Goal: Task Accomplishment & Management: Complete application form

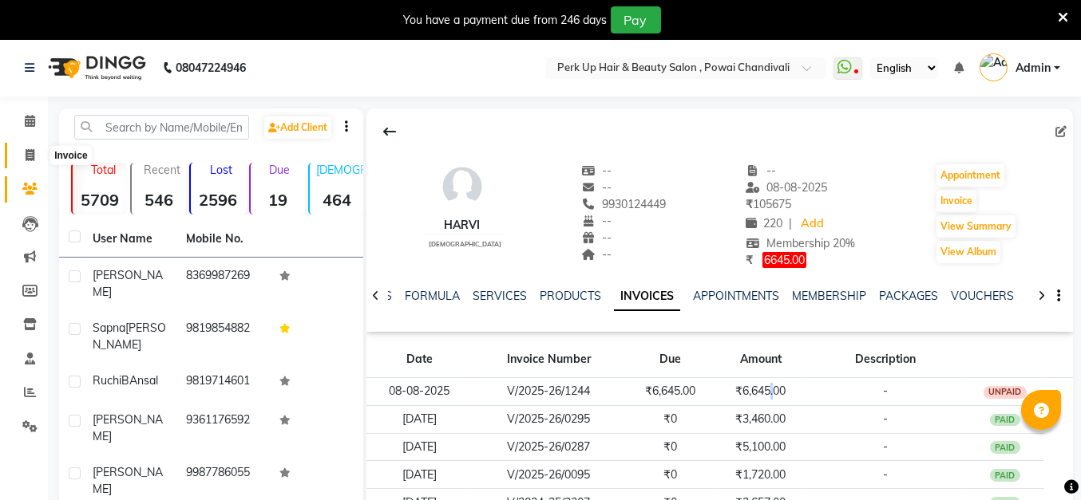
click at [32, 156] on icon at bounding box center [30, 155] width 9 height 12
select select "service"
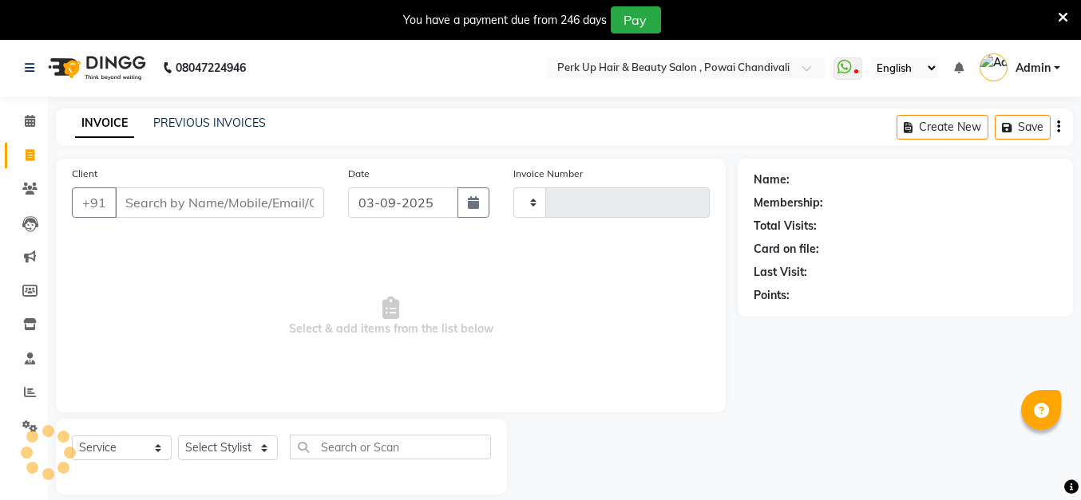
type input "1606"
select select "5131"
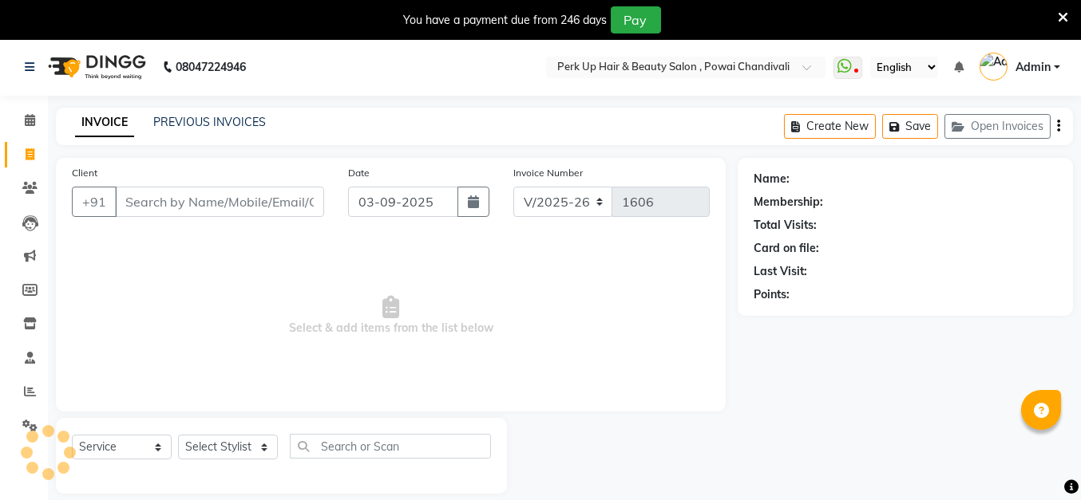
scroll to position [38, 0]
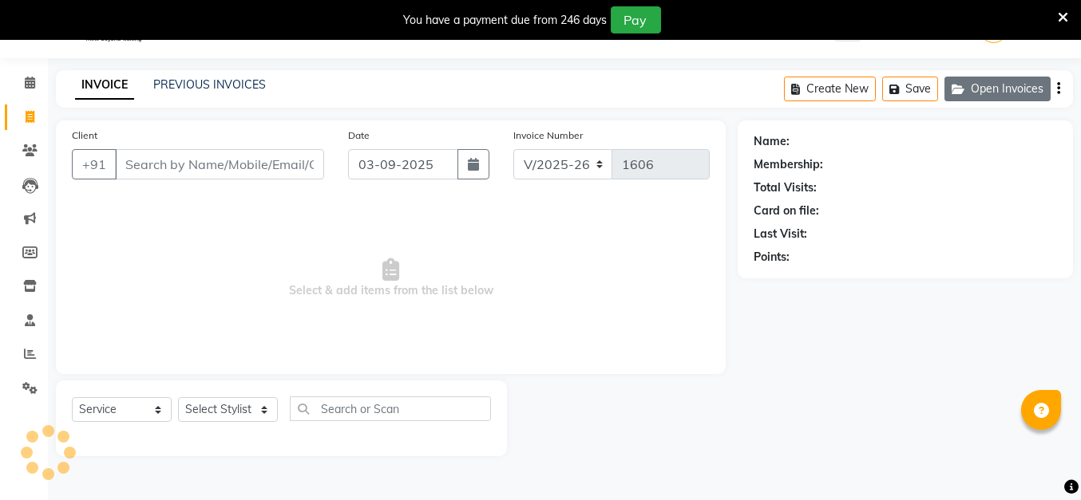
click at [997, 77] on button "Open Invoices" at bounding box center [997, 89] width 106 height 25
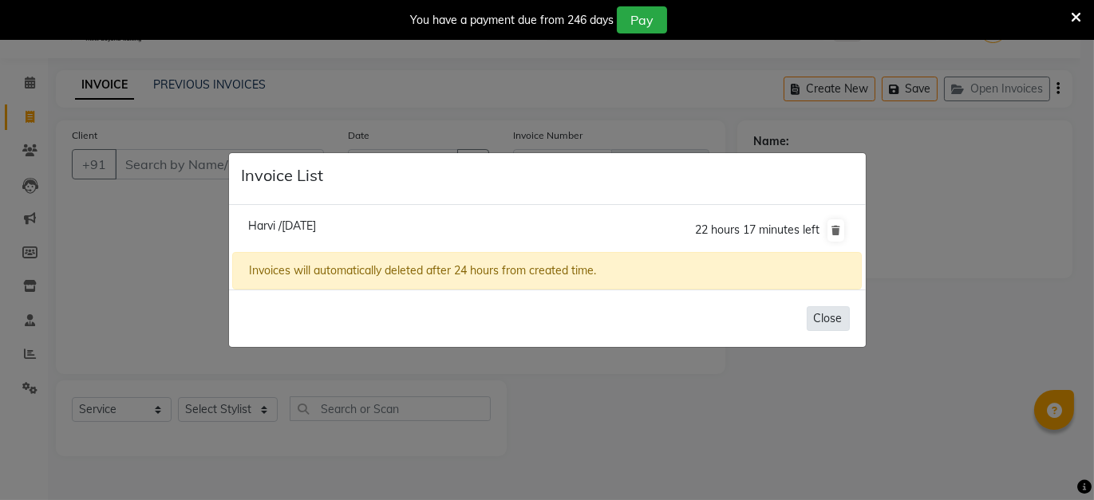
click at [831, 317] on button "Close" at bounding box center [828, 318] width 43 height 25
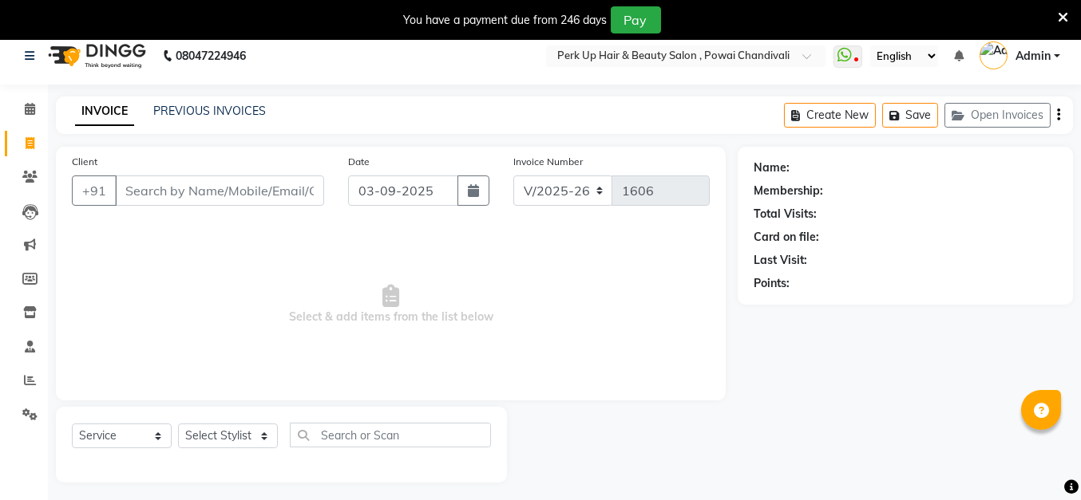
scroll to position [0, 0]
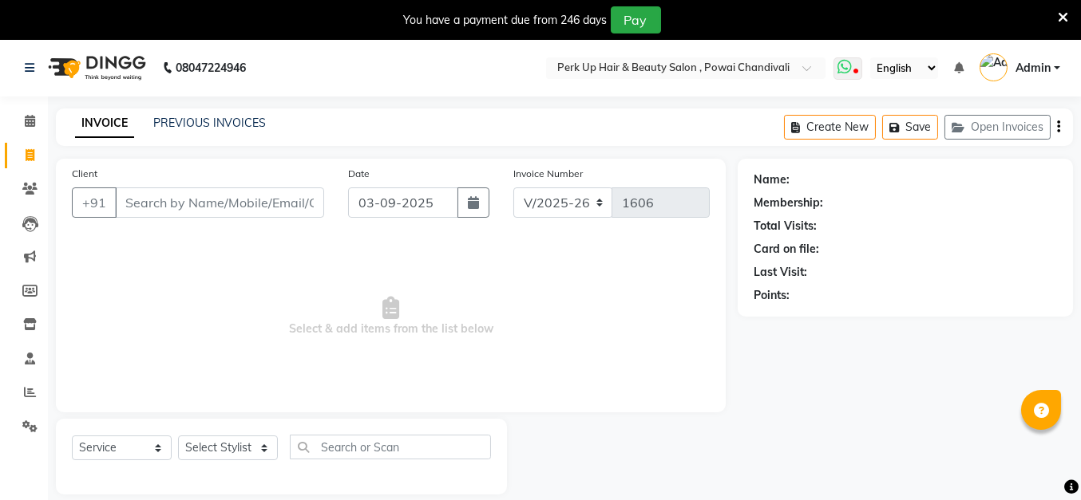
click at [855, 60] on span at bounding box center [847, 68] width 29 height 22
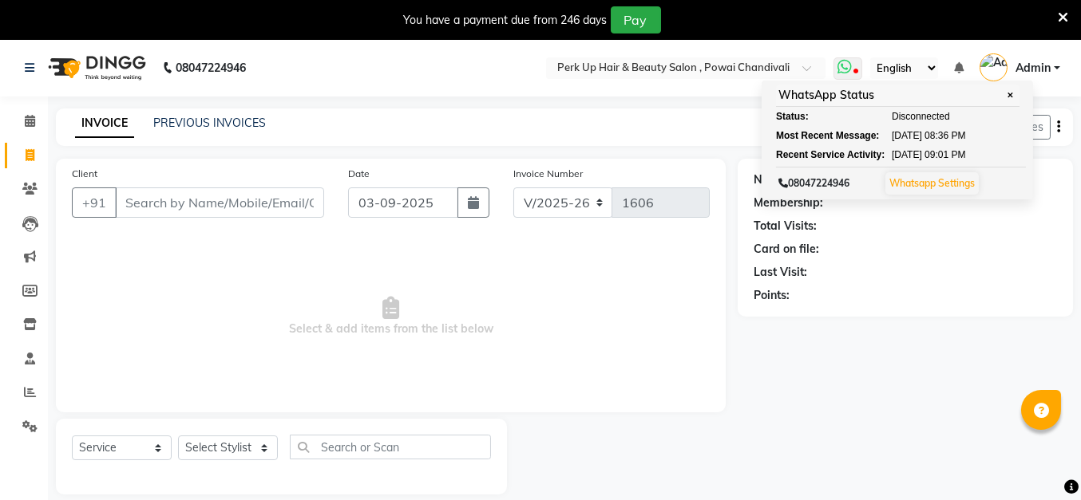
click at [899, 117] on span "Disconnected" at bounding box center [920, 116] width 58 height 14
click at [31, 396] on icon at bounding box center [30, 392] width 12 height 12
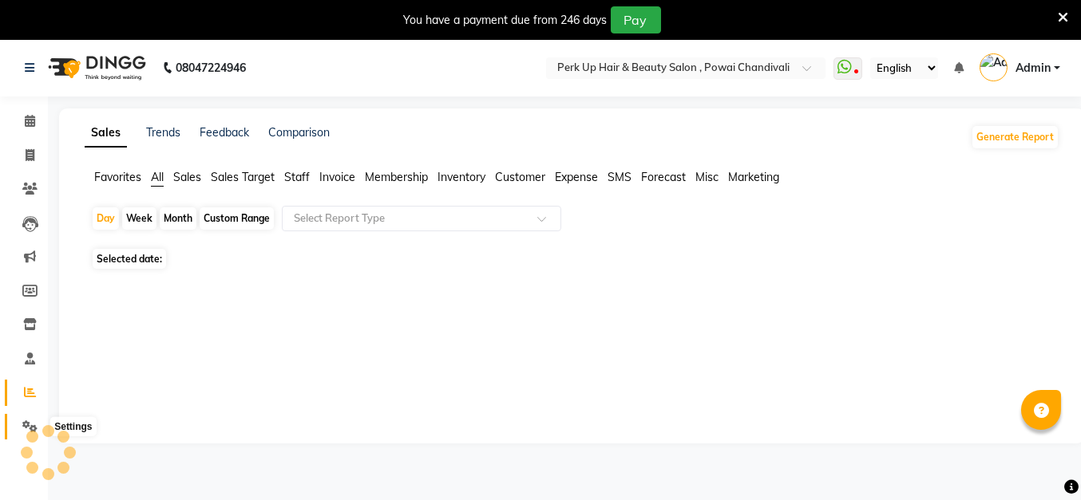
click at [22, 423] on icon at bounding box center [29, 427] width 15 height 12
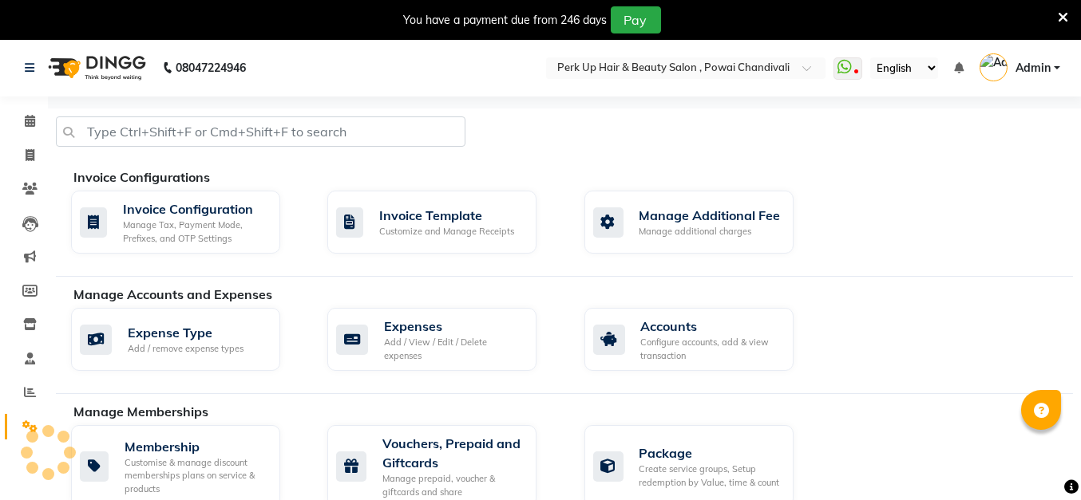
scroll to position [882, 0]
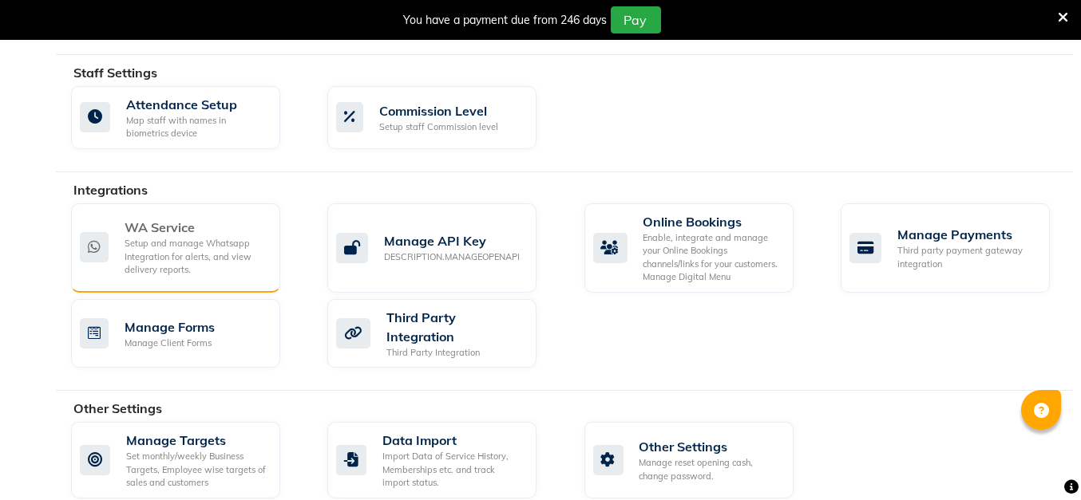
click at [199, 251] on div "Setup and manage Whatsapp Integration for alerts, and view delivery reports." at bounding box center [195, 257] width 143 height 40
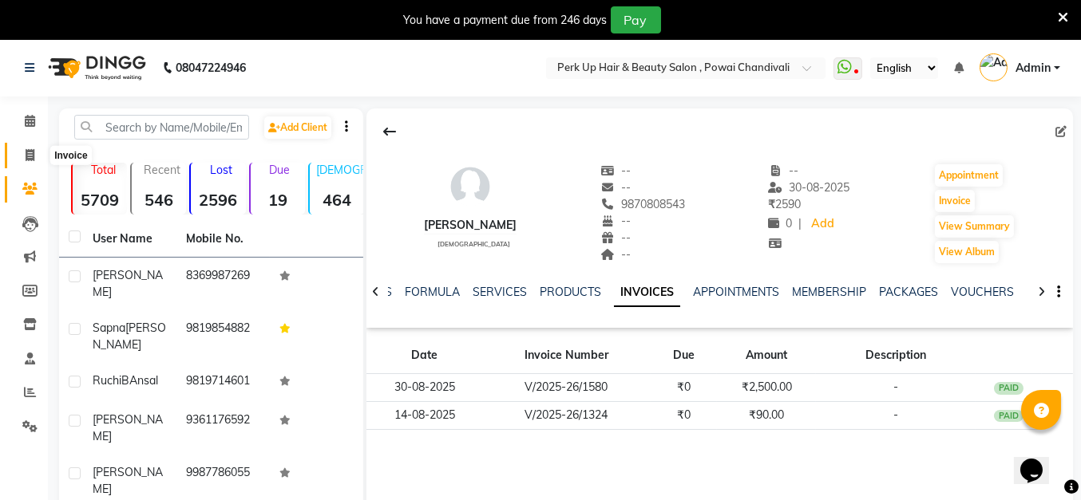
click at [28, 152] on icon at bounding box center [30, 155] width 9 height 12
select select "service"
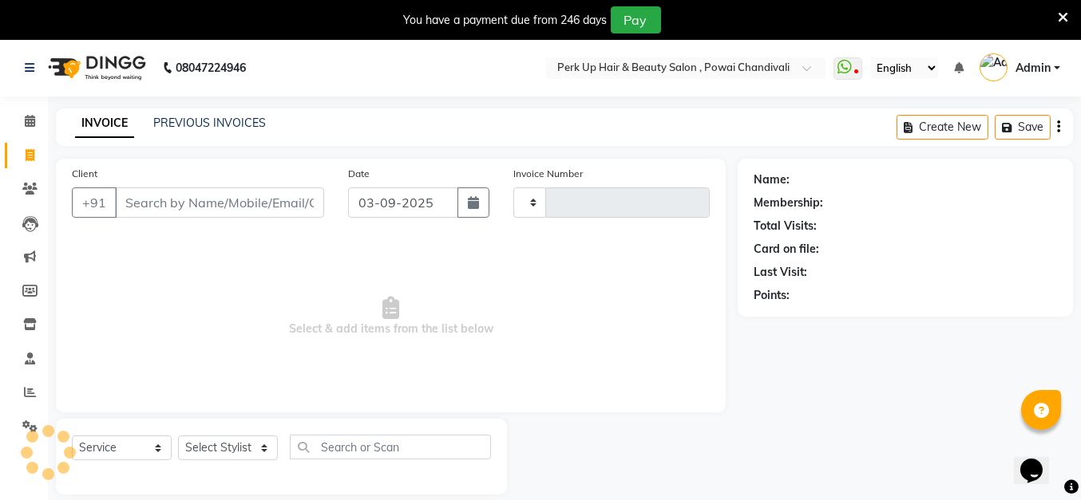
scroll to position [38, 0]
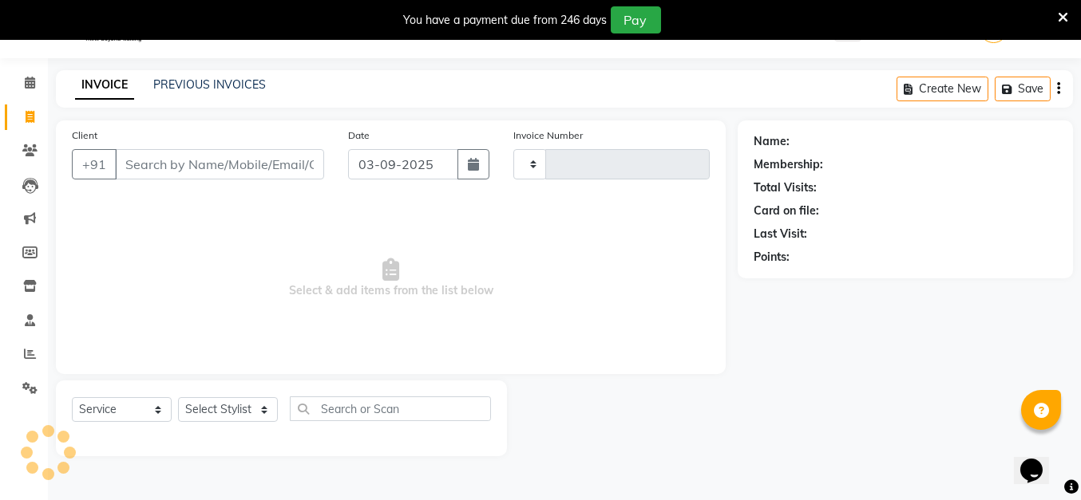
type input "1607"
select select "5131"
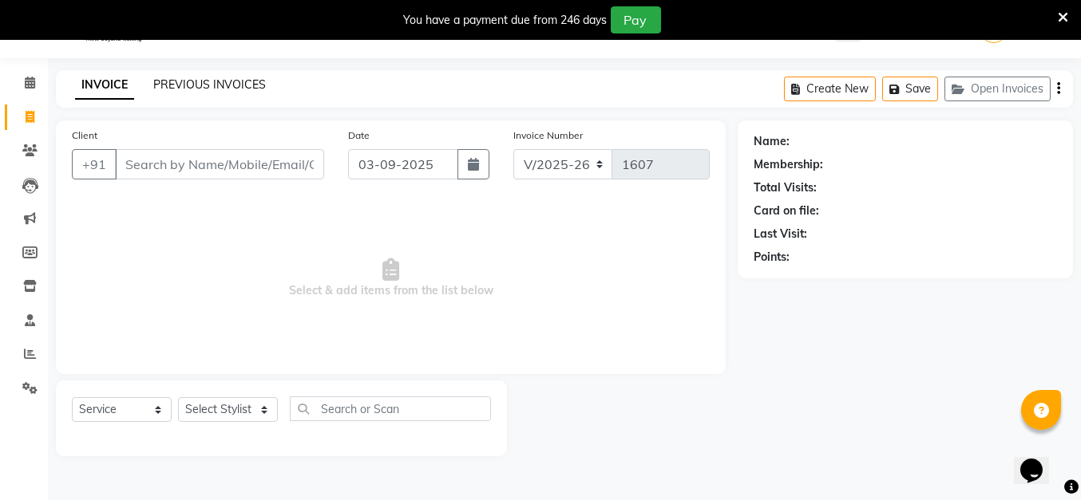
click at [214, 81] on link "PREVIOUS INVOICES" at bounding box center [209, 84] width 113 height 14
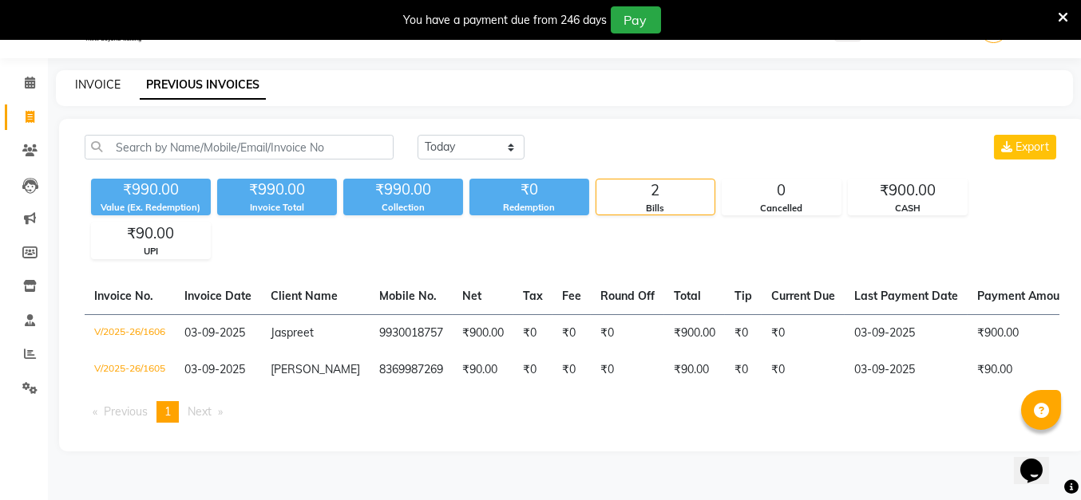
click at [91, 82] on link "INVOICE" at bounding box center [97, 84] width 45 height 14
select select "5131"
select select "service"
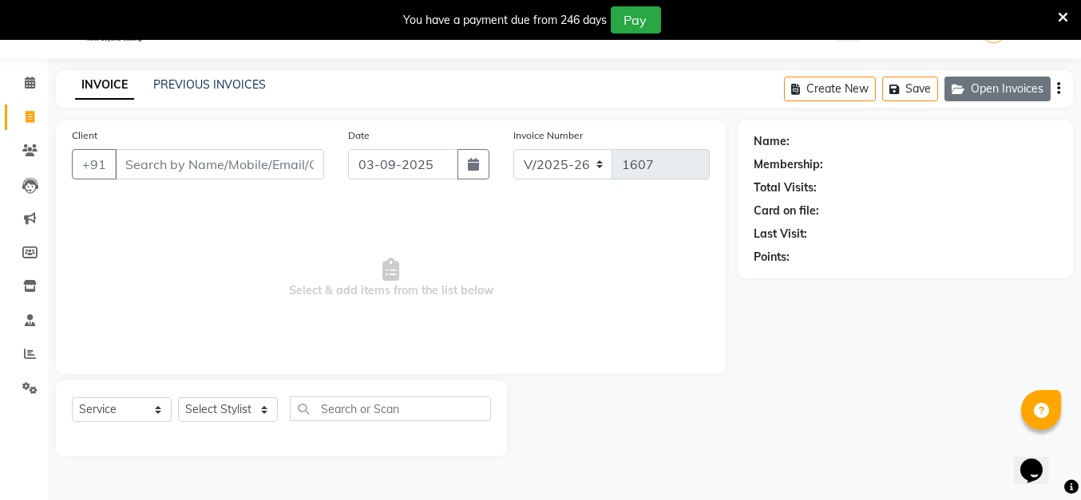
click at [1010, 90] on button "Open Invoices" at bounding box center [997, 89] width 106 height 25
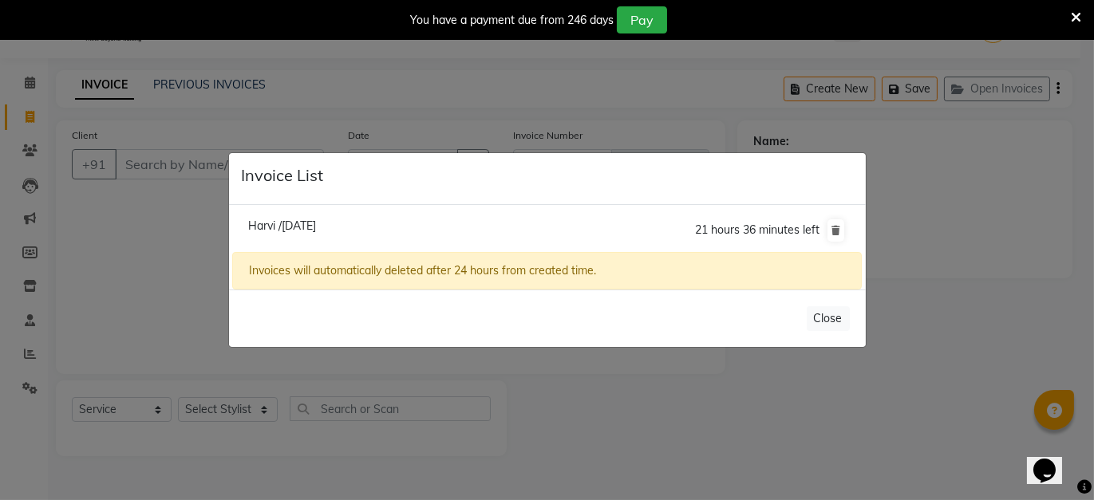
click at [309, 222] on span "Harvi /[DATE]" at bounding box center [282, 226] width 68 height 14
type input "9930124449"
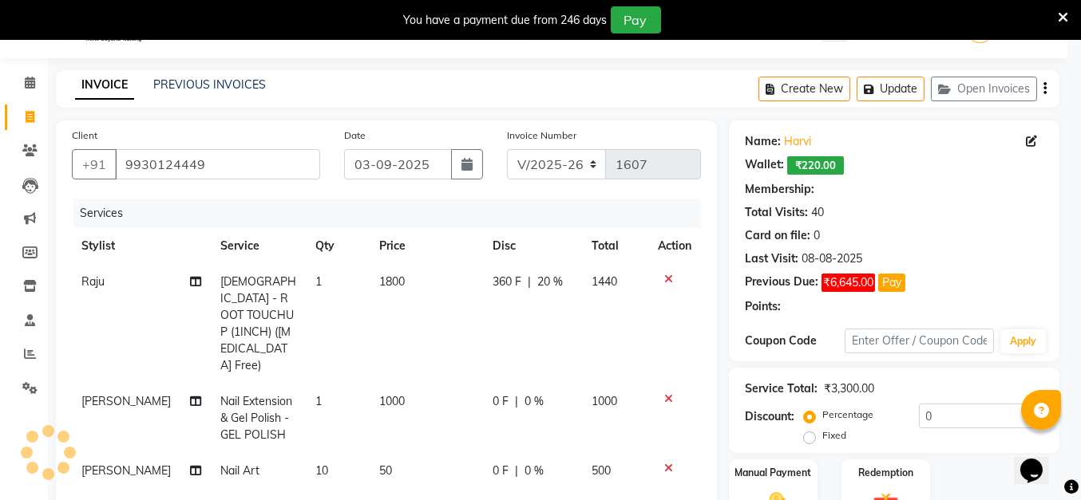
type input "20"
select select "1: Object"
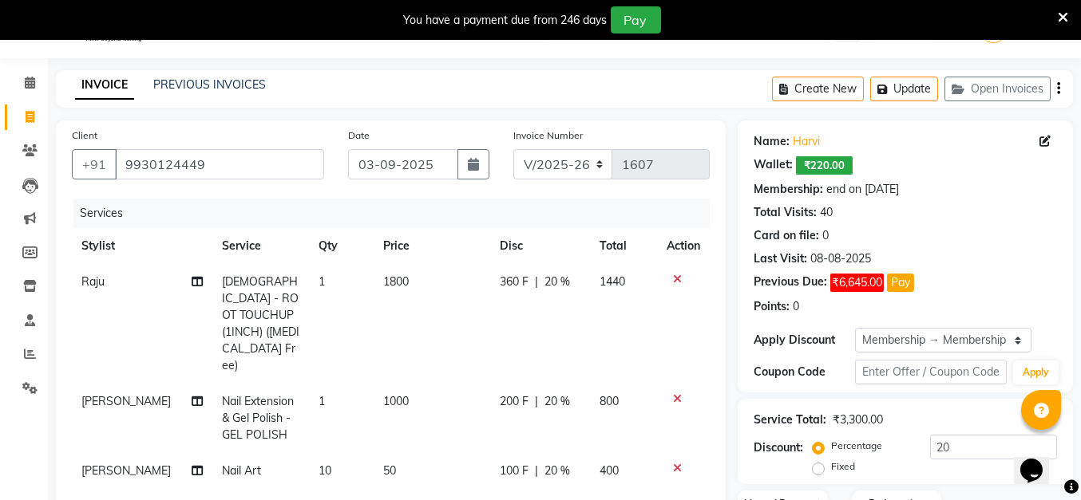
scroll to position [267, 0]
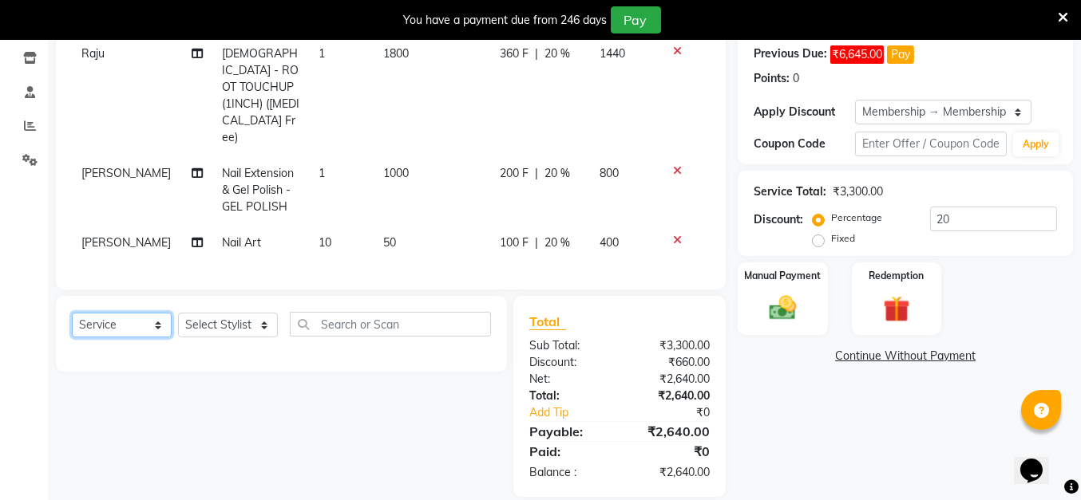
click at [121, 313] on select "Select Service Product Membership Package Voucher Prepaid Gift Card" at bounding box center [122, 325] width 100 height 25
click at [431, 160] on td "1000" at bounding box center [431, 190] width 117 height 69
select select "85272"
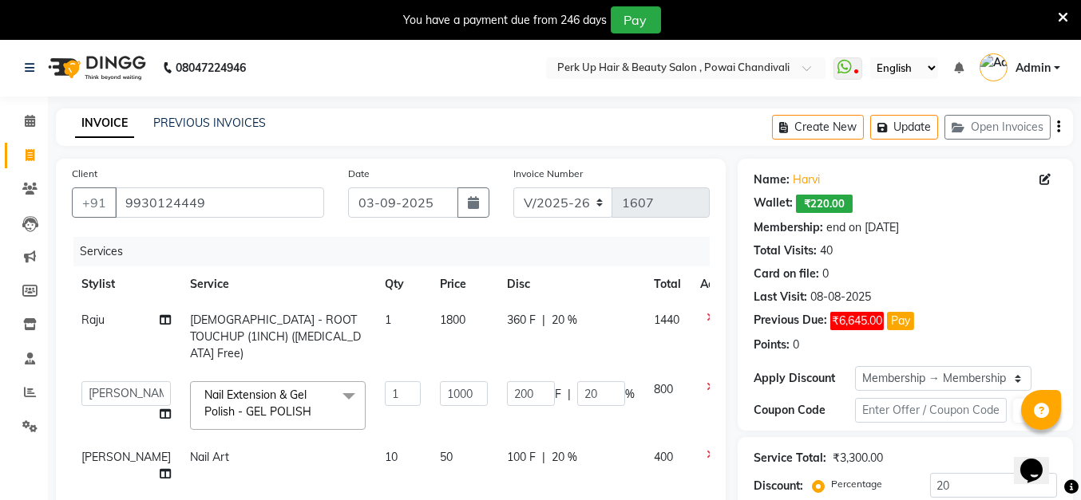
scroll to position [264, 0]
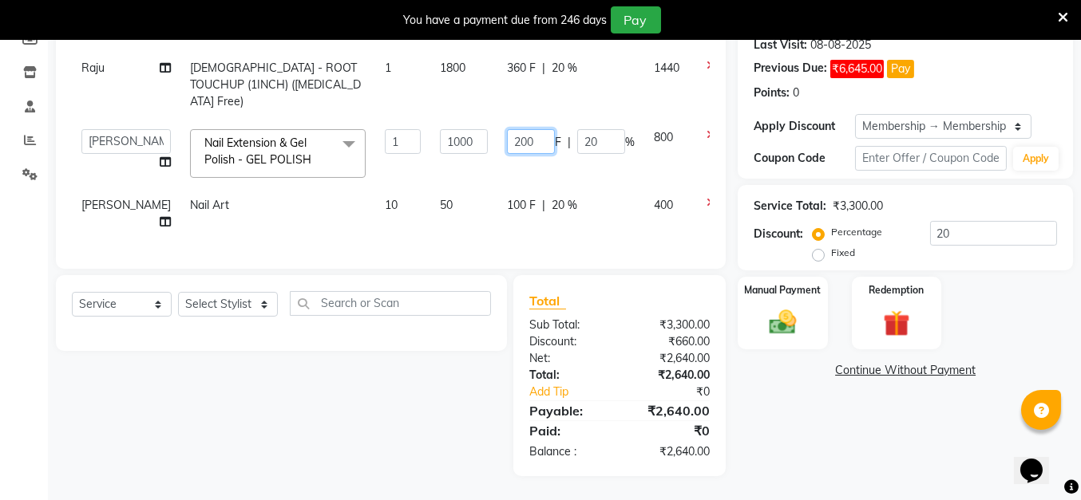
drag, startPoint x: 510, startPoint y: 108, endPoint x: 472, endPoint y: 120, distance: 40.1
click at [497, 120] on td "200 F | 20 %" at bounding box center [570, 154] width 147 height 68
type input "501"
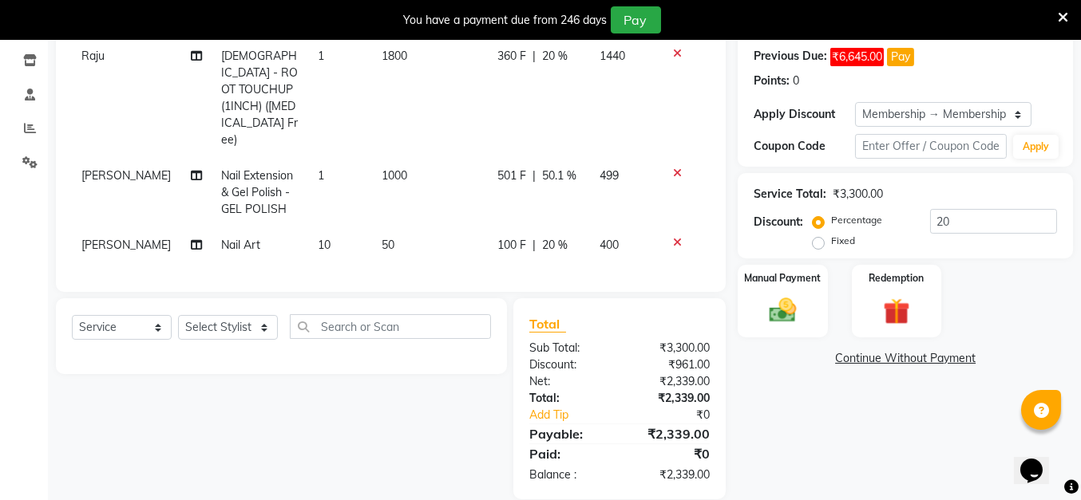
click at [597, 235] on div "Services Stylist Service Qty Price Disc Total Action Raju FEMALE - ROOT TOUCHUP…" at bounding box center [391, 124] width 638 height 303
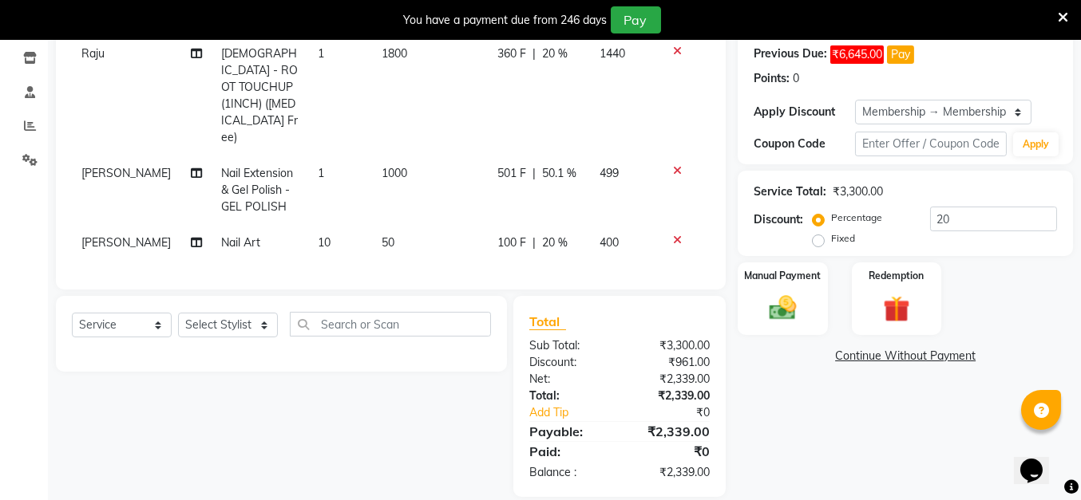
scroll to position [267, 0]
click at [536, 235] on div "100 F | 20 %" at bounding box center [539, 243] width 84 height 17
select select "85272"
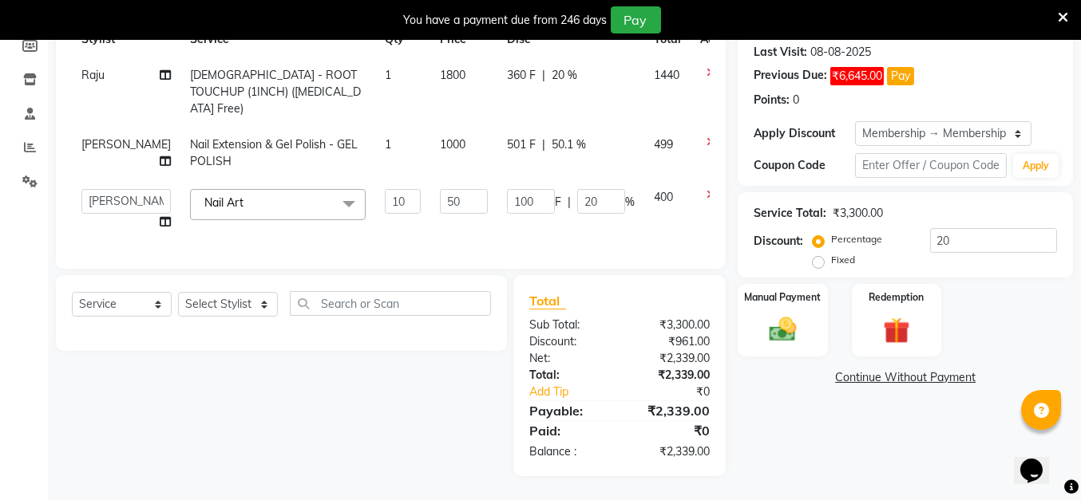
scroll to position [258, 0]
drag, startPoint x: 556, startPoint y: 199, endPoint x: 544, endPoint y: 202, distance: 12.4
click at [544, 202] on td "100 F | 20 %" at bounding box center [570, 210] width 147 height 61
type input "0"
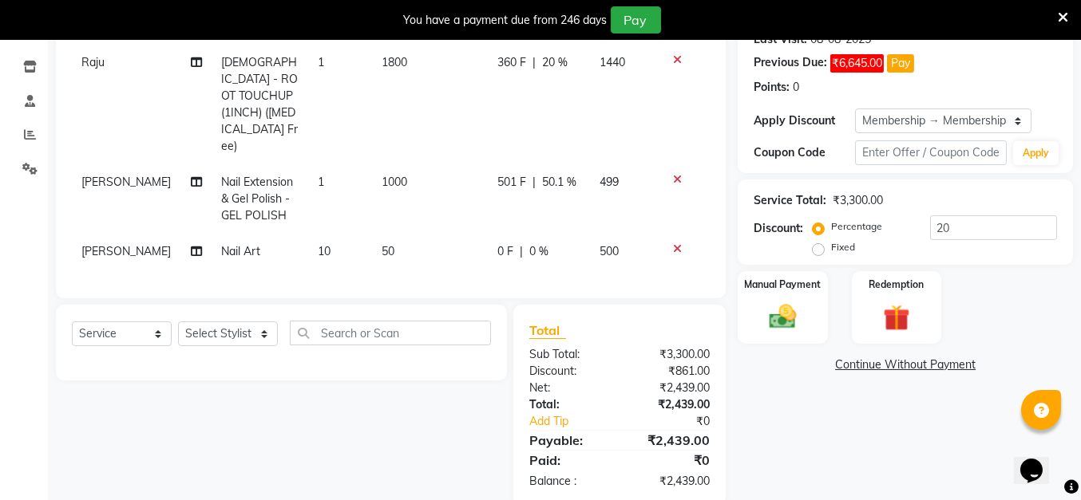
click at [572, 234] on td "0 F | 0 %" at bounding box center [539, 252] width 103 height 36
select select "85272"
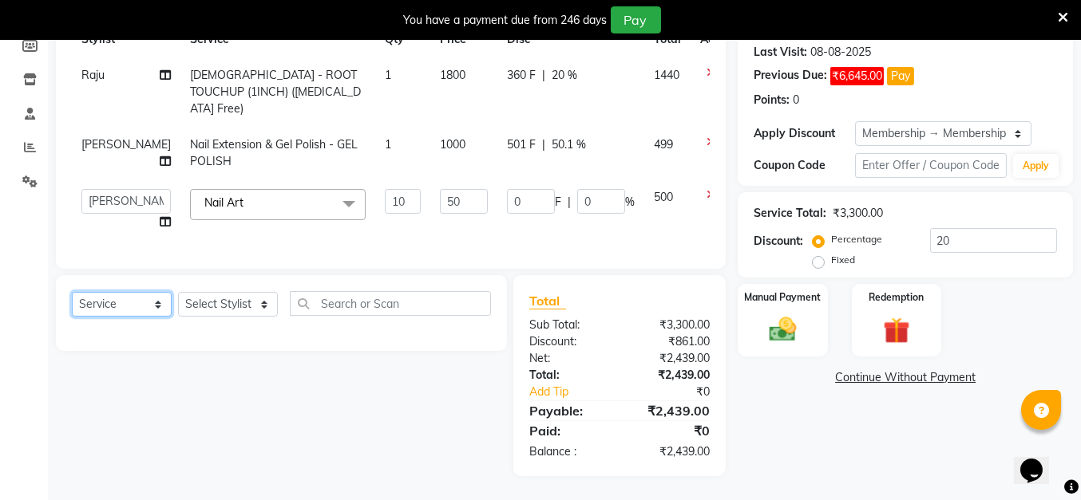
click at [97, 311] on select "Select Service Product Membership Package Voucher Prepaid Gift Card" at bounding box center [122, 304] width 100 height 25
click at [72, 292] on select "Select Service Product Membership Package Voucher Prepaid Gift Card" at bounding box center [122, 304] width 100 height 25
click at [215, 302] on select "Select Stylist Anita Das danish Kumkum Pasi Naseem Mansoori Nilam Bhanushali Ni…" at bounding box center [228, 304] width 100 height 25
click at [178, 292] on select "Select Stylist Anita Das danish Kumkum Pasi Naseem Mansoori Nilam Bhanushali Ni…" at bounding box center [228, 304] width 100 height 25
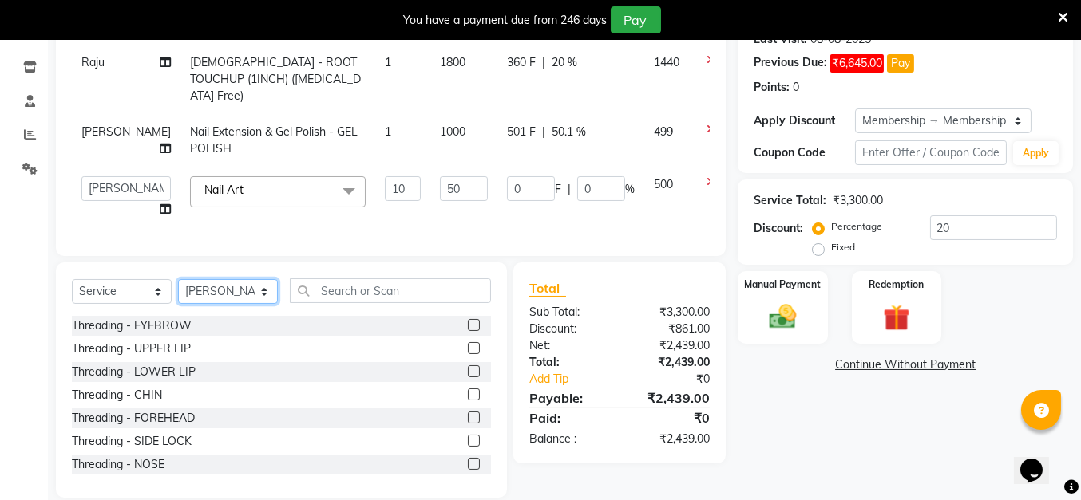
click at [221, 295] on select "Select Stylist Anita Das danish Kumkum Pasi Naseem Mansoori Nilam Bhanushali Ni…" at bounding box center [228, 291] width 100 height 25
select select "32895"
click at [178, 292] on select "Select Stylist Anita Das danish Kumkum Pasi Naseem Mansoori Nilam Bhanushali Ni…" at bounding box center [228, 291] width 100 height 25
click at [347, 302] on input "text" at bounding box center [390, 291] width 201 height 25
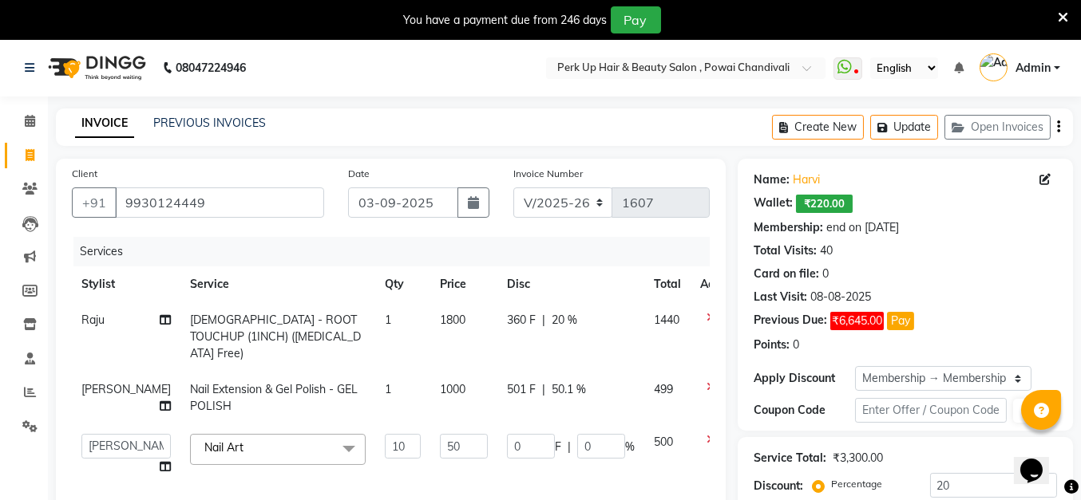
scroll to position [292, 0]
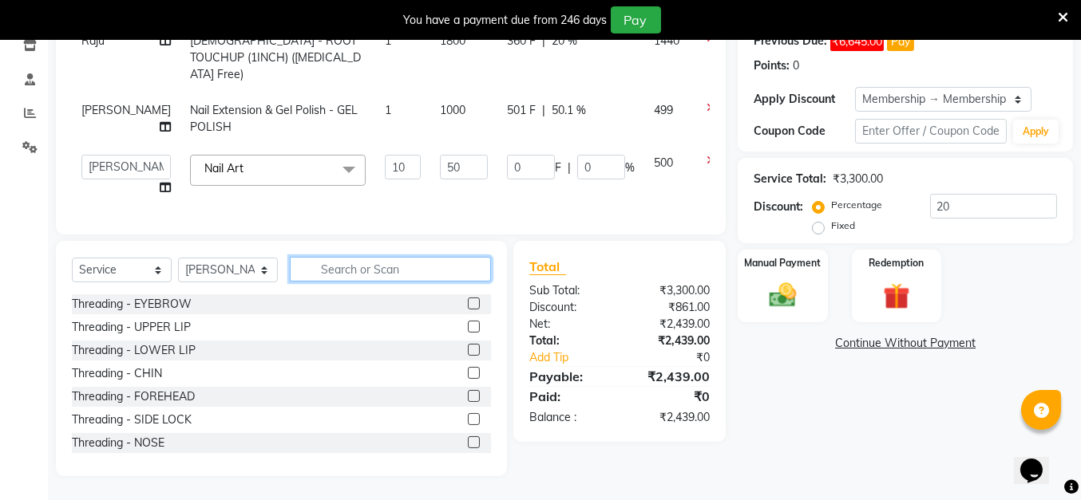
type input "g"
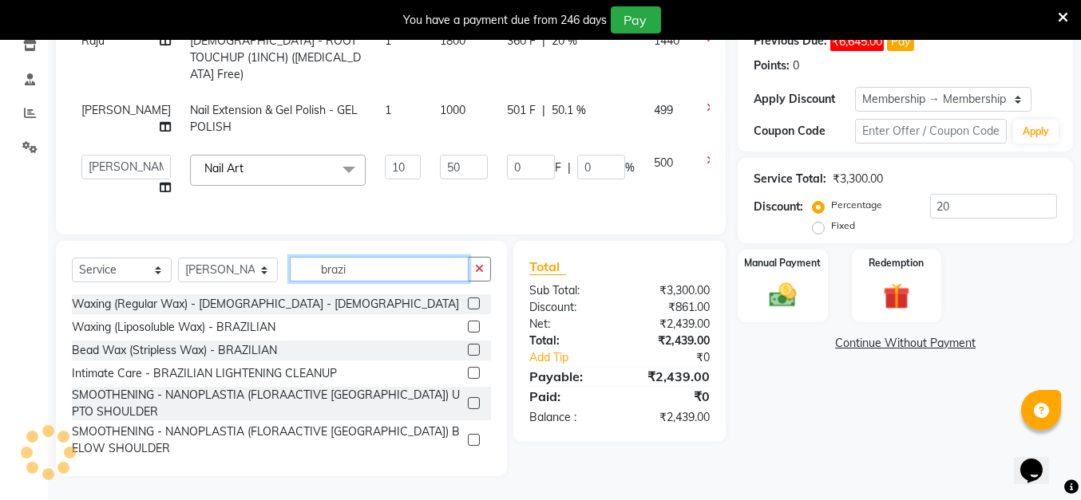
type input "brazi"
click at [468, 352] on label at bounding box center [474, 350] width 12 height 12
click at [468, 352] on input "checkbox" at bounding box center [473, 351] width 10 height 10
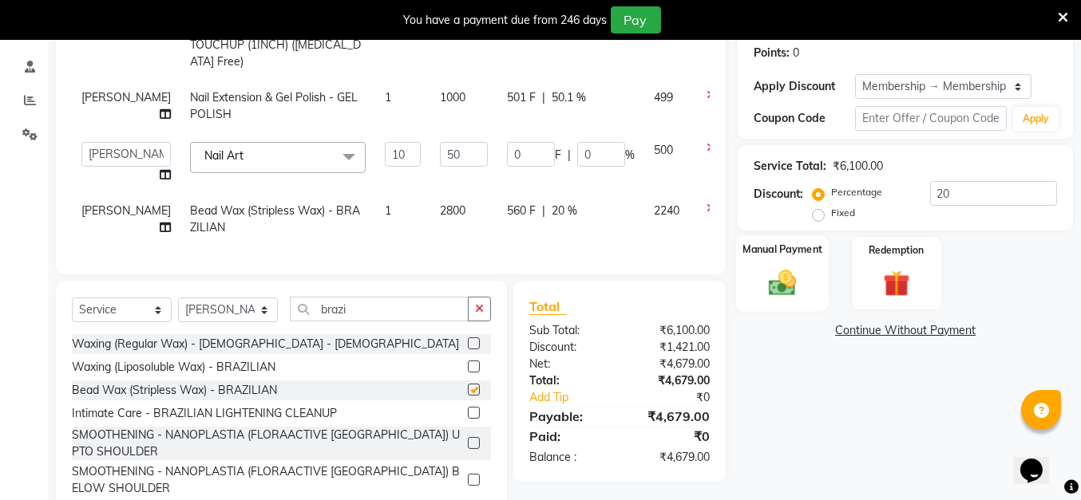
checkbox input "false"
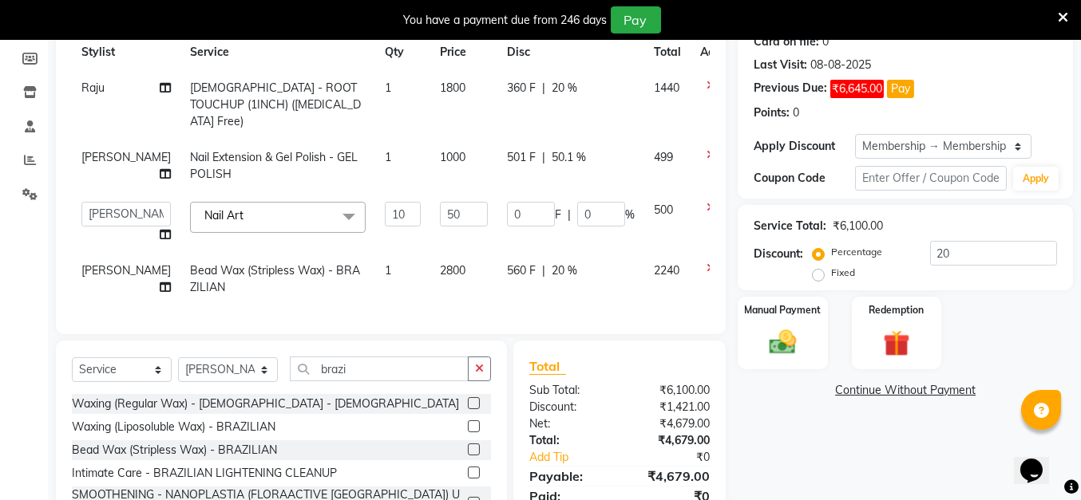
scroll to position [234, 0]
click at [644, 304] on td "2240" at bounding box center [667, 277] width 46 height 53
select select "32895"
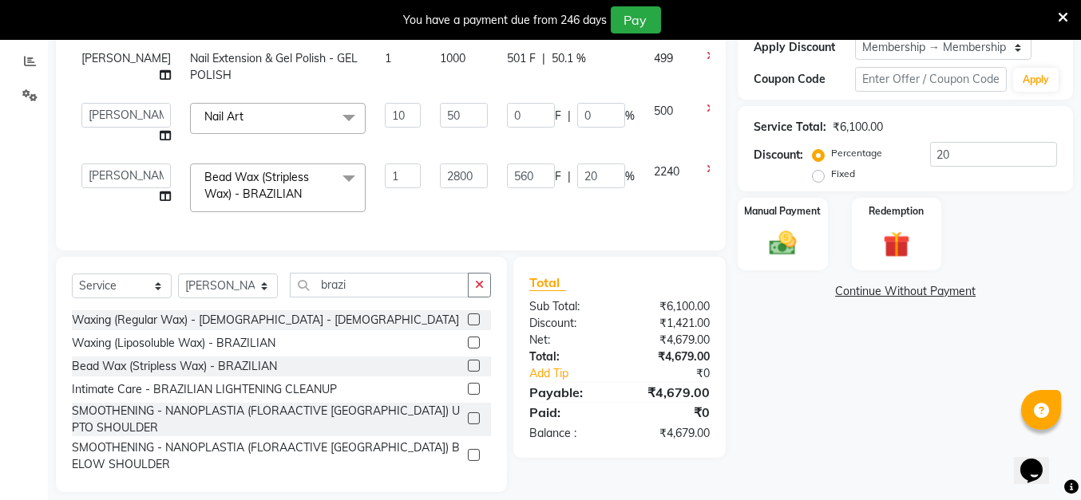
scroll to position [360, 0]
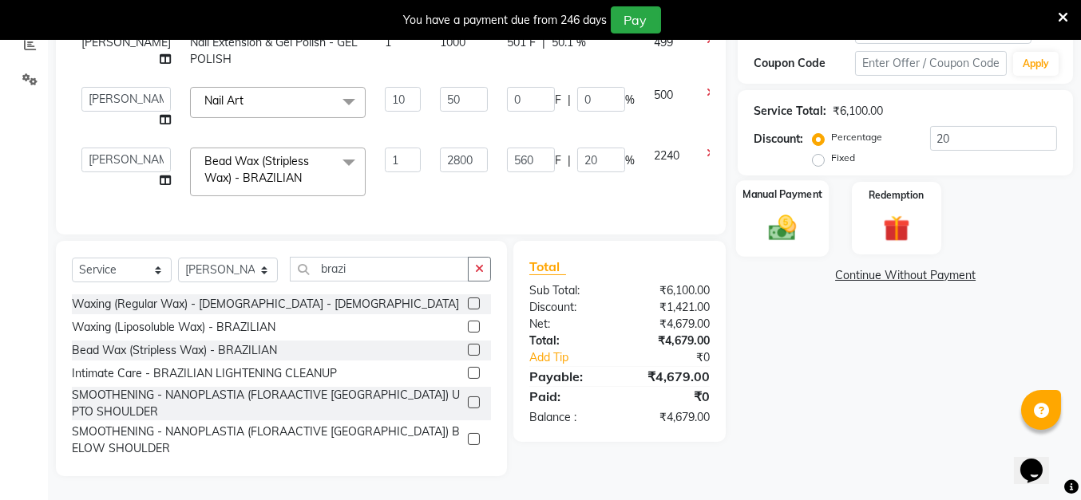
click at [807, 206] on div "Manual Payment" at bounding box center [782, 218] width 93 height 76
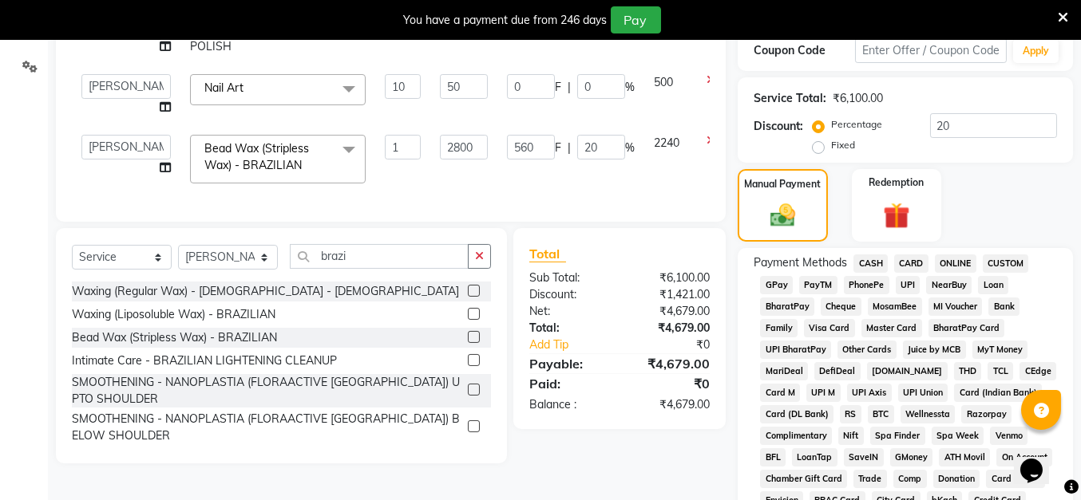
click at [863, 262] on span "CASH" at bounding box center [870, 264] width 34 height 18
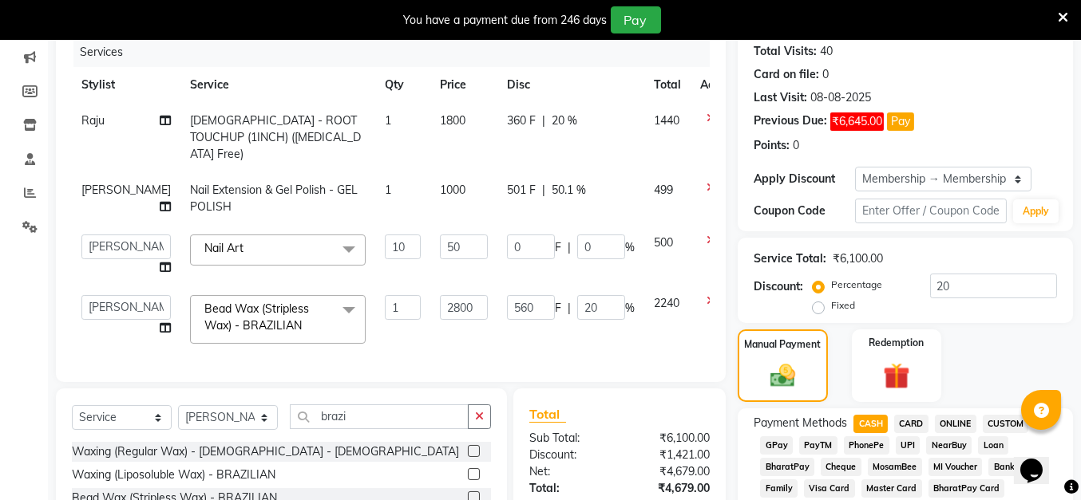
scroll to position [168, 0]
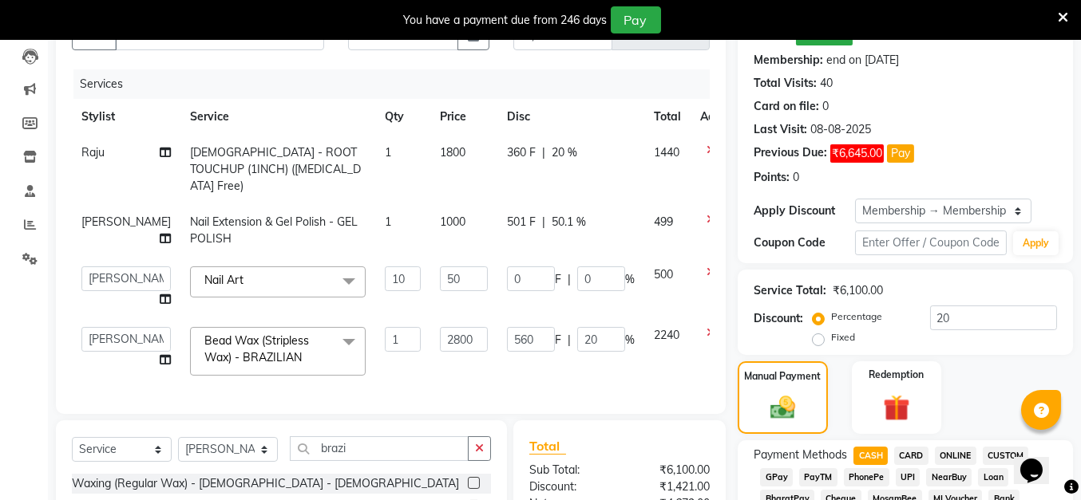
click at [508, 235] on td "501 F | 50.1 %" at bounding box center [570, 230] width 147 height 53
select select "85272"
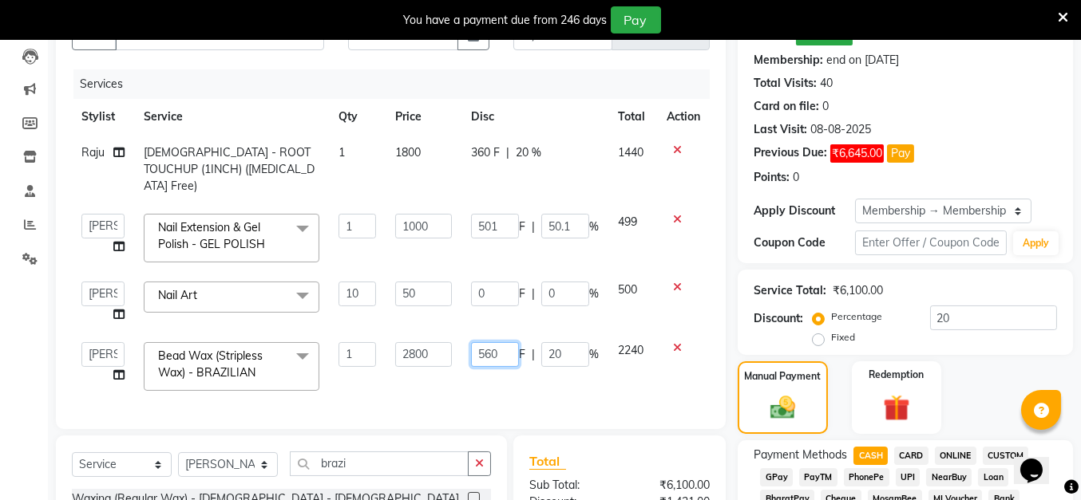
click at [504, 342] on input "560" at bounding box center [495, 354] width 48 height 25
type input "584"
click at [496, 373] on td "584 F | 20 %" at bounding box center [534, 367] width 147 height 68
select select "32895"
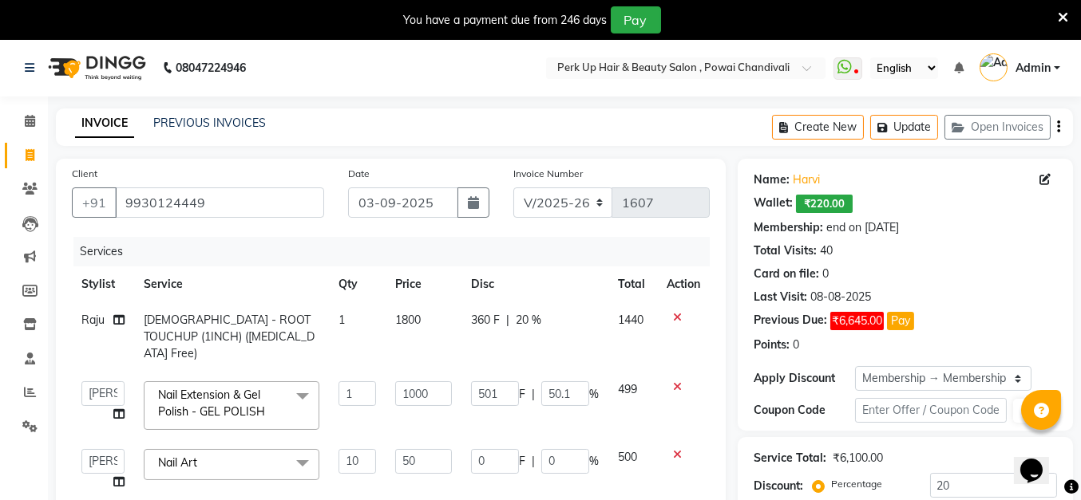
scroll to position [822, 0]
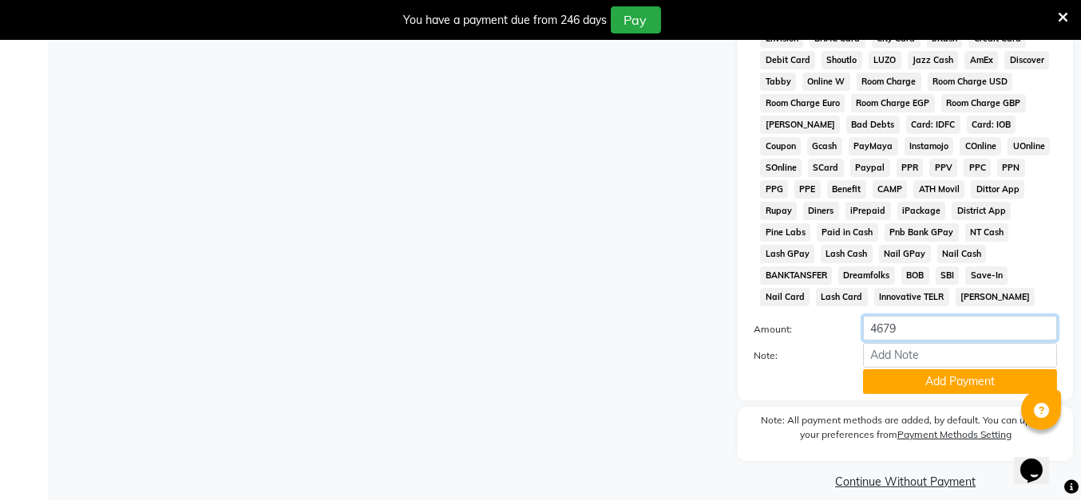
click at [915, 316] on input "4679" at bounding box center [960, 328] width 194 height 25
type input "4"
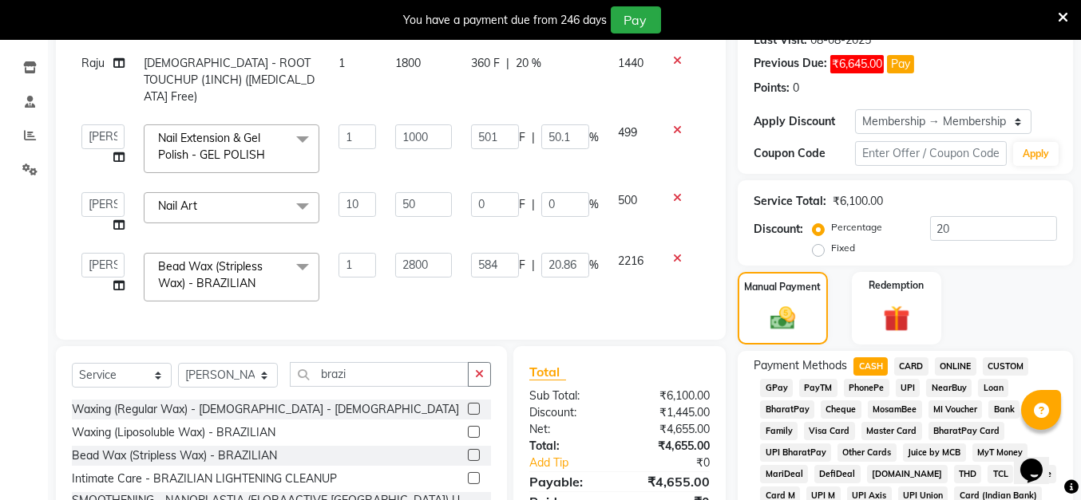
scroll to position [300, 0]
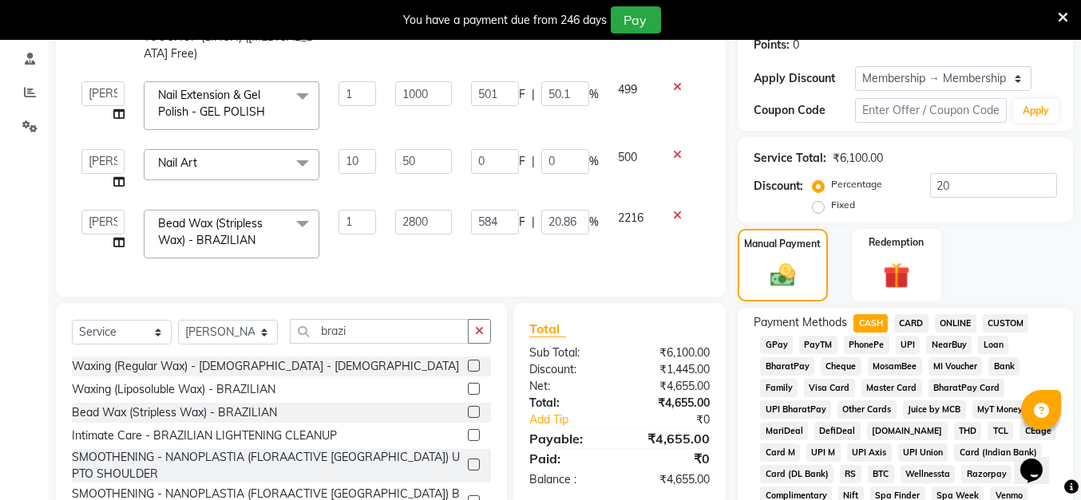
click at [877, 324] on span "CASH" at bounding box center [870, 323] width 34 height 18
type input "4655"
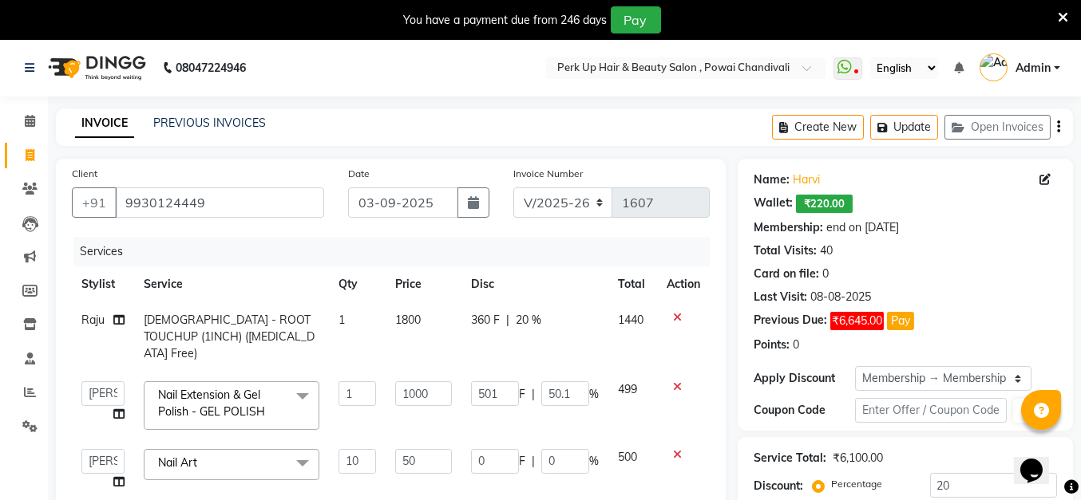
scroll to position [822, 0]
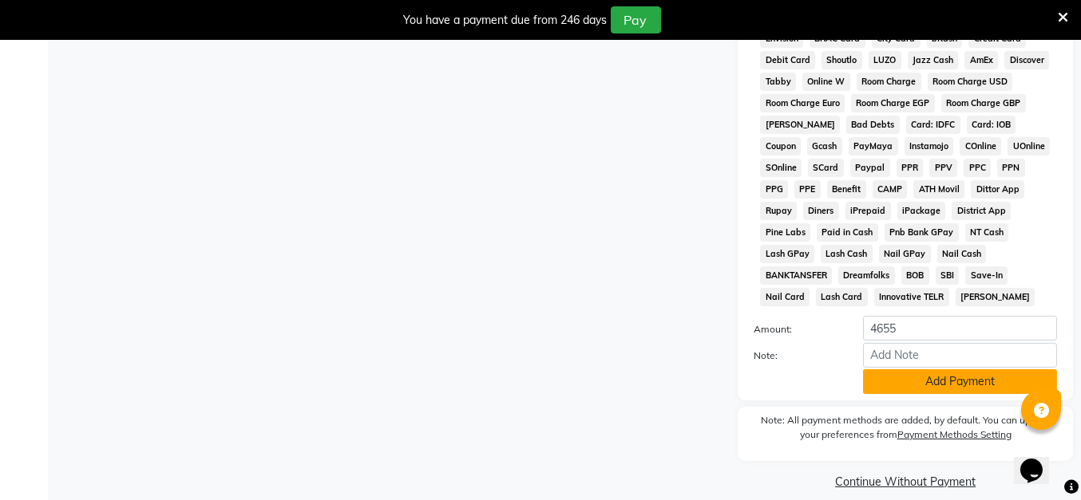
click at [948, 369] on button "Add Payment" at bounding box center [960, 381] width 194 height 25
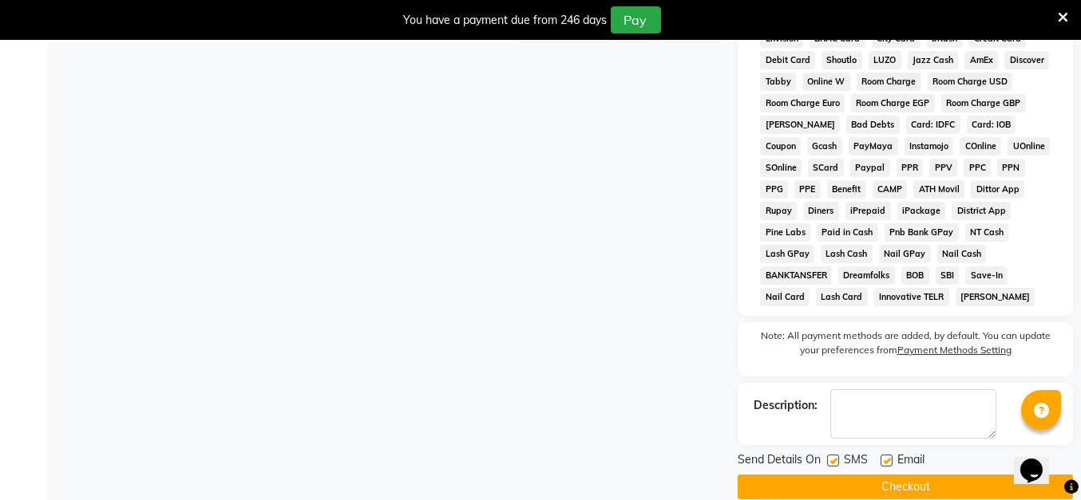
click at [912, 475] on button "Checkout" at bounding box center [904, 487] width 335 height 25
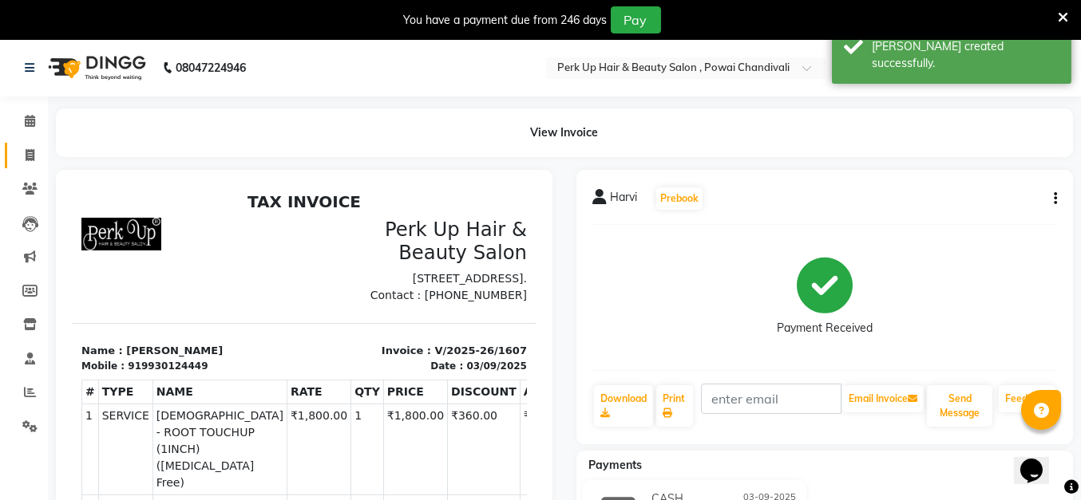
click at [30, 145] on link "Invoice" at bounding box center [24, 156] width 38 height 26
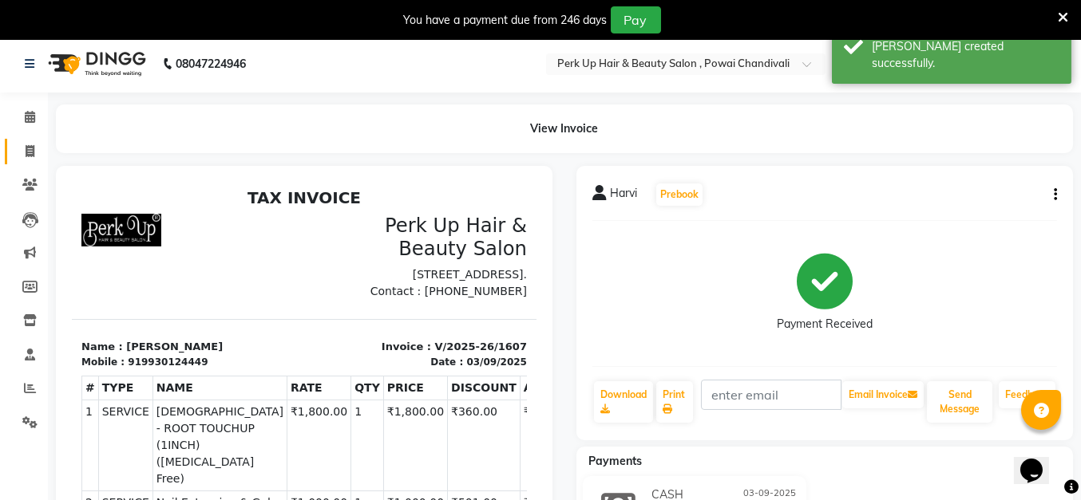
select select "5131"
select select "service"
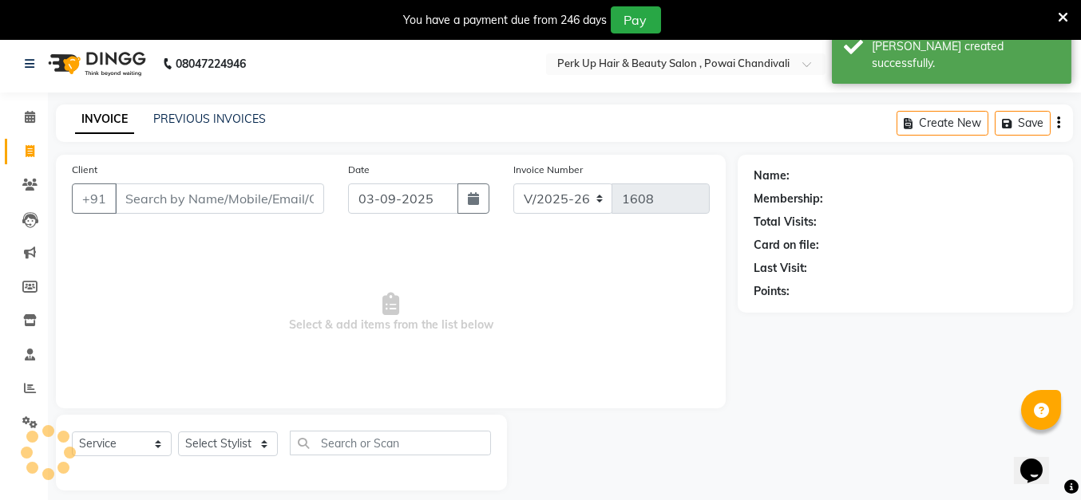
scroll to position [38, 0]
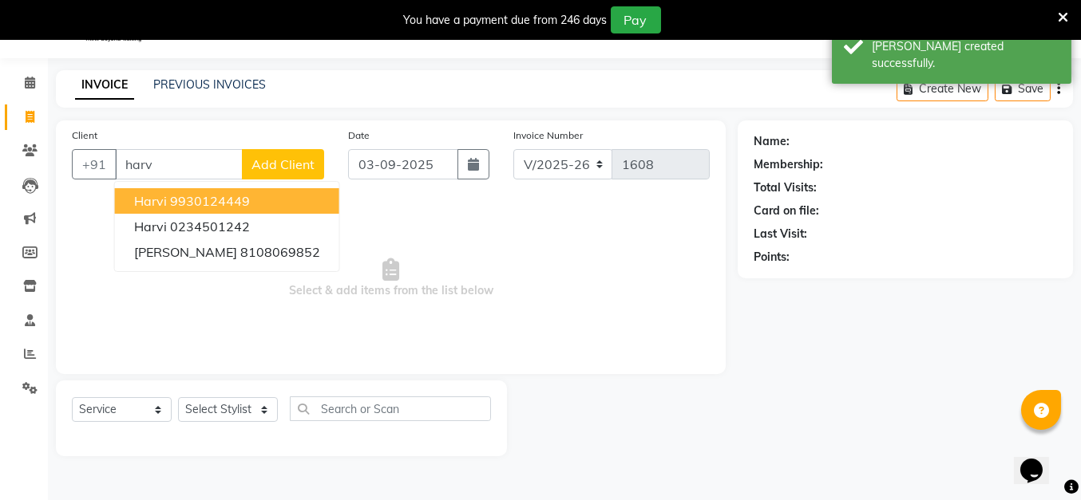
click at [230, 202] on ngb-highlight "9930124449" at bounding box center [210, 201] width 80 height 16
type input "9930124449"
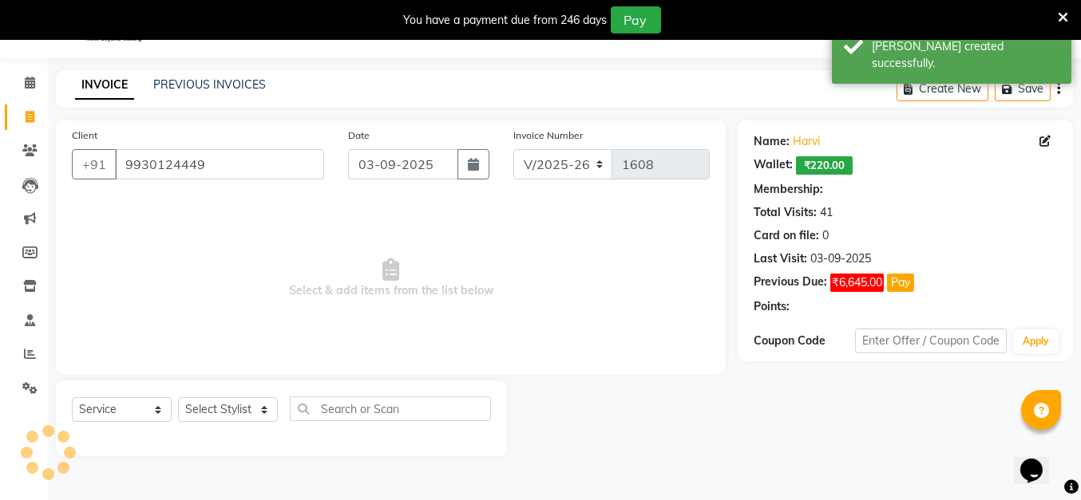
select select "1: Object"
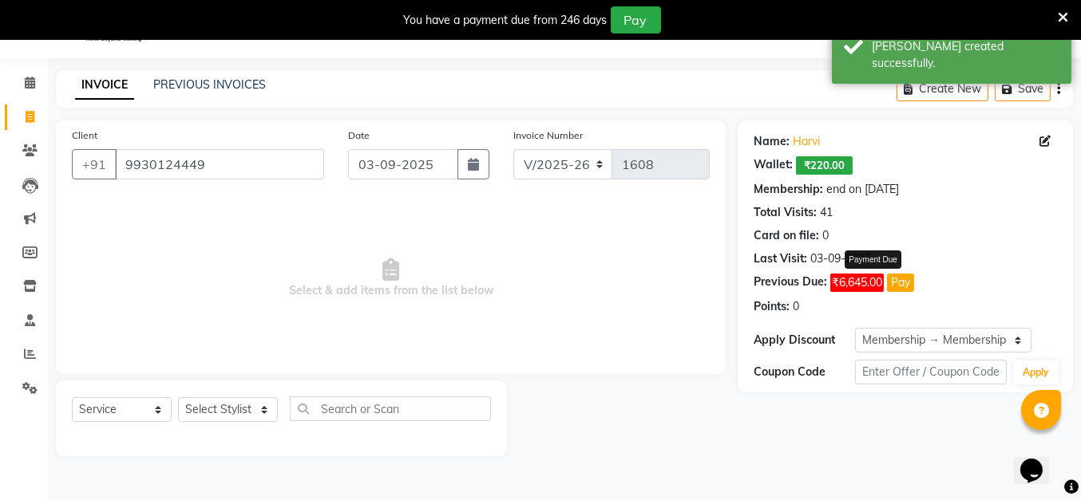
click at [907, 280] on button "Pay" at bounding box center [900, 283] width 27 height 18
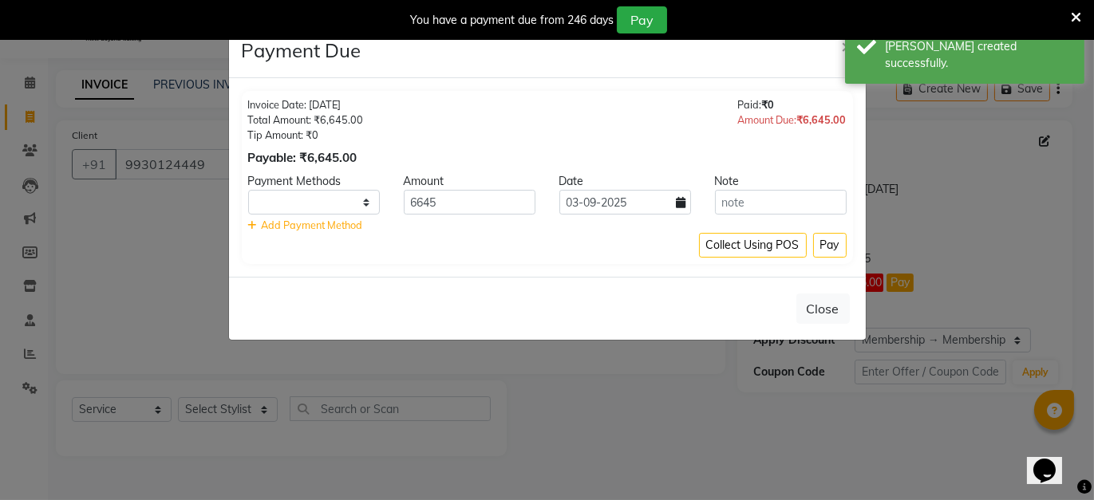
select select "1"
click at [837, 241] on button "Pay" at bounding box center [830, 245] width 34 height 25
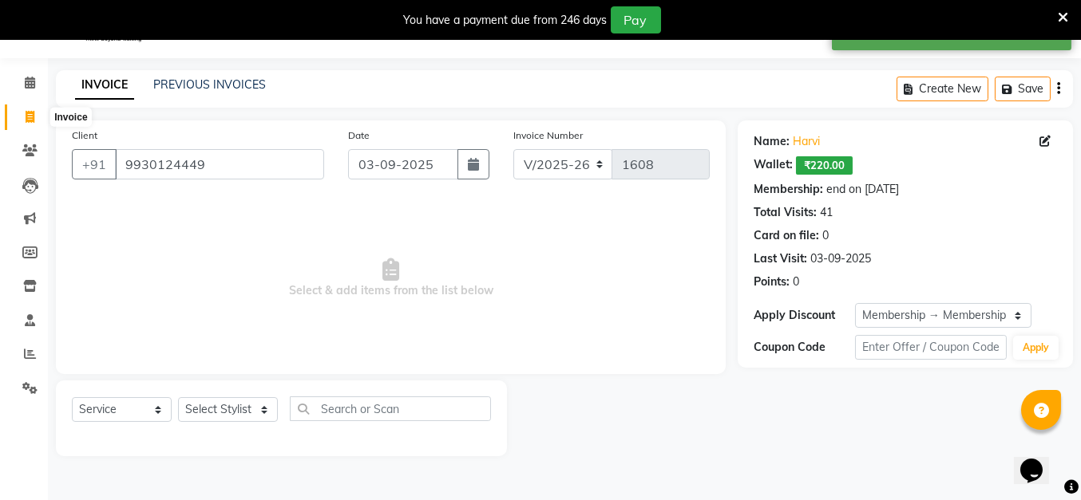
click at [33, 111] on icon at bounding box center [30, 117] width 9 height 12
select select "service"
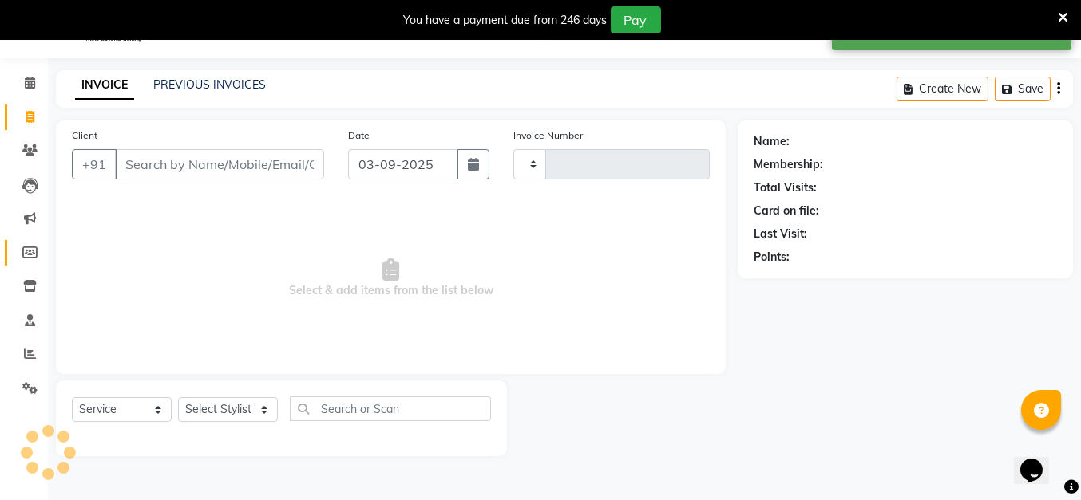
type input "1608"
select select "5131"
click at [235, 81] on link "PREVIOUS INVOICES" at bounding box center [209, 84] width 113 height 14
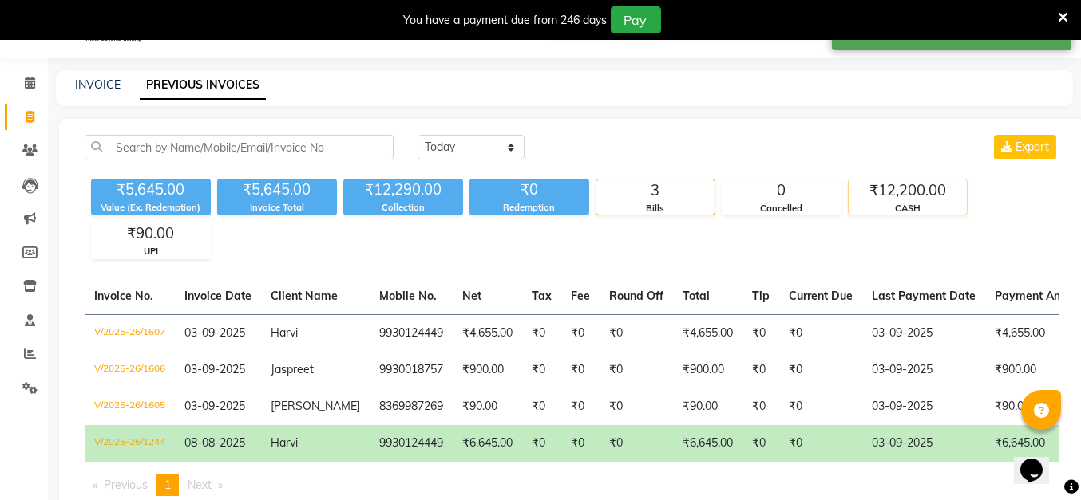
click at [939, 191] on div "₹12,200.00" at bounding box center [907, 191] width 118 height 22
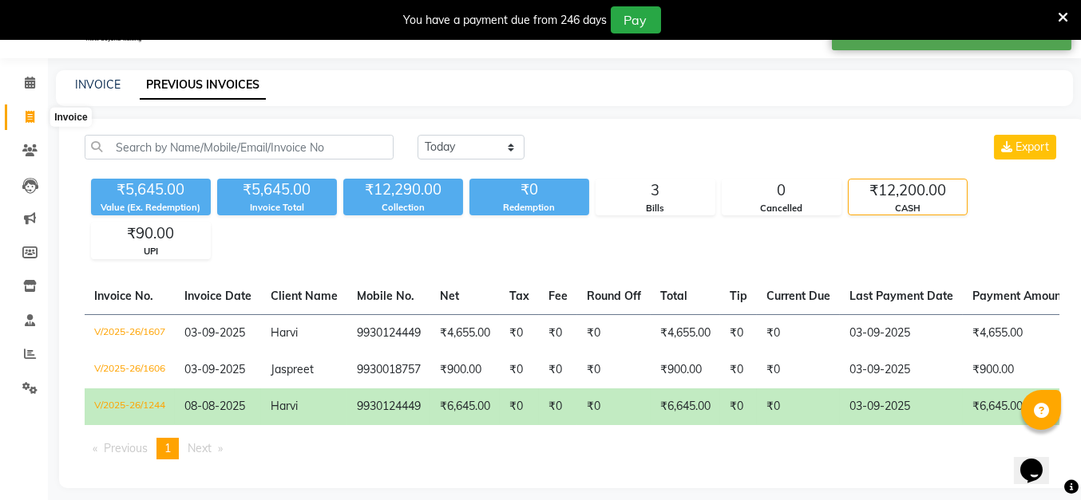
click at [34, 115] on icon at bounding box center [30, 117] width 9 height 12
select select "service"
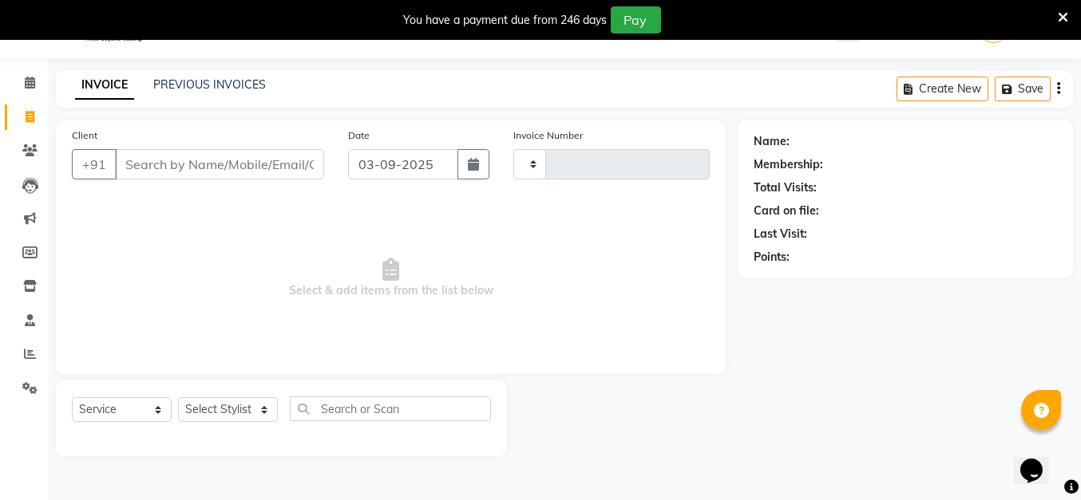
type input "1608"
select select "5131"
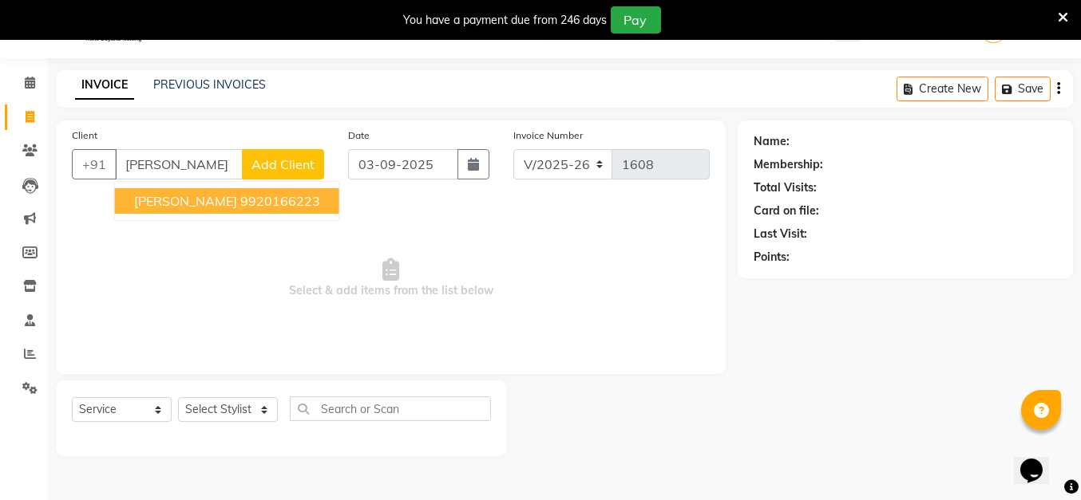
click at [266, 198] on ngb-highlight "9920166223" at bounding box center [280, 201] width 80 height 16
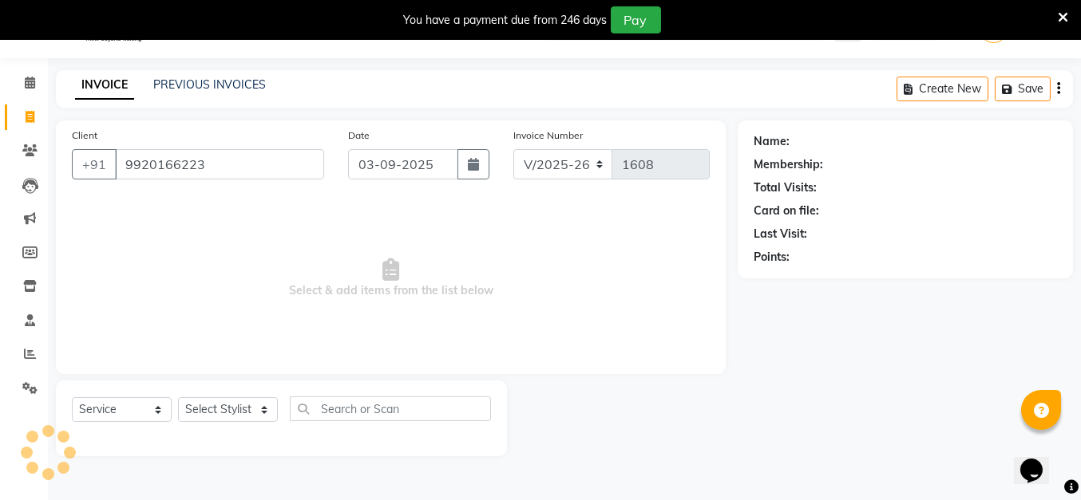
type input "9920166223"
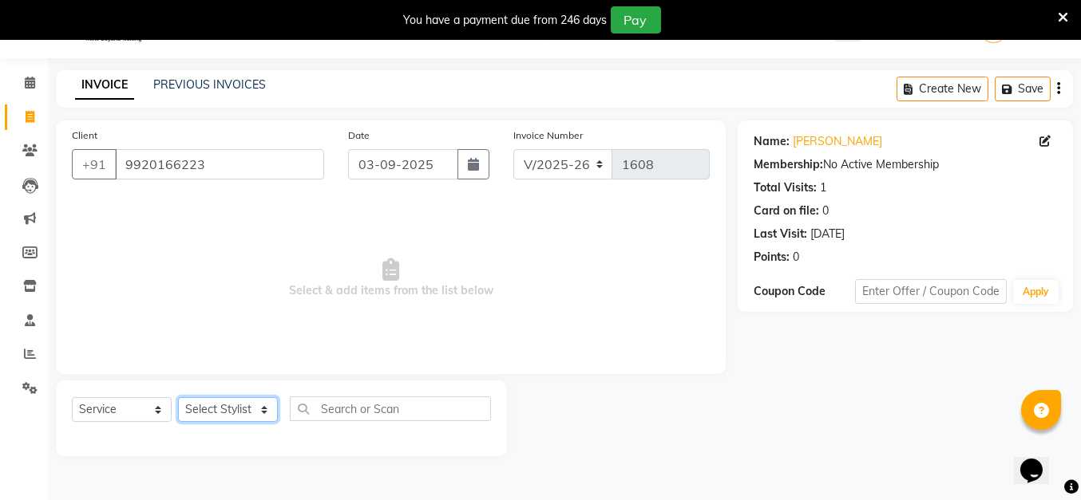
click at [220, 407] on select "Select Stylist Anita Das danish Kumkum Pasi Naseem Mansoori Nilam Bhanushali Ni…" at bounding box center [228, 409] width 100 height 25
select select "85272"
click at [178, 397] on select "Select Stylist Anita Das danish Kumkum Pasi Naseem Mansoori Nilam Bhanushali Ni…" at bounding box center [228, 409] width 100 height 25
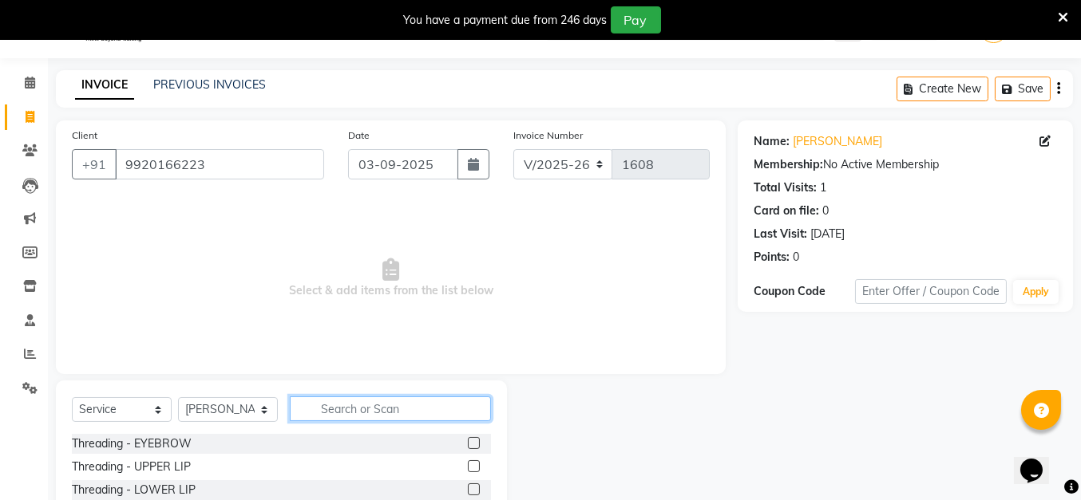
click at [418, 409] on input "text" at bounding box center [390, 409] width 201 height 25
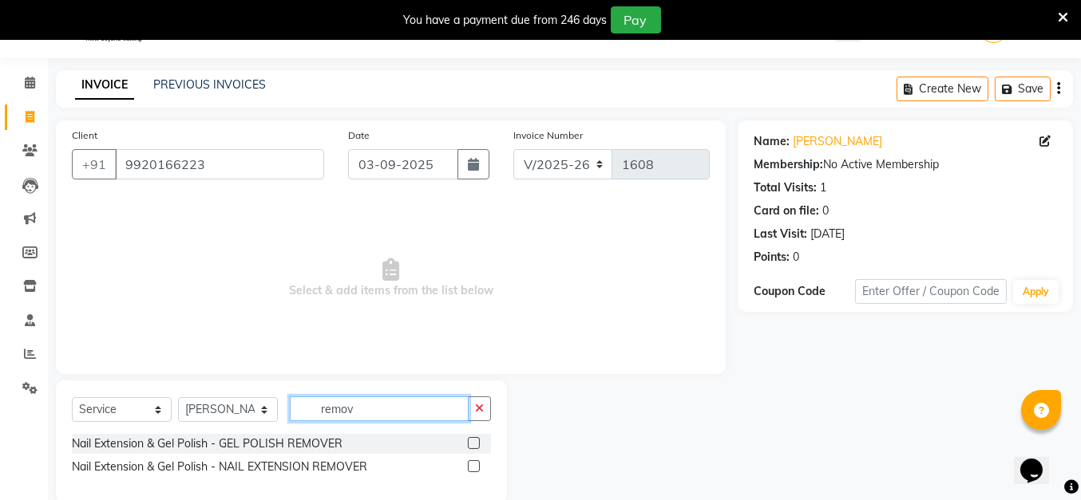
type input "remov"
click at [476, 441] on label at bounding box center [474, 443] width 12 height 12
click at [476, 441] on input "checkbox" at bounding box center [473, 444] width 10 height 10
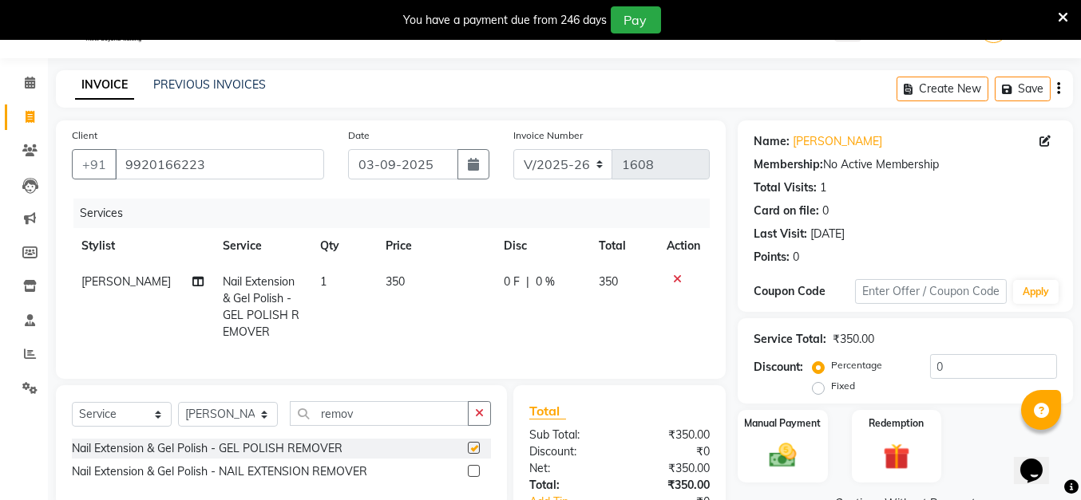
checkbox input "false"
click at [384, 425] on input "remov" at bounding box center [379, 413] width 179 height 25
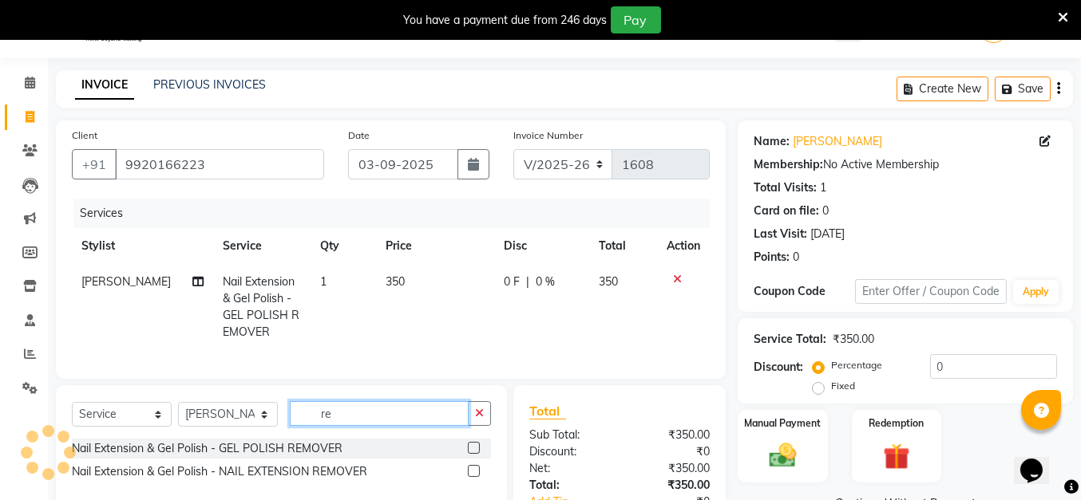
type input "r"
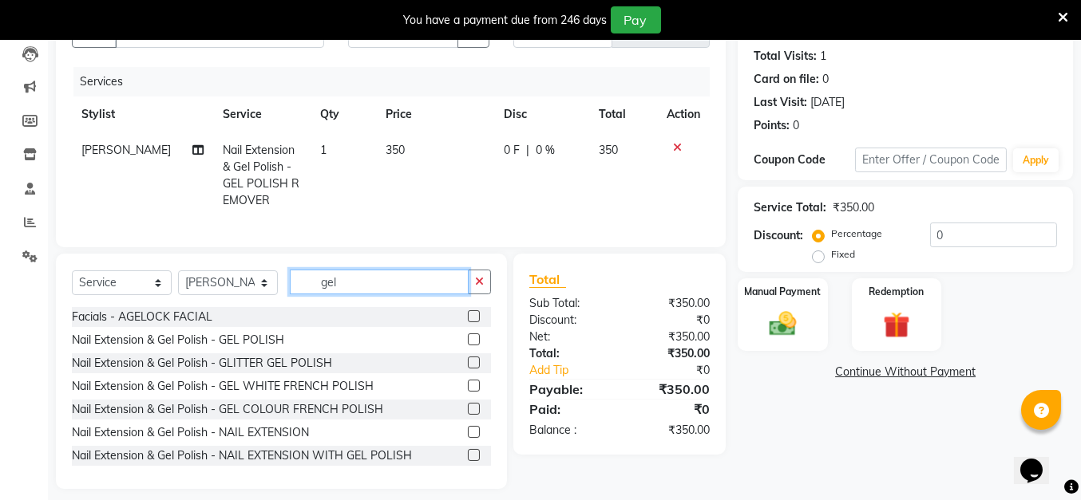
scroll to position [173, 0]
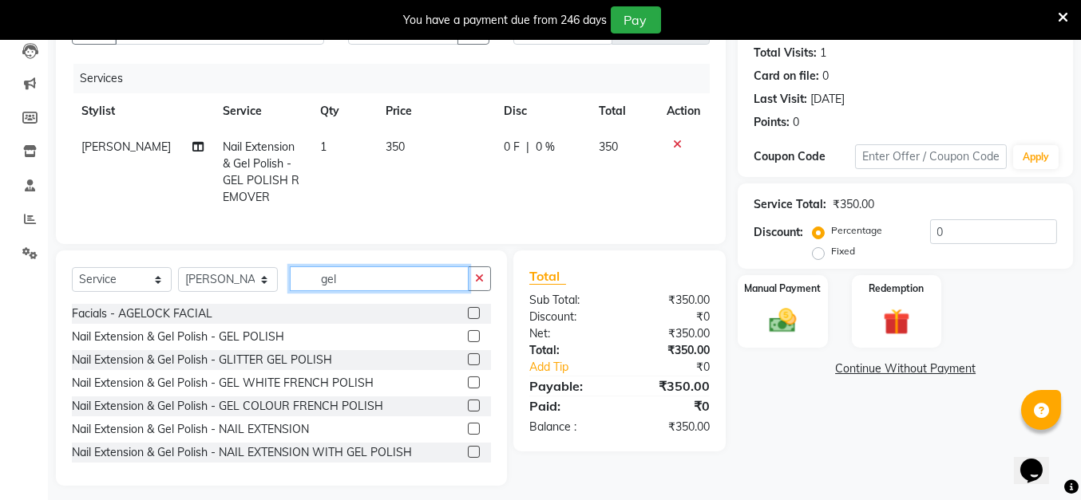
type input "gel"
click at [468, 342] on label at bounding box center [474, 336] width 12 height 12
click at [468, 342] on input "checkbox" at bounding box center [473, 337] width 10 height 10
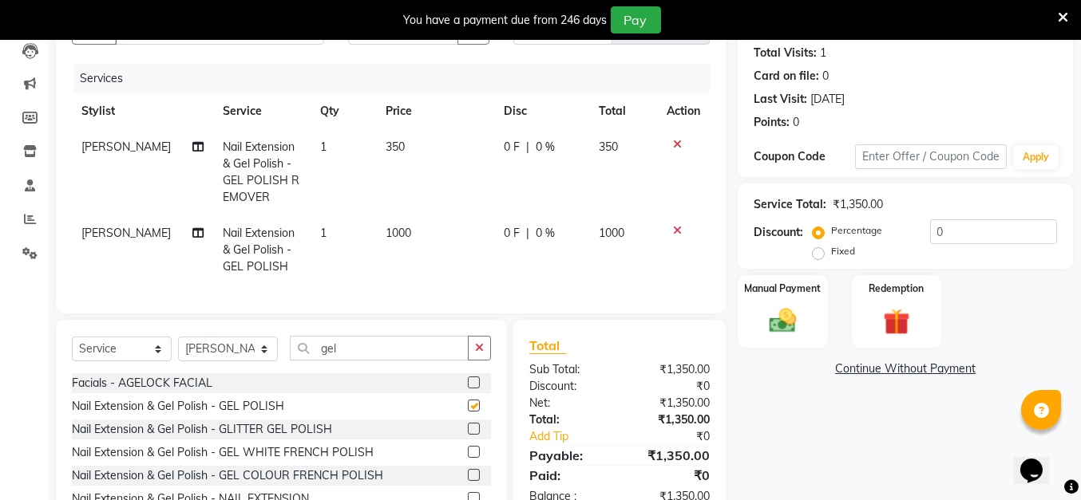
checkbox input "false"
click at [401, 354] on input "gel" at bounding box center [379, 348] width 179 height 25
type input "g"
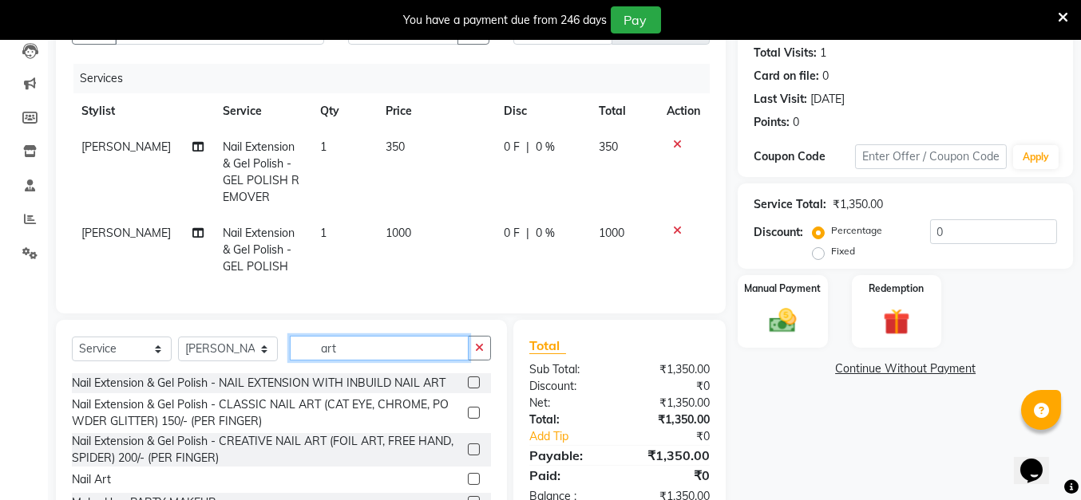
type input "art"
click at [477, 485] on label at bounding box center [474, 479] width 12 height 12
click at [477, 485] on input "checkbox" at bounding box center [473, 480] width 10 height 10
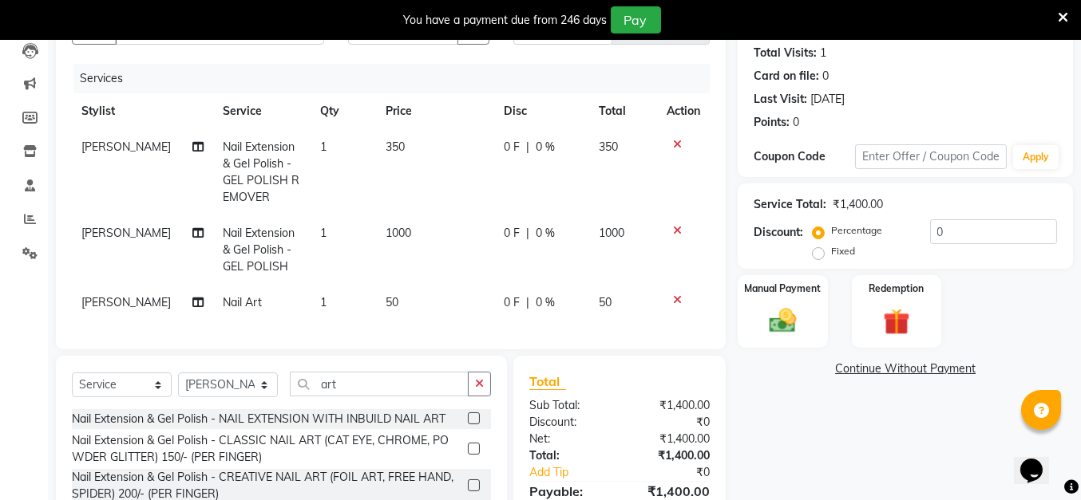
checkbox input "false"
click at [376, 302] on td "50" at bounding box center [435, 303] width 119 height 36
select select "85272"
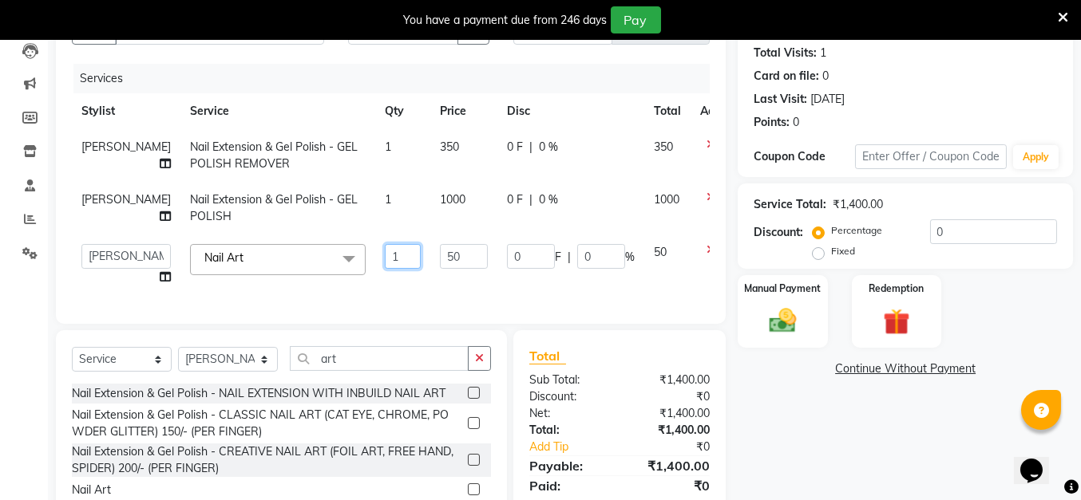
click at [385, 269] on input "1" at bounding box center [403, 256] width 36 height 25
type input "10"
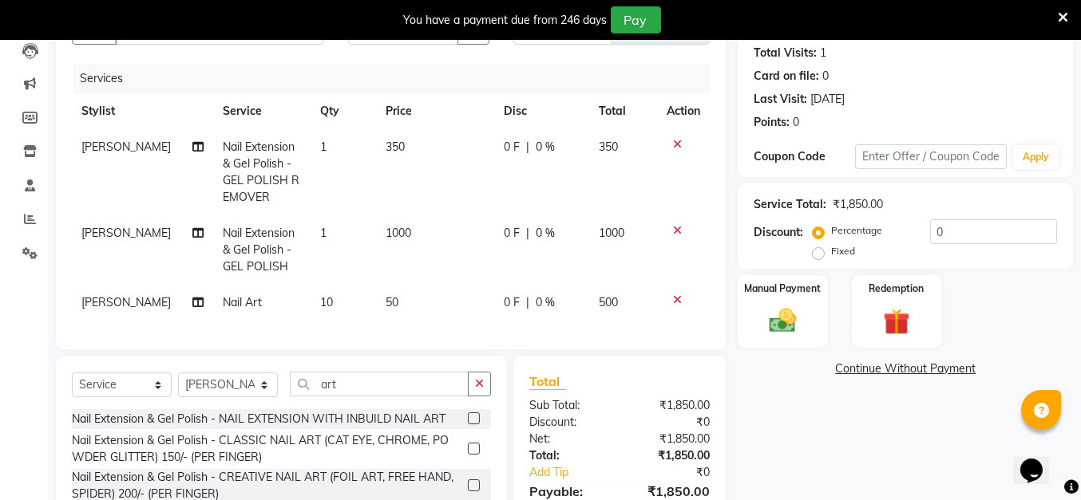
click at [401, 350] on div "Client +91 9920166223 Date 03-09-2025 Invoice Number V/2025 V/2025-26 1608 Serv…" at bounding box center [391, 168] width 670 height 364
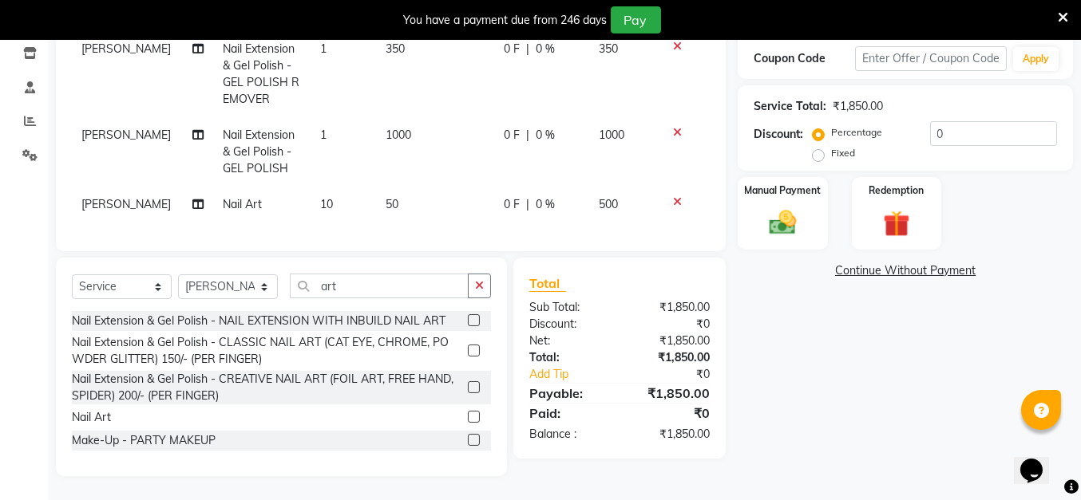
scroll to position [0, 0]
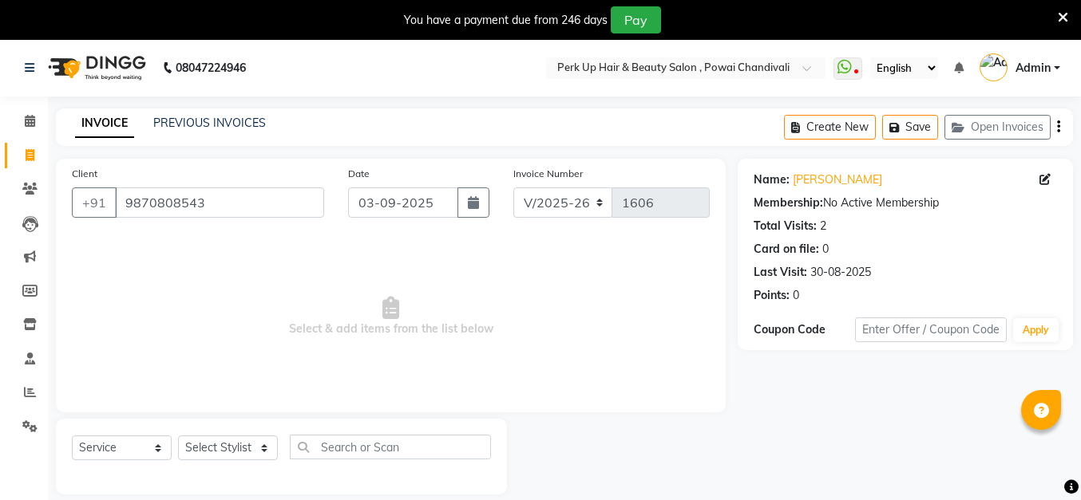
select select "5131"
select select "service"
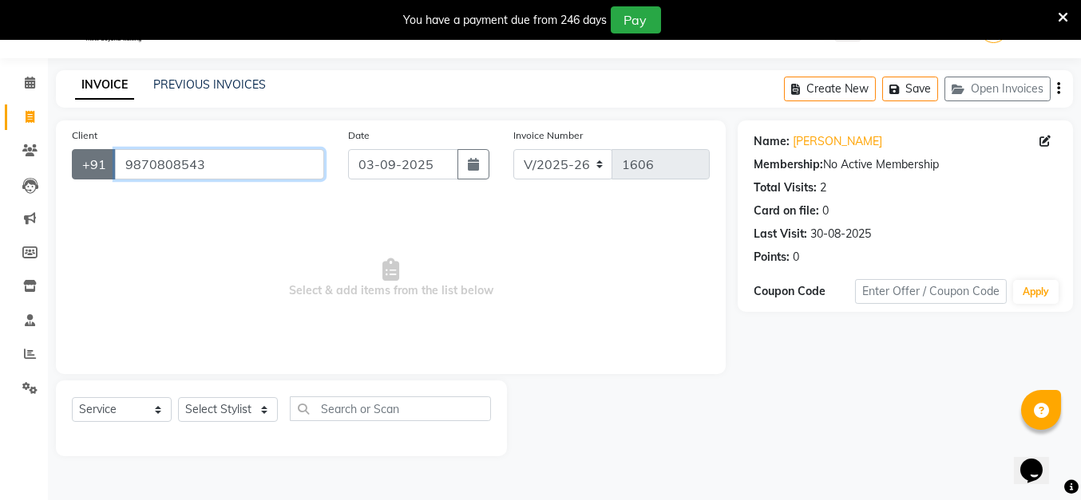
drag, startPoint x: 223, startPoint y: 158, endPoint x: 102, endPoint y: 174, distance: 121.6
click at [102, 174] on div "+91 9870808543" at bounding box center [198, 164] width 252 height 30
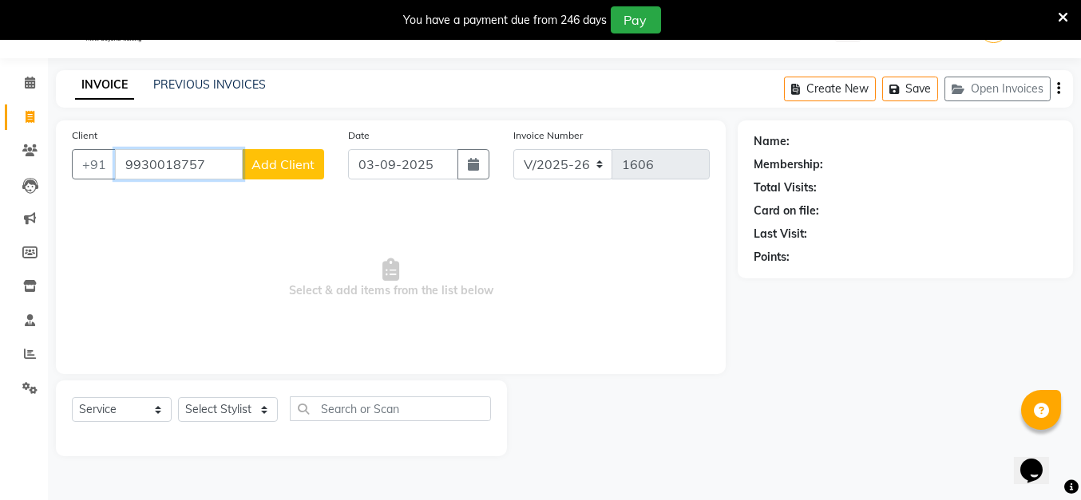
type input "9930018757"
click at [276, 160] on span "Add Client" at bounding box center [282, 164] width 63 height 16
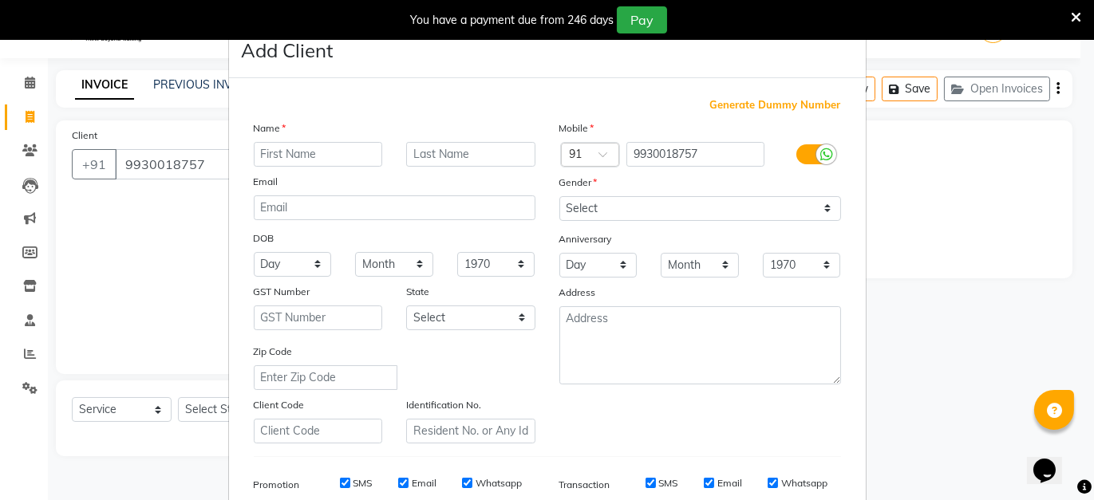
click at [148, 192] on ngb-modal-window "Add Client Generate Dummy Number Name Email DOB Day 01 02 03 04 05 06 07 08 09 …" at bounding box center [547, 250] width 1094 height 500
click at [207, 159] on ngb-modal-window "Add Client Generate Dummy Number Name Email DOB Day 01 02 03 04 05 06 07 08 09 …" at bounding box center [547, 250] width 1094 height 500
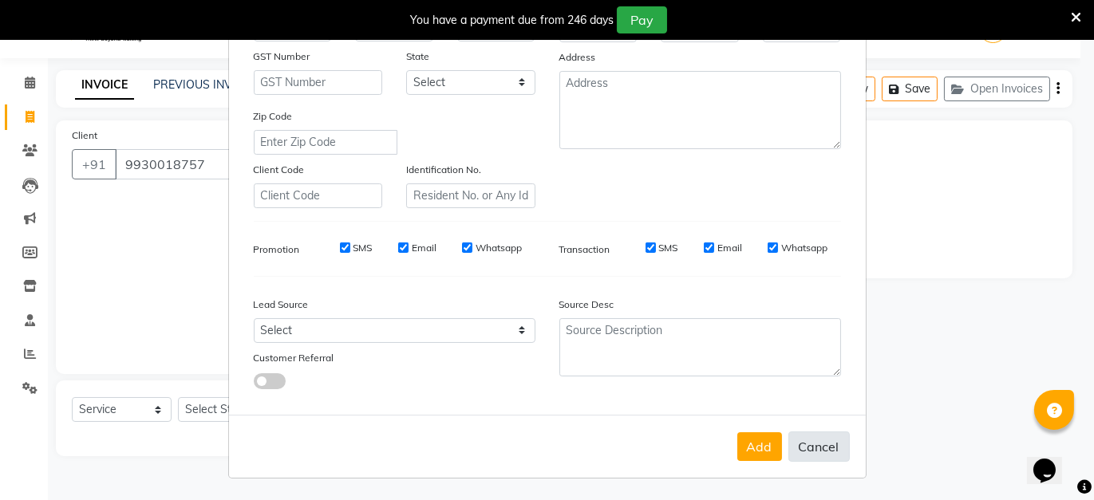
click at [828, 445] on button "Cancel" at bounding box center [818, 447] width 61 height 30
select select
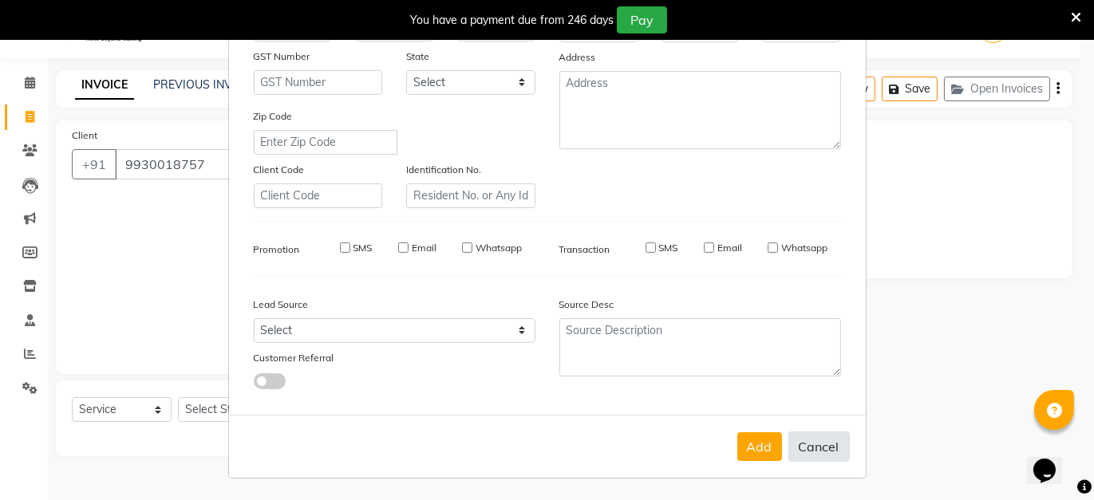
select select
checkbox input "false"
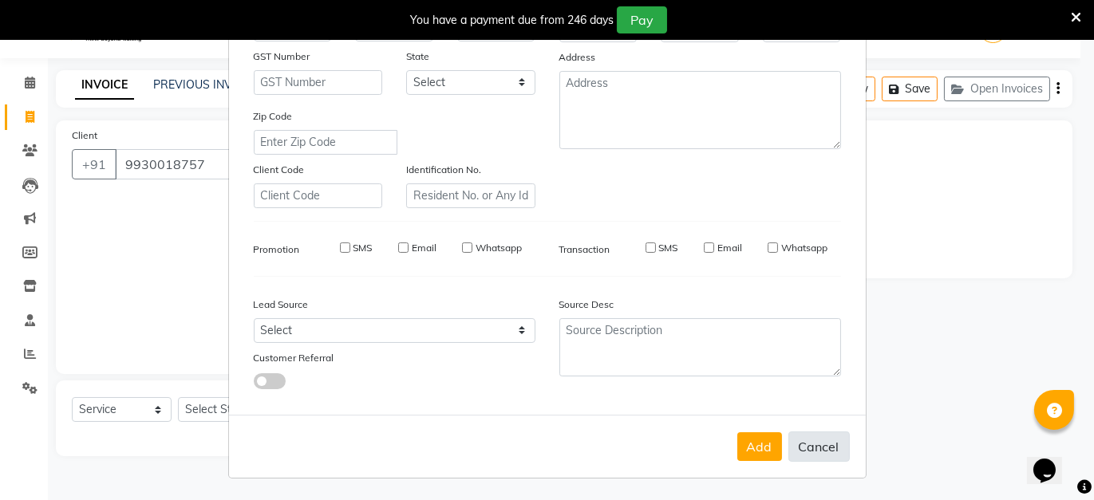
checkbox input "false"
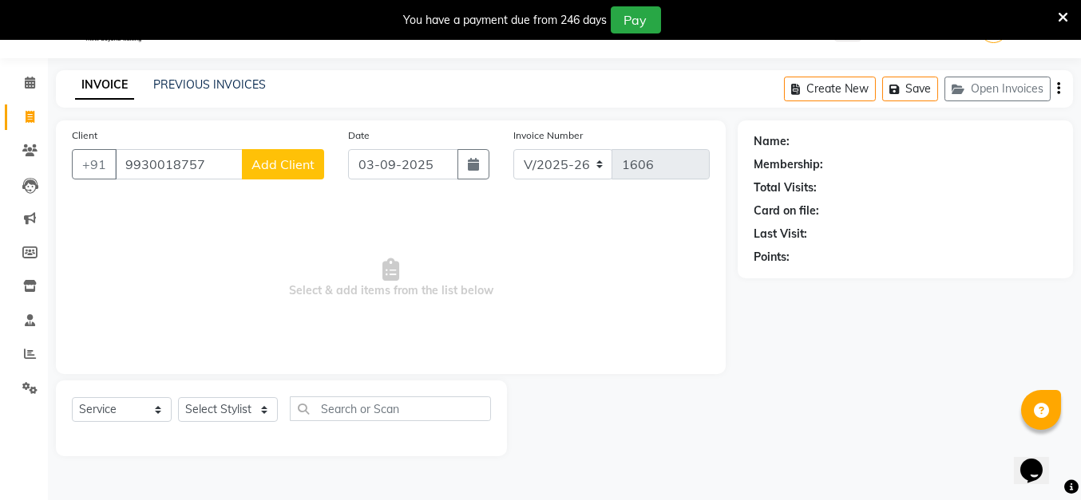
click at [285, 161] on span "Add Client" at bounding box center [282, 164] width 63 height 16
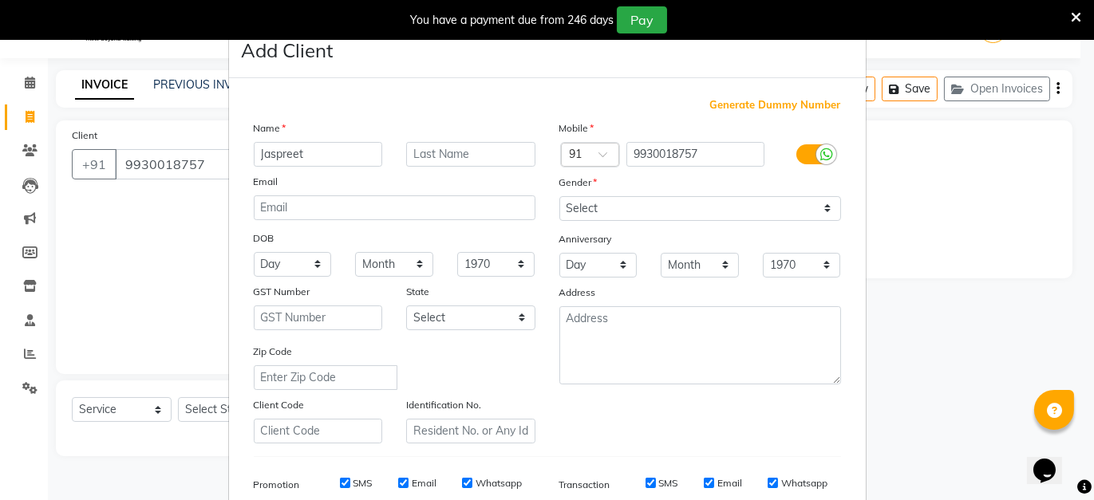
type input "Jaspreet"
click at [463, 160] on input "text" at bounding box center [470, 154] width 129 height 25
click at [602, 195] on div "Gender" at bounding box center [700, 185] width 306 height 22
click at [604, 203] on select "Select Male Female Other Prefer Not To Say" at bounding box center [700, 208] width 282 height 25
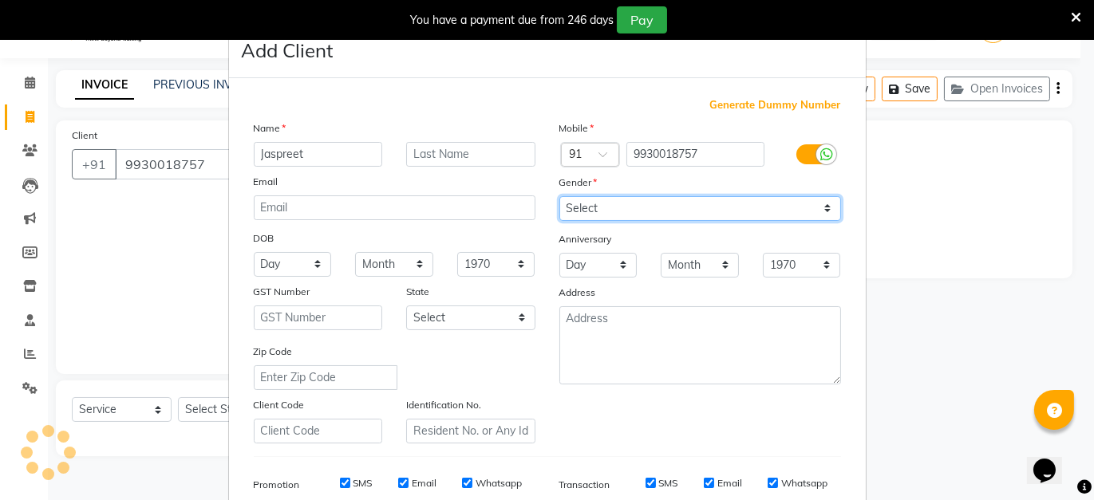
select select "[DEMOGRAPHIC_DATA]"
click at [559, 196] on select "Select Male Female Other Prefer Not To Say" at bounding box center [700, 208] width 282 height 25
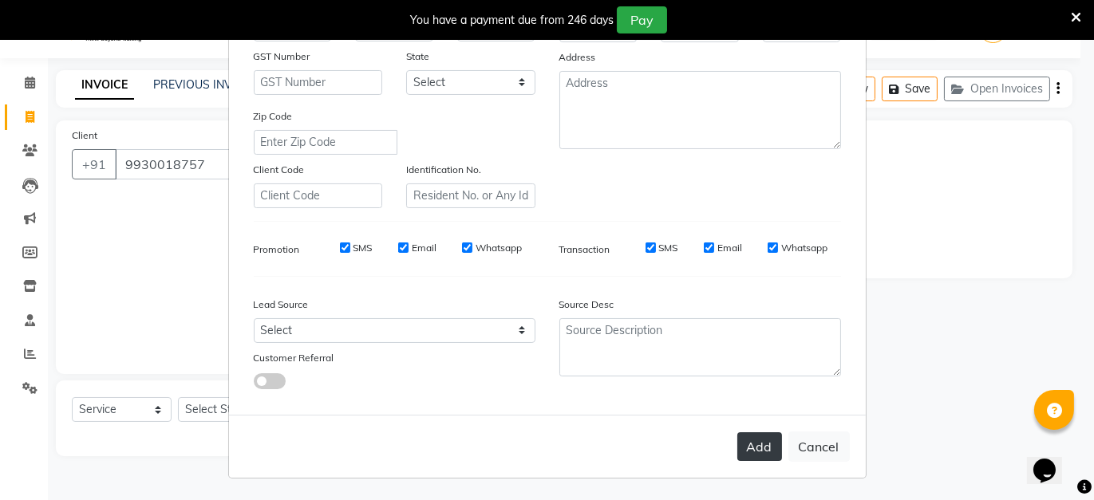
click at [757, 443] on button "Add" at bounding box center [759, 447] width 45 height 29
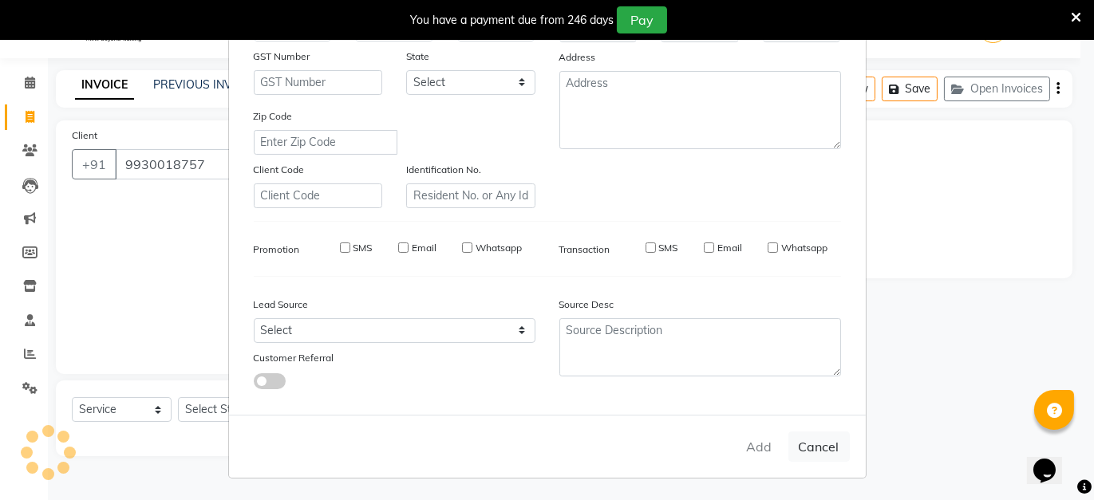
select select
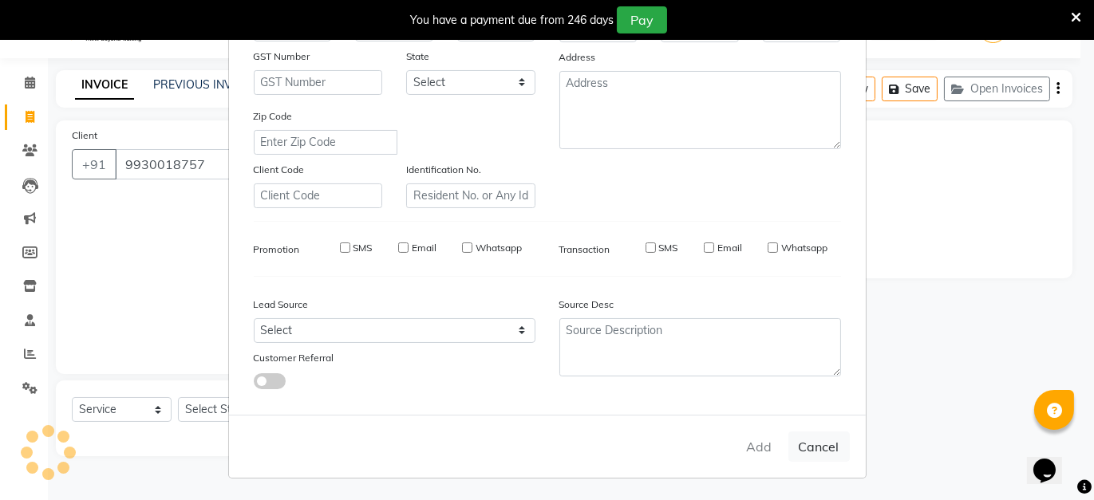
select select
checkbox input "false"
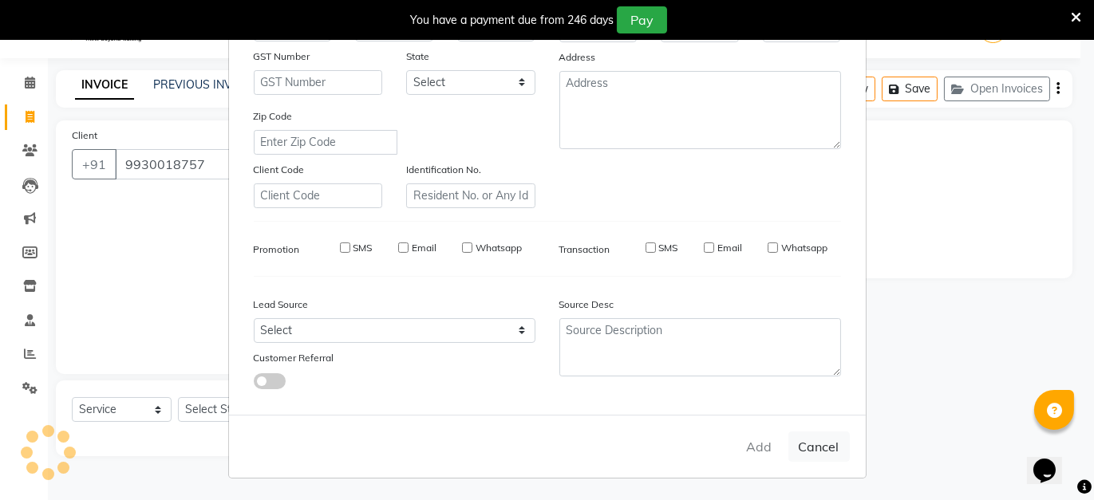
checkbox input "false"
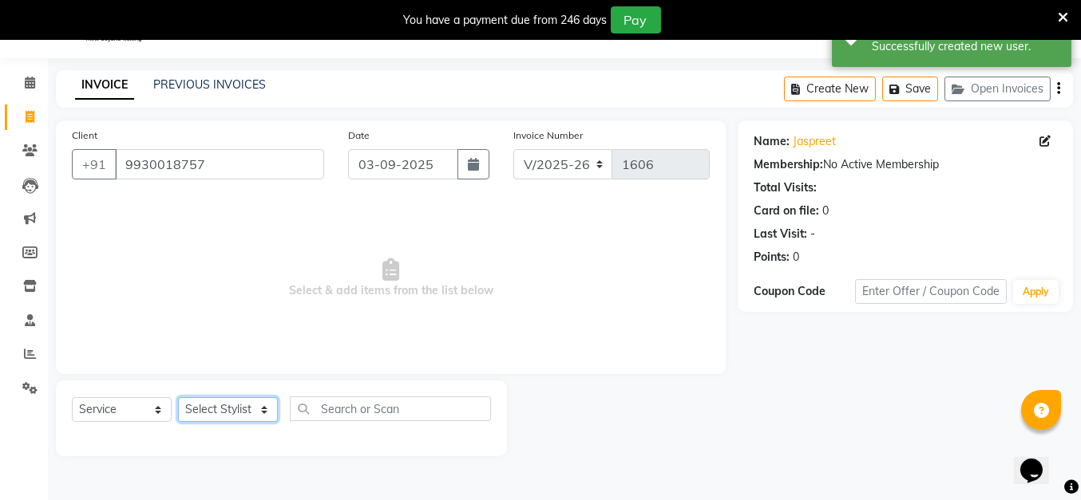
click at [203, 407] on select "Select Stylist Anita Das danish Kumkum Pasi Naseem Mansoori Nilam Bhanushali Ni…" at bounding box center [228, 409] width 100 height 25
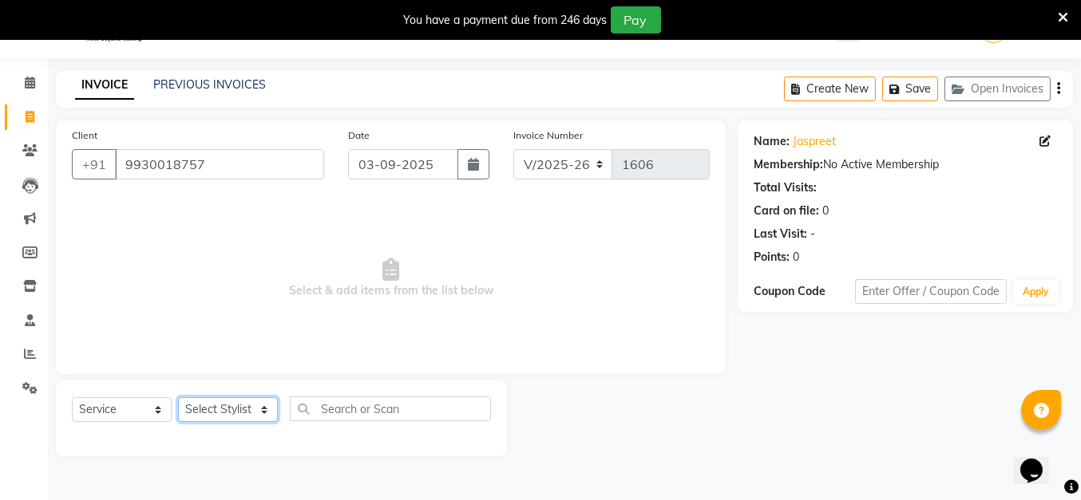
select select "85272"
click at [178, 397] on select "Select Stylist Anita Das danish Kumkum Pasi Naseem Mansoori Nilam Bhanushali Ni…" at bounding box center [228, 409] width 100 height 25
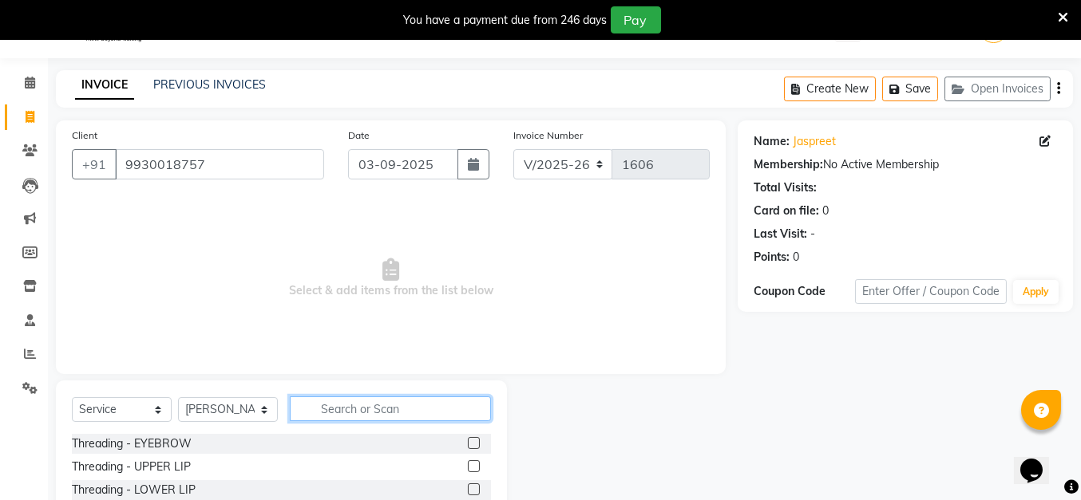
click at [403, 400] on input "text" at bounding box center [390, 409] width 201 height 25
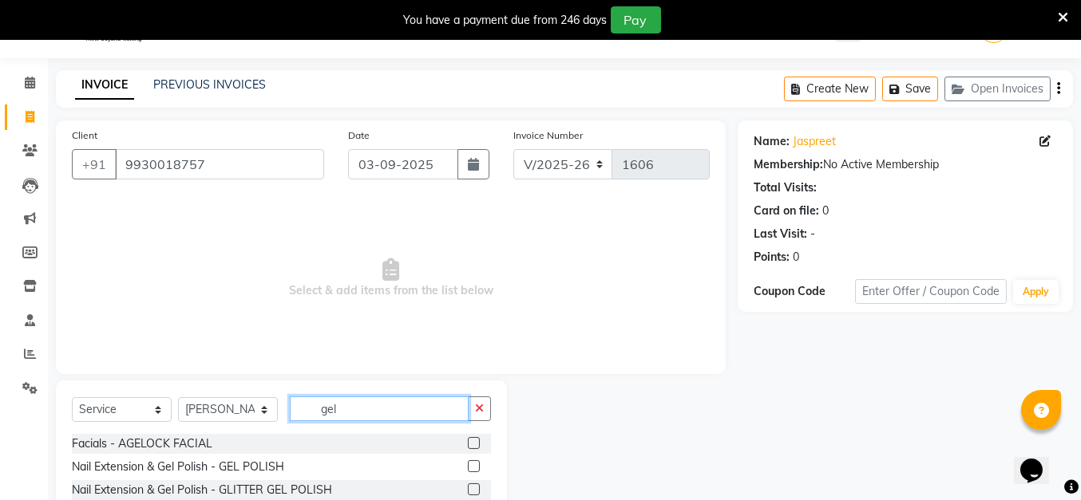
type input "gel"
click at [468, 461] on label at bounding box center [474, 466] width 12 height 12
click at [468, 462] on input "checkbox" at bounding box center [473, 467] width 10 height 10
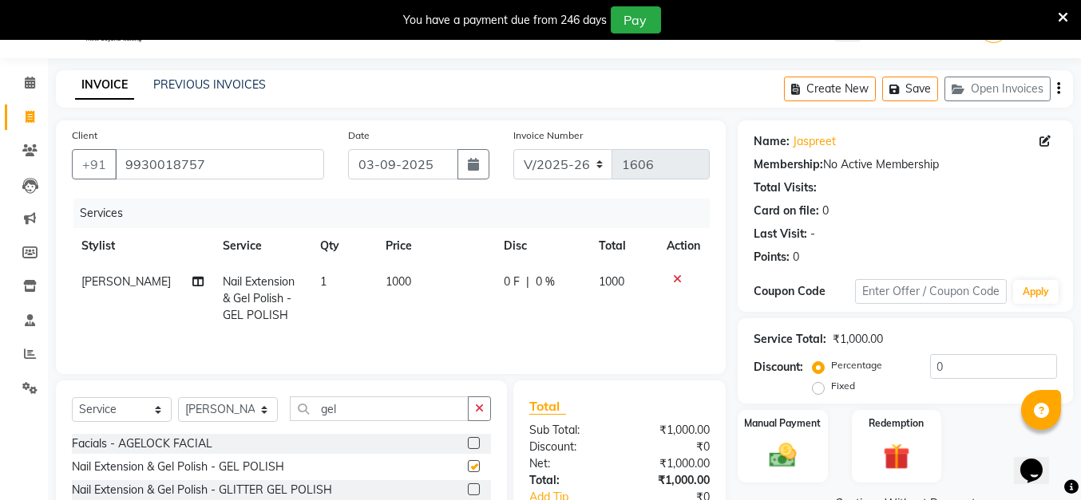
checkbox input "false"
click at [507, 275] on span "0 F" at bounding box center [512, 282] width 16 height 17
select select "85272"
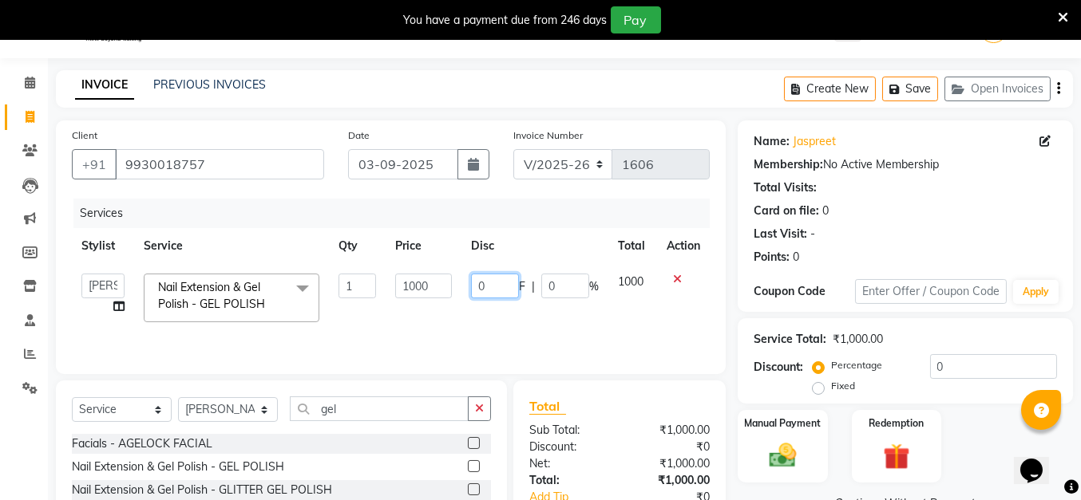
drag, startPoint x: 512, startPoint y: 284, endPoint x: 470, endPoint y: 290, distance: 42.8
click at [471, 290] on input "0" at bounding box center [495, 286] width 48 height 25
type input "501"
click at [447, 302] on td "1000" at bounding box center [422, 298] width 75 height 68
select select "85272"
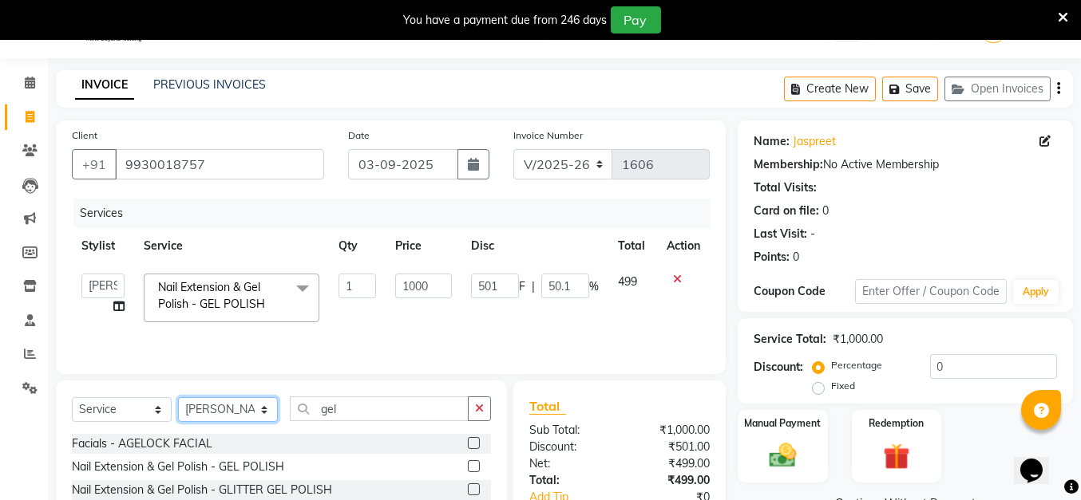
click at [247, 413] on select "Select Stylist Anita Das danish Kumkum Pasi Naseem Mansoori Nilam Bhanushali Ni…" at bounding box center [228, 409] width 100 height 25
click at [178, 397] on select "Select Stylist Anita Das danish Kumkum Pasi Naseem Mansoori Nilam Bhanushali Ni…" at bounding box center [228, 409] width 100 height 25
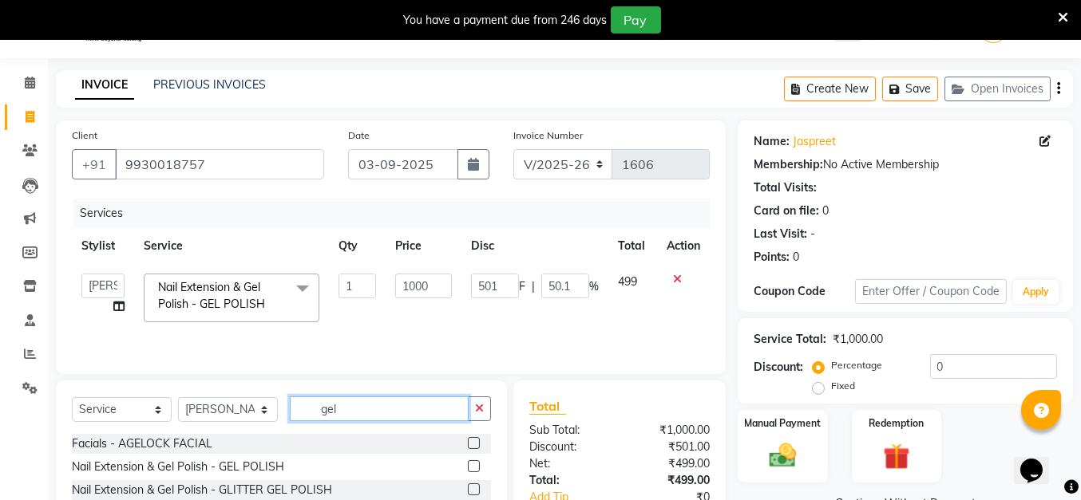
click at [401, 403] on input "gel" at bounding box center [379, 409] width 179 height 25
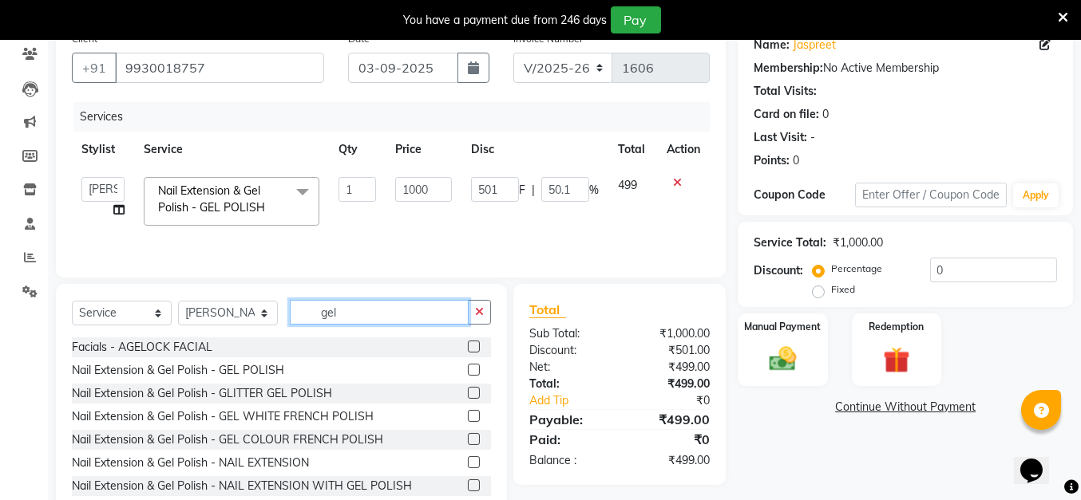
scroll to position [177, 0]
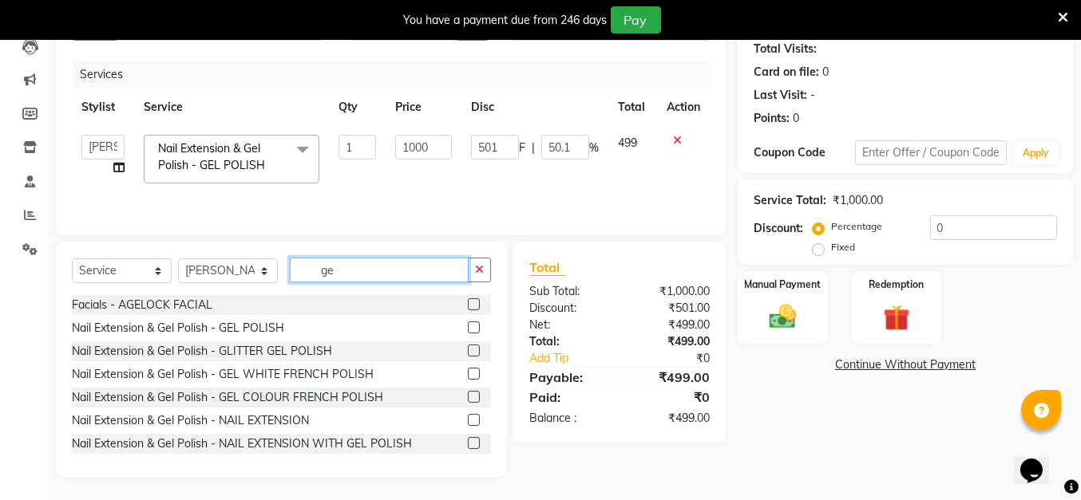
type input "g"
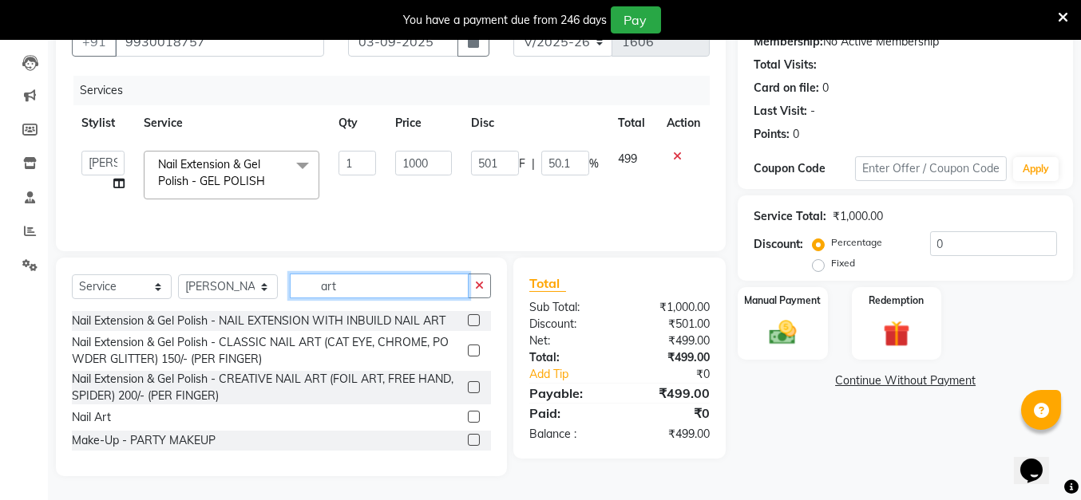
scroll to position [161, 0]
type input "art"
click at [471, 417] on label at bounding box center [474, 417] width 12 height 12
click at [471, 417] on input "checkbox" at bounding box center [473, 418] width 10 height 10
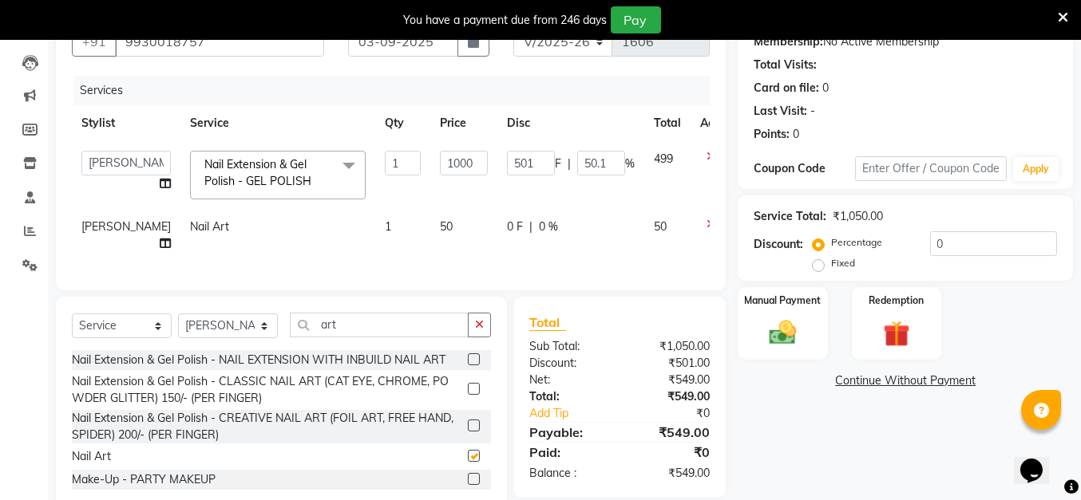
checkbox input "false"
click at [375, 224] on td "1" at bounding box center [402, 235] width 55 height 53
select select "85272"
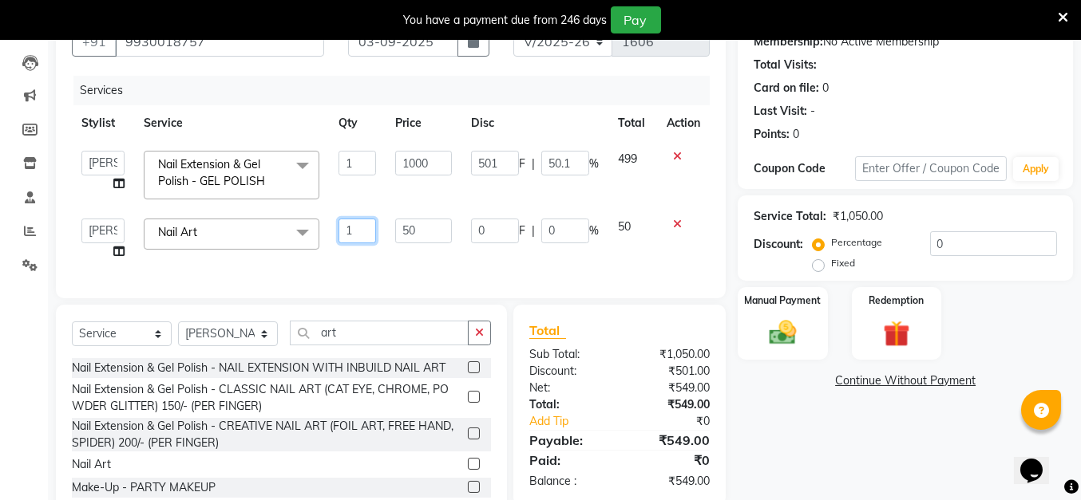
click at [367, 227] on input "1" at bounding box center [357, 231] width 38 height 25
type input "10"
click at [360, 258] on td "10" at bounding box center [357, 239] width 57 height 61
select select "85272"
click at [559, 221] on input "0" at bounding box center [565, 231] width 48 height 25
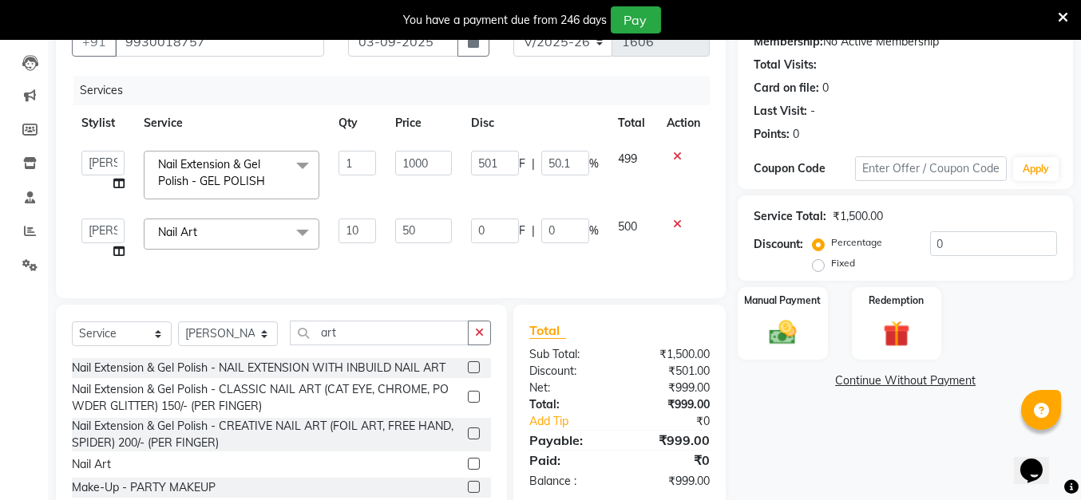
click at [683, 255] on td at bounding box center [683, 239] width 53 height 61
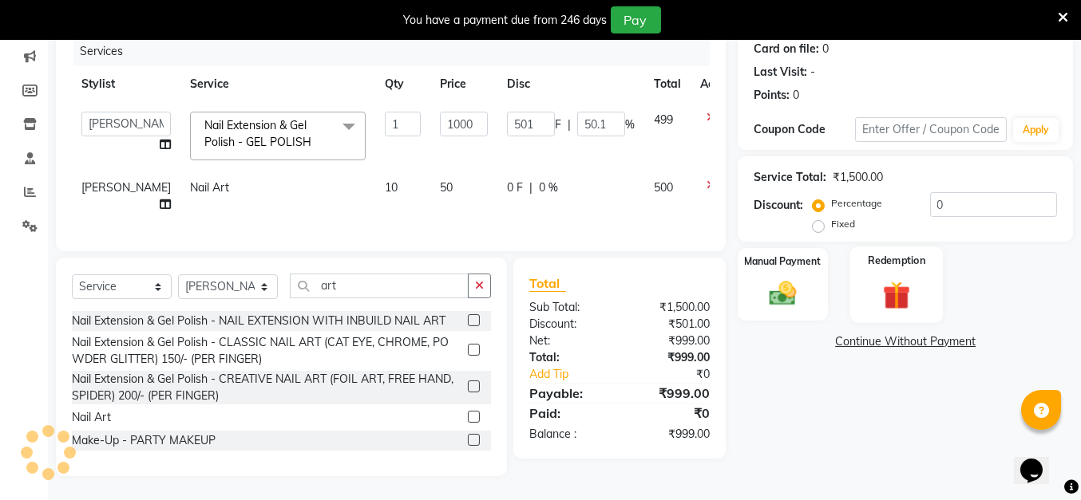
scroll to position [230, 0]
drag, startPoint x: 508, startPoint y: 94, endPoint x: 496, endPoint y: 99, distance: 12.9
click at [507, 112] on input "501" at bounding box center [531, 124] width 48 height 25
type input "500"
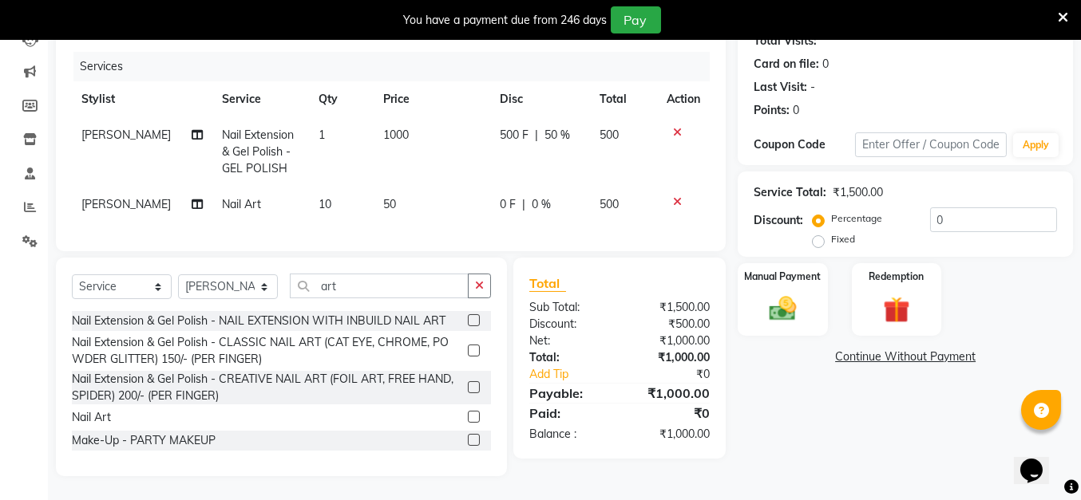
drag, startPoint x: 507, startPoint y: 124, endPoint x: 512, endPoint y: 145, distance: 21.5
click at [508, 126] on td "500 F | 50 %" at bounding box center [540, 151] width 100 height 69
select select "85272"
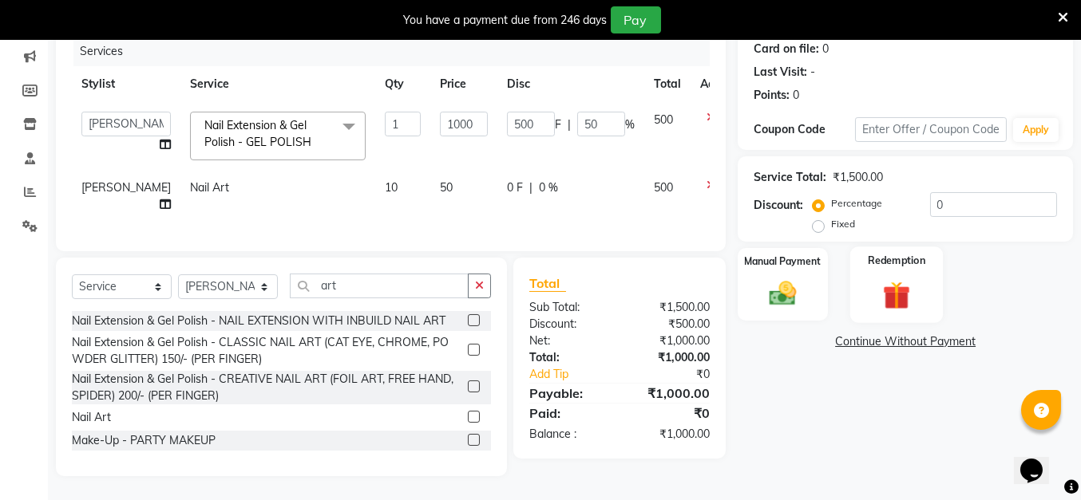
click at [891, 247] on div "Redemption" at bounding box center [895, 285] width 93 height 76
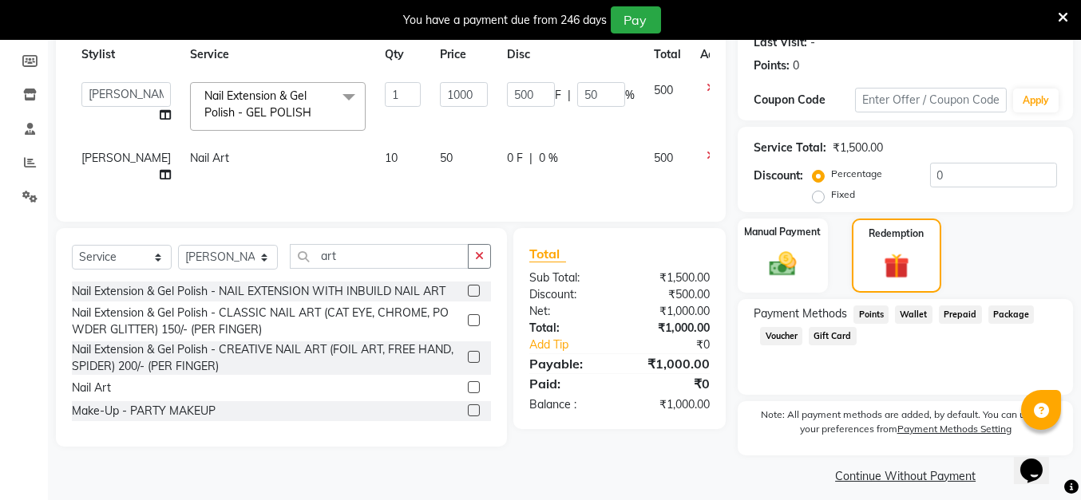
click at [782, 335] on span "Voucher" at bounding box center [781, 336] width 42 height 18
click at [949, 316] on span "Prepaid" at bounding box center [959, 315] width 43 height 18
click at [1003, 313] on span "Package" at bounding box center [1011, 315] width 46 height 18
click at [832, 336] on span "Gift Card" at bounding box center [832, 336] width 48 height 18
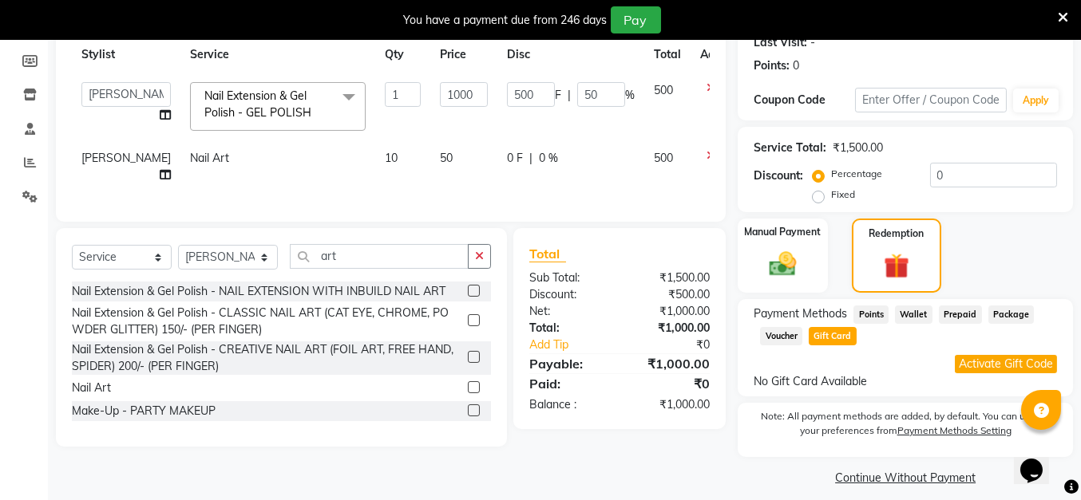
click at [915, 315] on span "Wallet" at bounding box center [914, 315] width 38 height 18
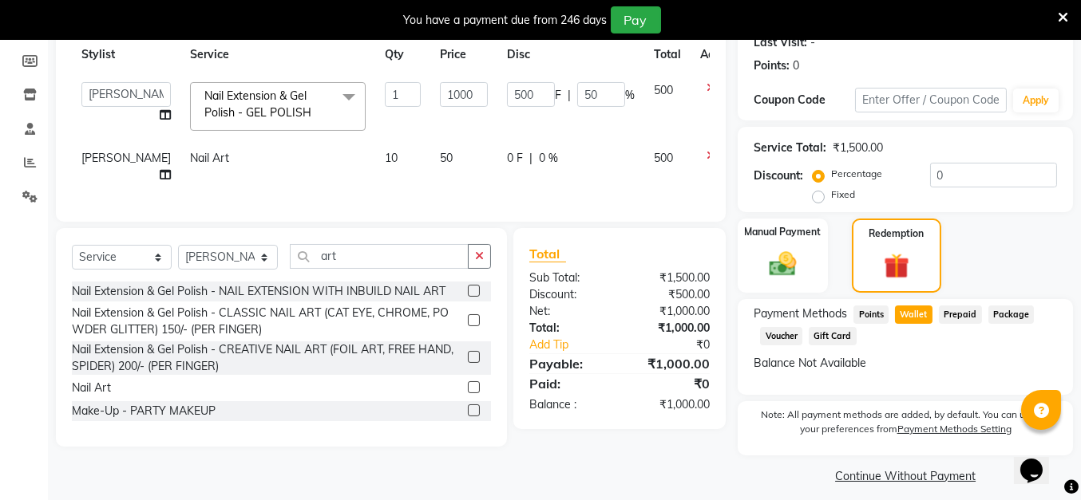
click at [876, 309] on span "Points" at bounding box center [870, 315] width 35 height 18
click at [522, 190] on td "0 F | 0 %" at bounding box center [570, 166] width 147 height 53
select select "85272"
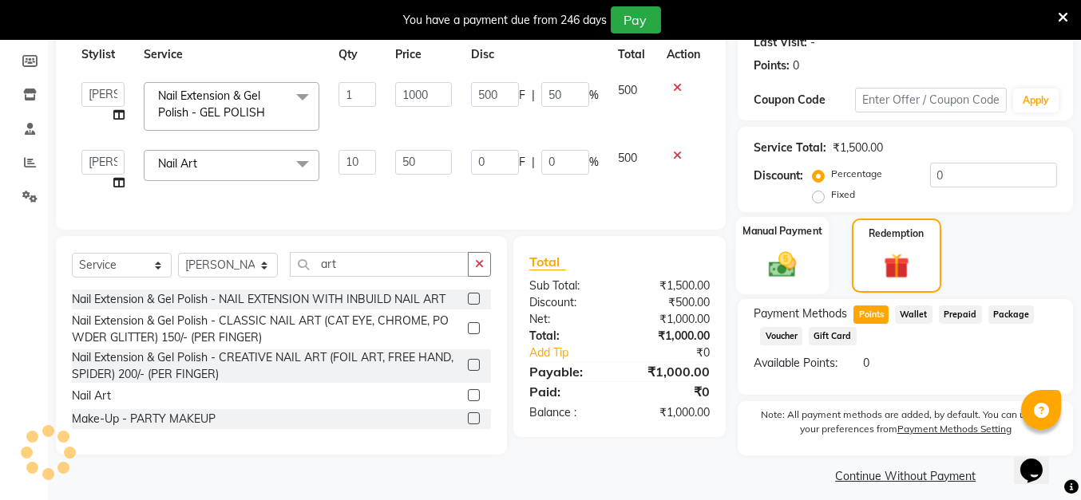
click at [803, 265] on img at bounding box center [782, 264] width 45 height 32
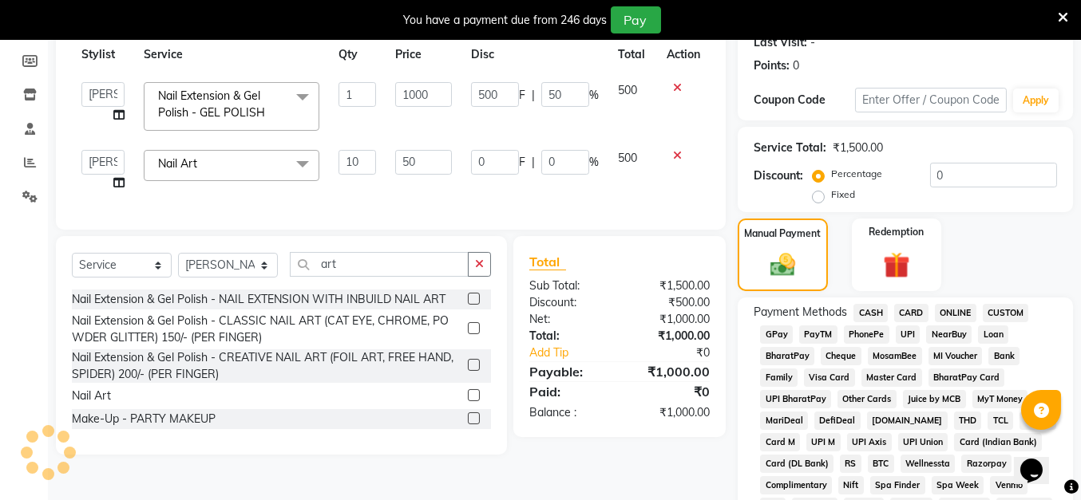
click at [866, 311] on span "CASH" at bounding box center [870, 313] width 34 height 18
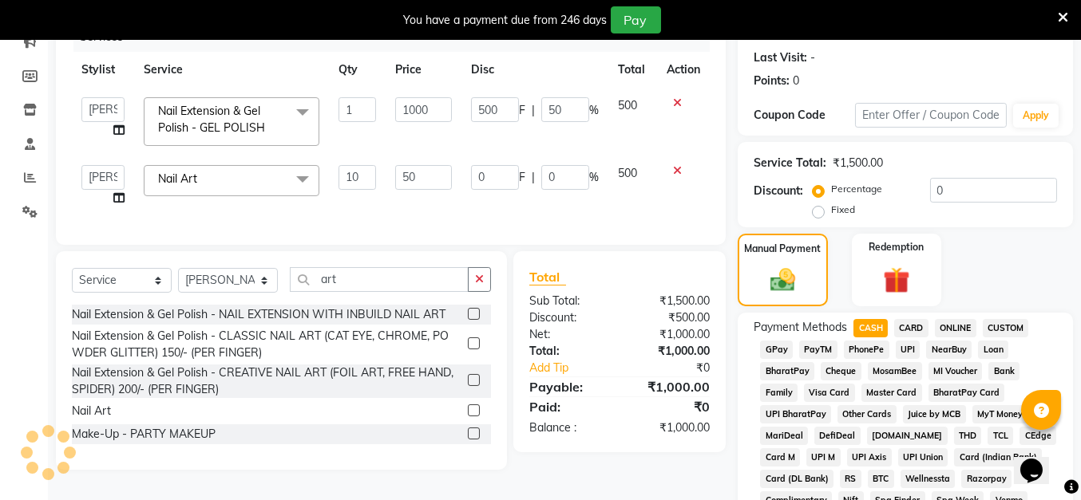
scroll to position [235, 0]
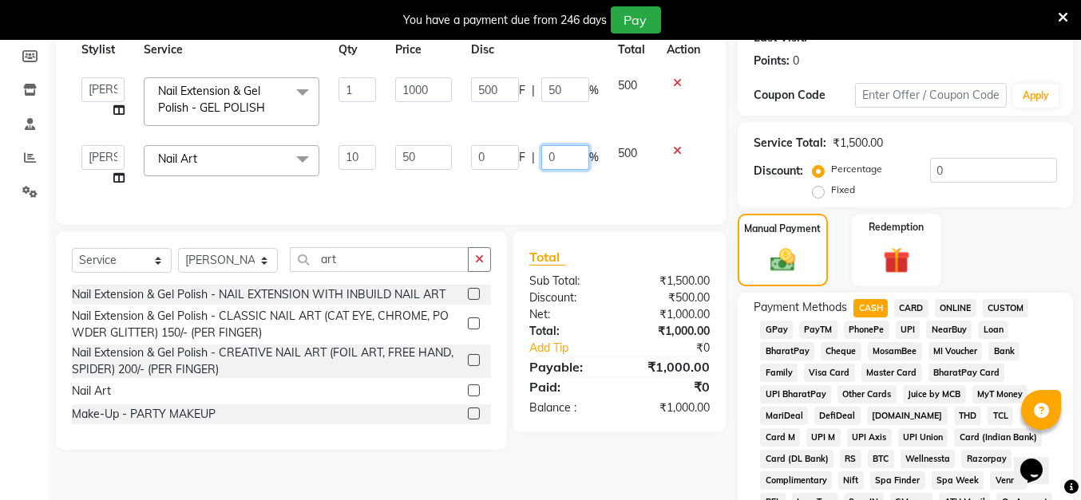
drag, startPoint x: 555, startPoint y: 159, endPoint x: 545, endPoint y: 163, distance: 10.4
click at [545, 163] on input "0" at bounding box center [565, 157] width 48 height 25
type input "100"
click at [549, 189] on td "0 F | 100 %" at bounding box center [534, 166] width 147 height 61
select select "85272"
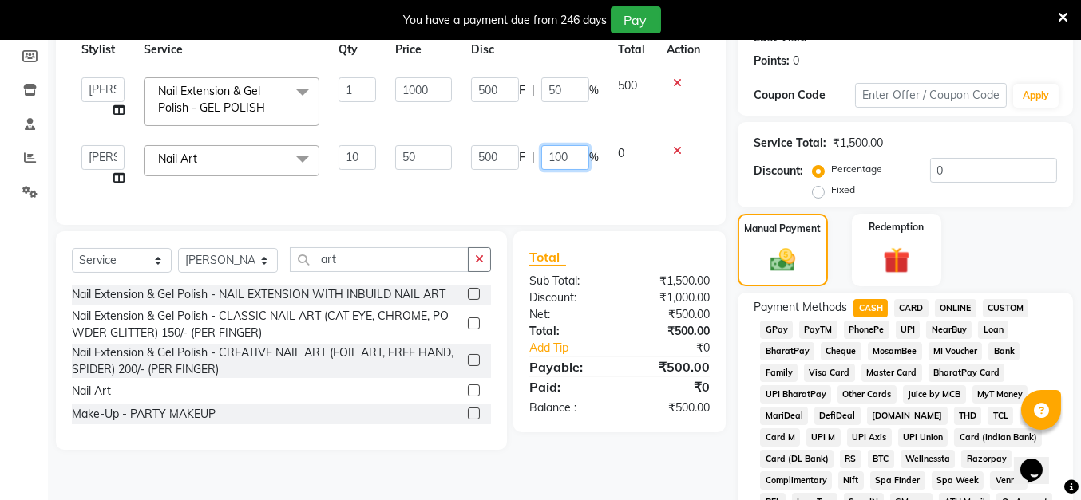
click at [535, 160] on div "500 F | 100 %" at bounding box center [535, 157] width 128 height 25
type input "0"
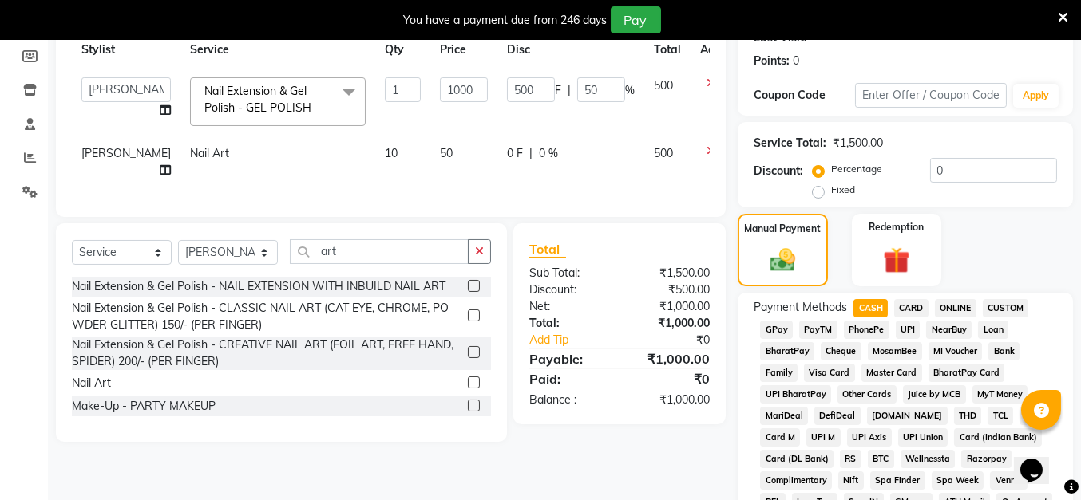
drag, startPoint x: 558, startPoint y: 180, endPoint x: 547, endPoint y: 199, distance: 22.2
click at [558, 180] on td "0 F | 0 %" at bounding box center [570, 162] width 147 height 53
select select "85272"
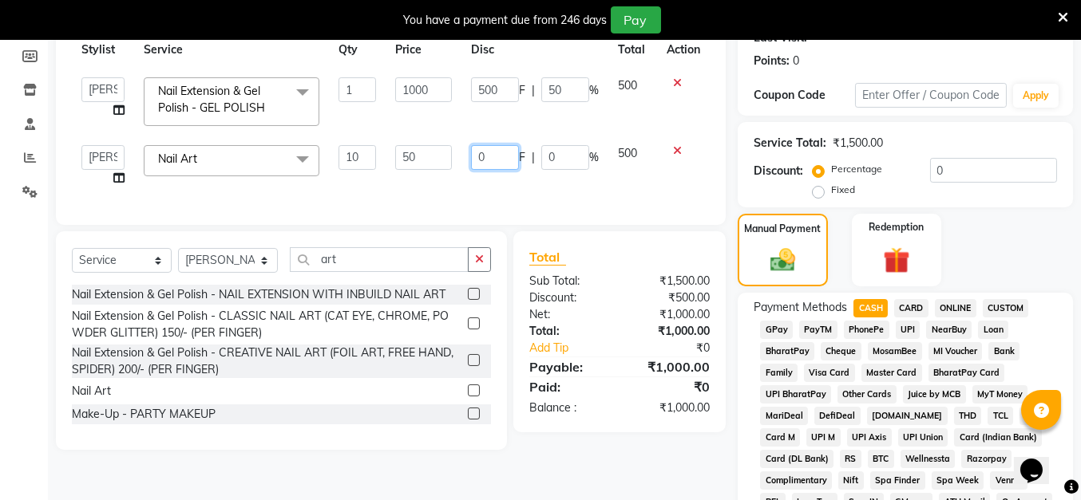
drag, startPoint x: 506, startPoint y: 158, endPoint x: 480, endPoint y: 163, distance: 26.0
click at [480, 163] on input "0" at bounding box center [495, 157] width 48 height 25
type input "100"
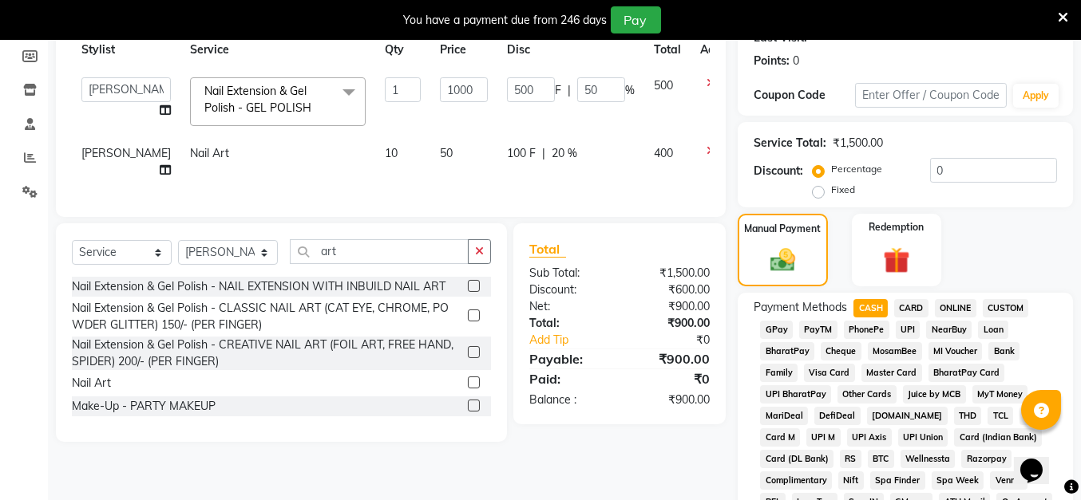
click at [496, 195] on div "Services Stylist Service Qty Price Disc Total Action Anita Das danish Kumkum Pa…" at bounding box center [391, 101] width 638 height 199
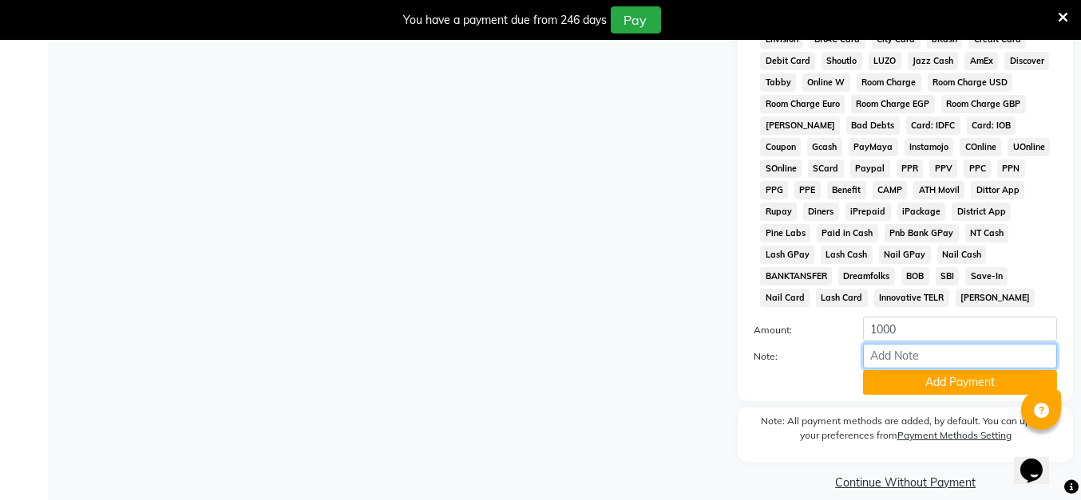
drag, startPoint x: 950, startPoint y: 336, endPoint x: 942, endPoint y: 350, distance: 15.7
click at [950, 344] on input "Note:" at bounding box center [960, 356] width 194 height 25
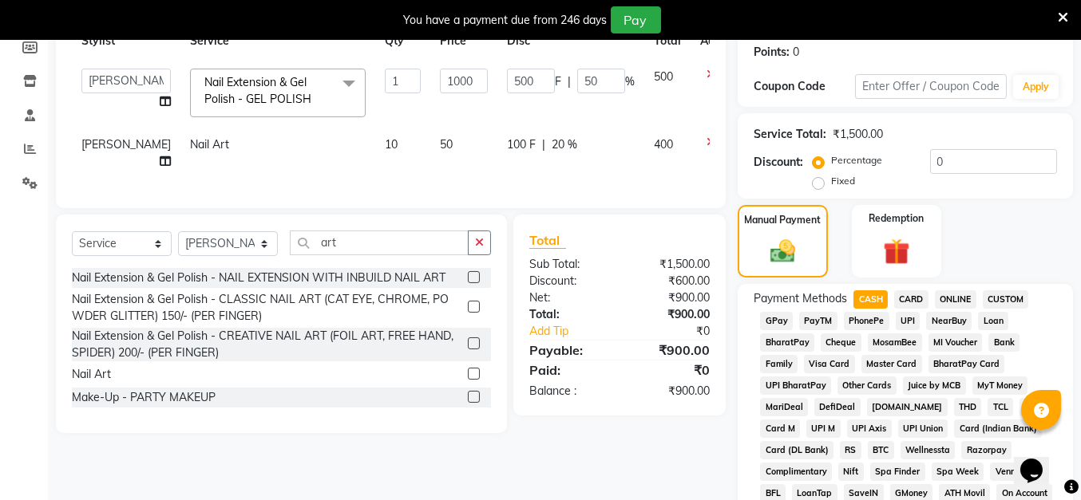
scroll to position [323, 0]
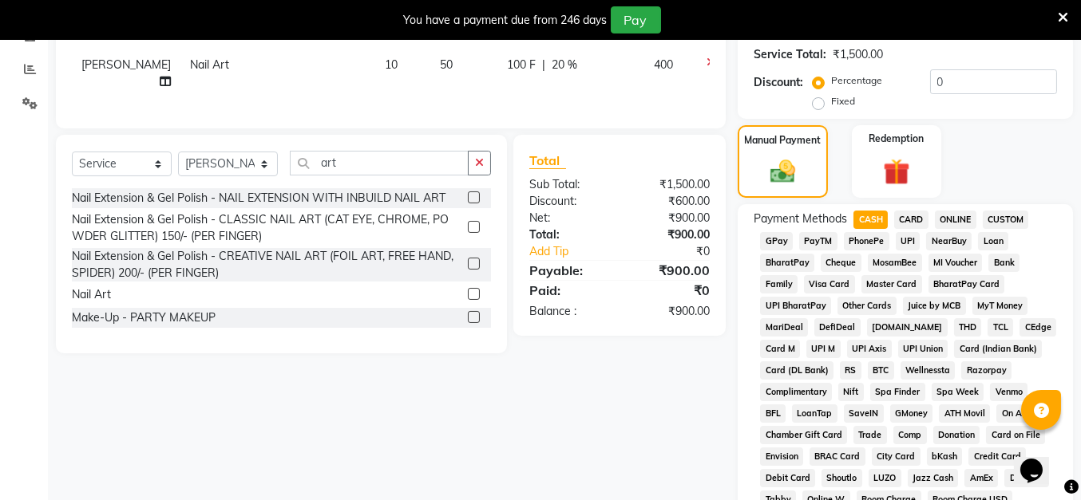
click at [865, 219] on span "CASH" at bounding box center [870, 220] width 34 height 18
type input "900"
click at [878, 217] on span "CASH" at bounding box center [870, 220] width 34 height 18
drag, startPoint x: 1081, startPoint y: 172, endPoint x: 1092, endPoint y: 277, distance: 105.1
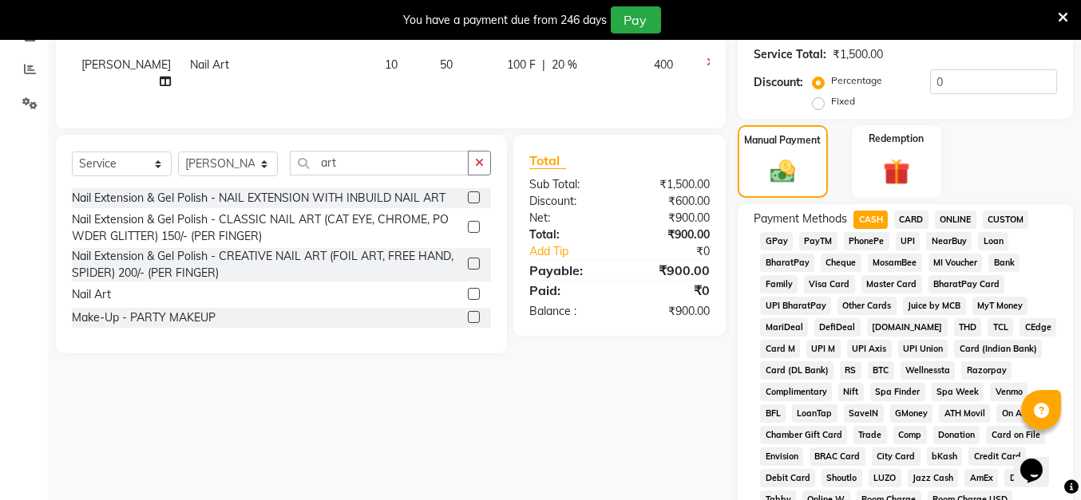
drag, startPoint x: 1092, startPoint y: 277, endPoint x: 1062, endPoint y: 254, distance: 37.5
click at [1049, 125] on div "Manual Payment Redemption" at bounding box center [904, 161] width 359 height 73
click at [1065, 164] on div "Manual Payment Redemption" at bounding box center [904, 161] width 359 height 73
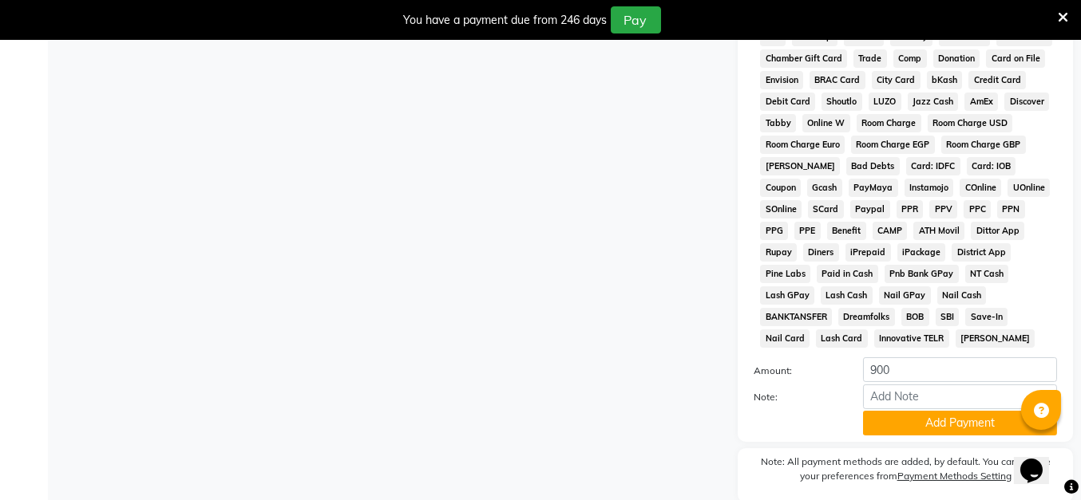
scroll to position [741, 0]
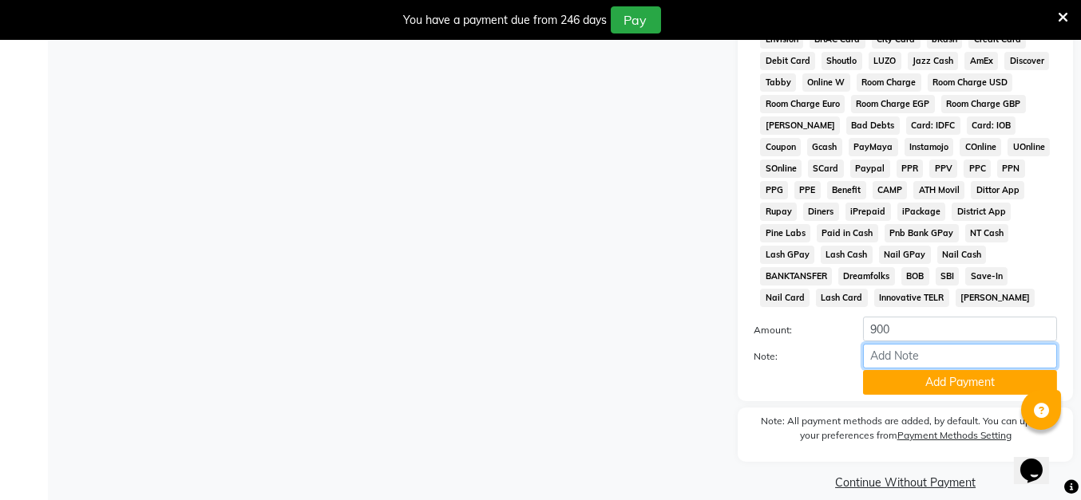
click at [953, 344] on input "Note:" at bounding box center [960, 356] width 194 height 25
type input "100 Rs Gift Voucher"
click at [971, 370] on button "Add Payment" at bounding box center [960, 382] width 194 height 25
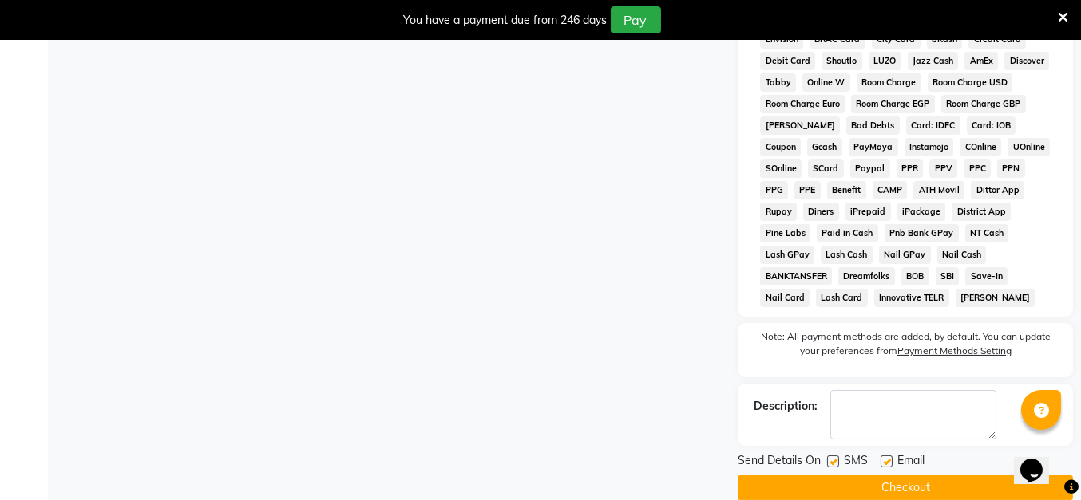
click at [895, 476] on button "Checkout" at bounding box center [904, 488] width 335 height 25
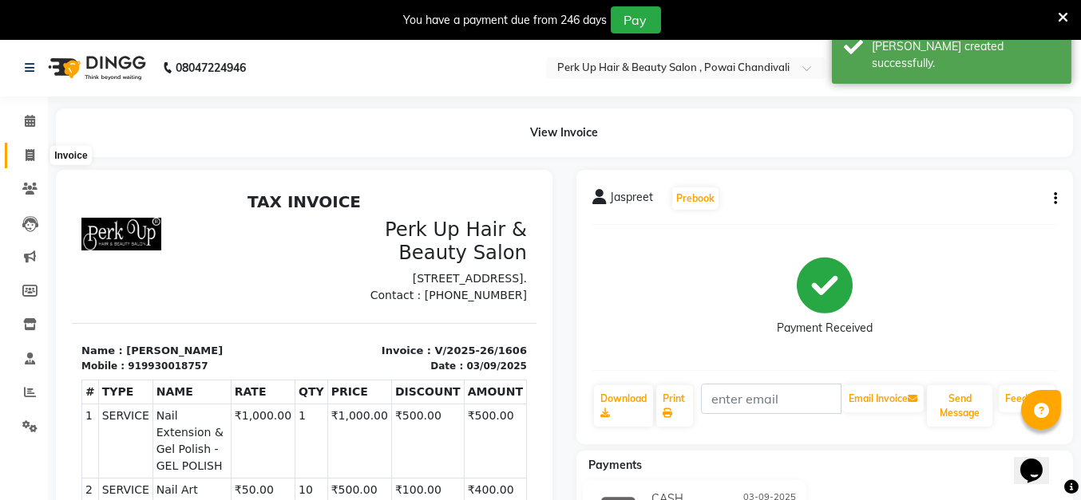
click at [32, 151] on icon at bounding box center [30, 155] width 9 height 12
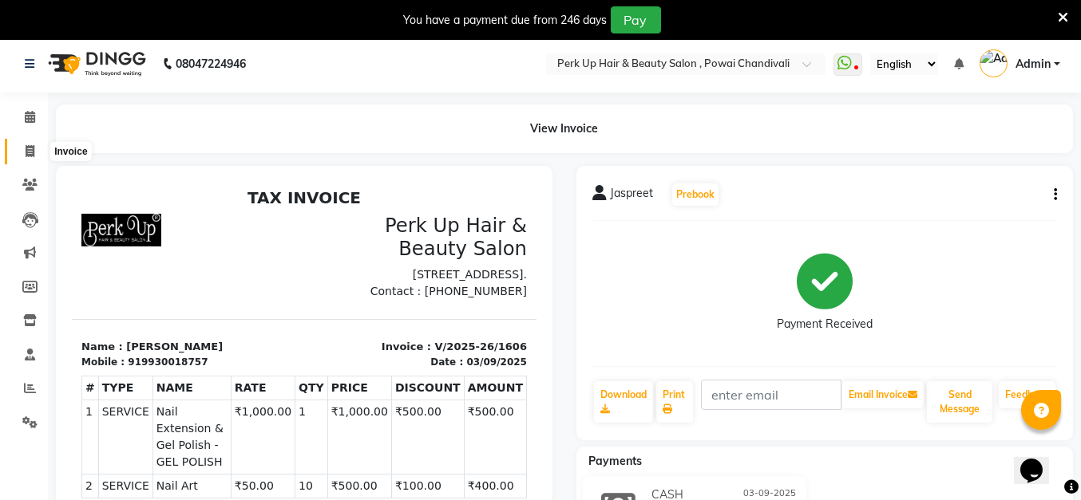
select select "5131"
select select "service"
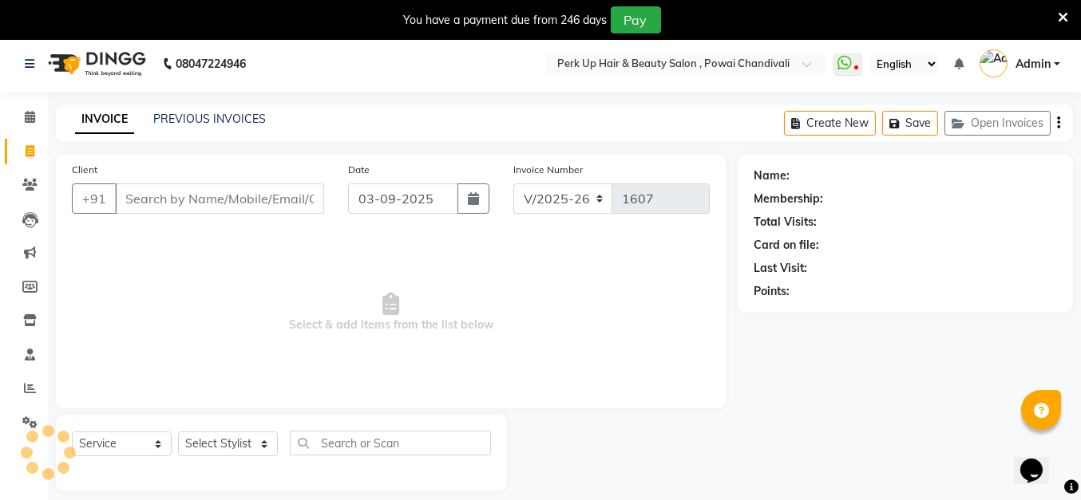
scroll to position [38, 0]
